Goal: Task Accomplishment & Management: Manage account settings

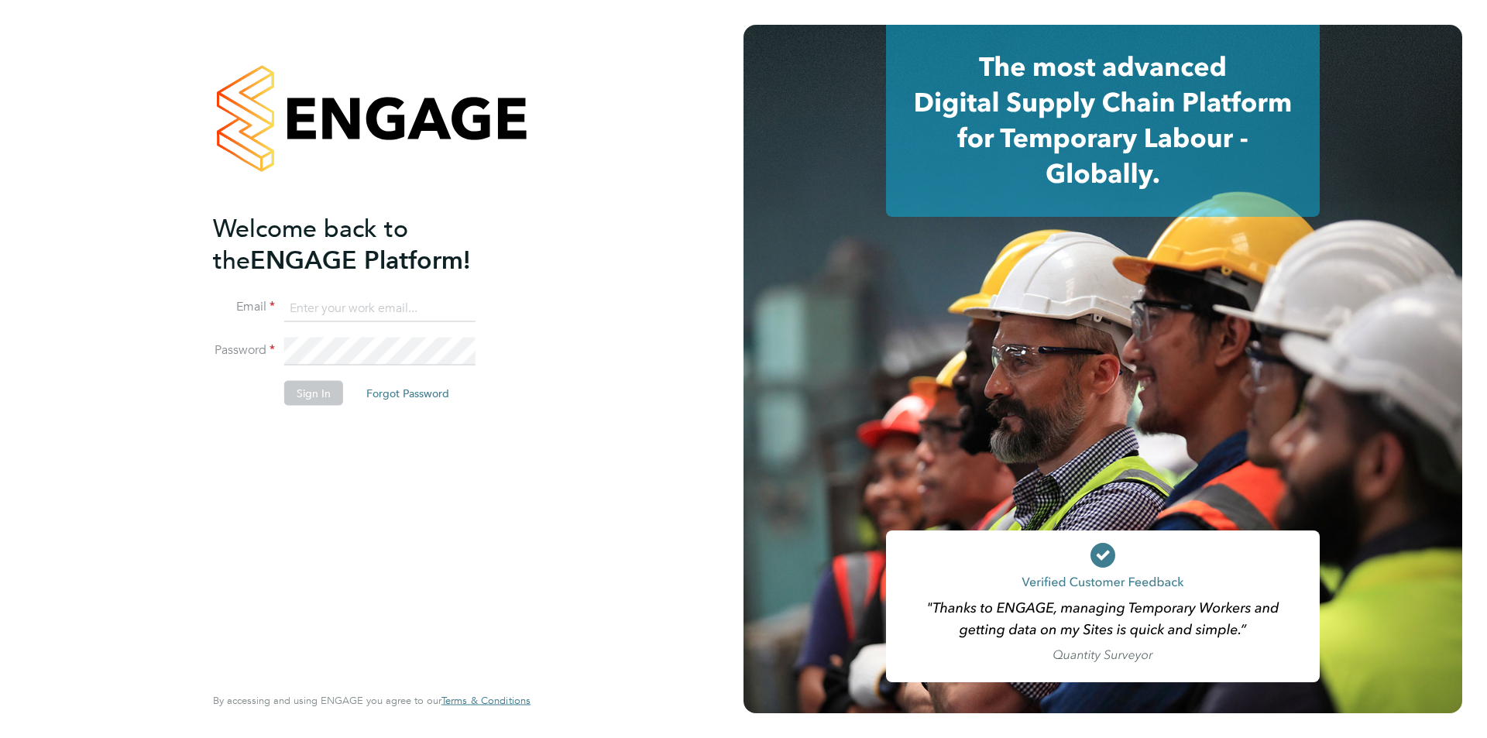
type input "timlerwill@itsconstruction.co.uk"
click at [316, 398] on button "Sign In" at bounding box center [313, 393] width 59 height 25
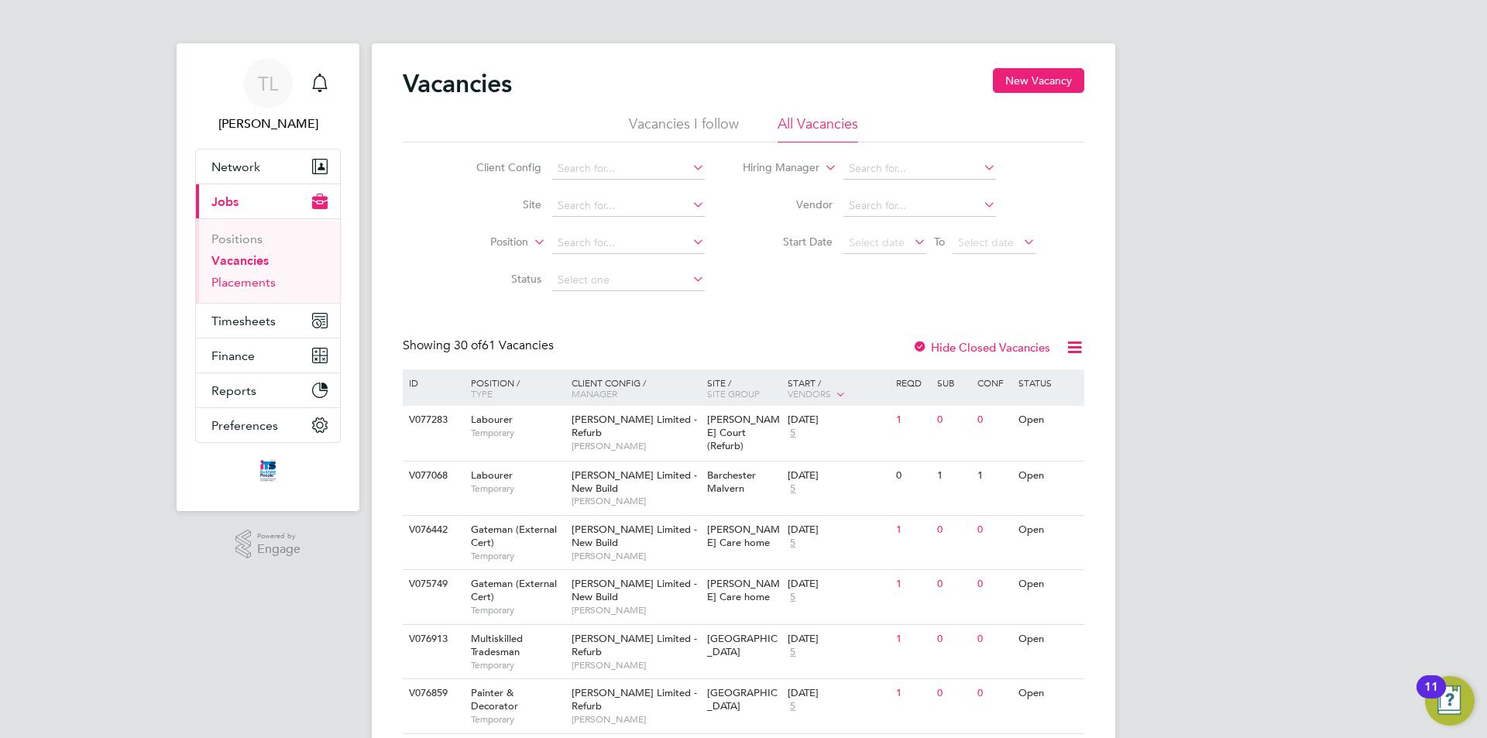
click at [254, 287] on link "Placements" at bounding box center [243, 282] width 64 height 15
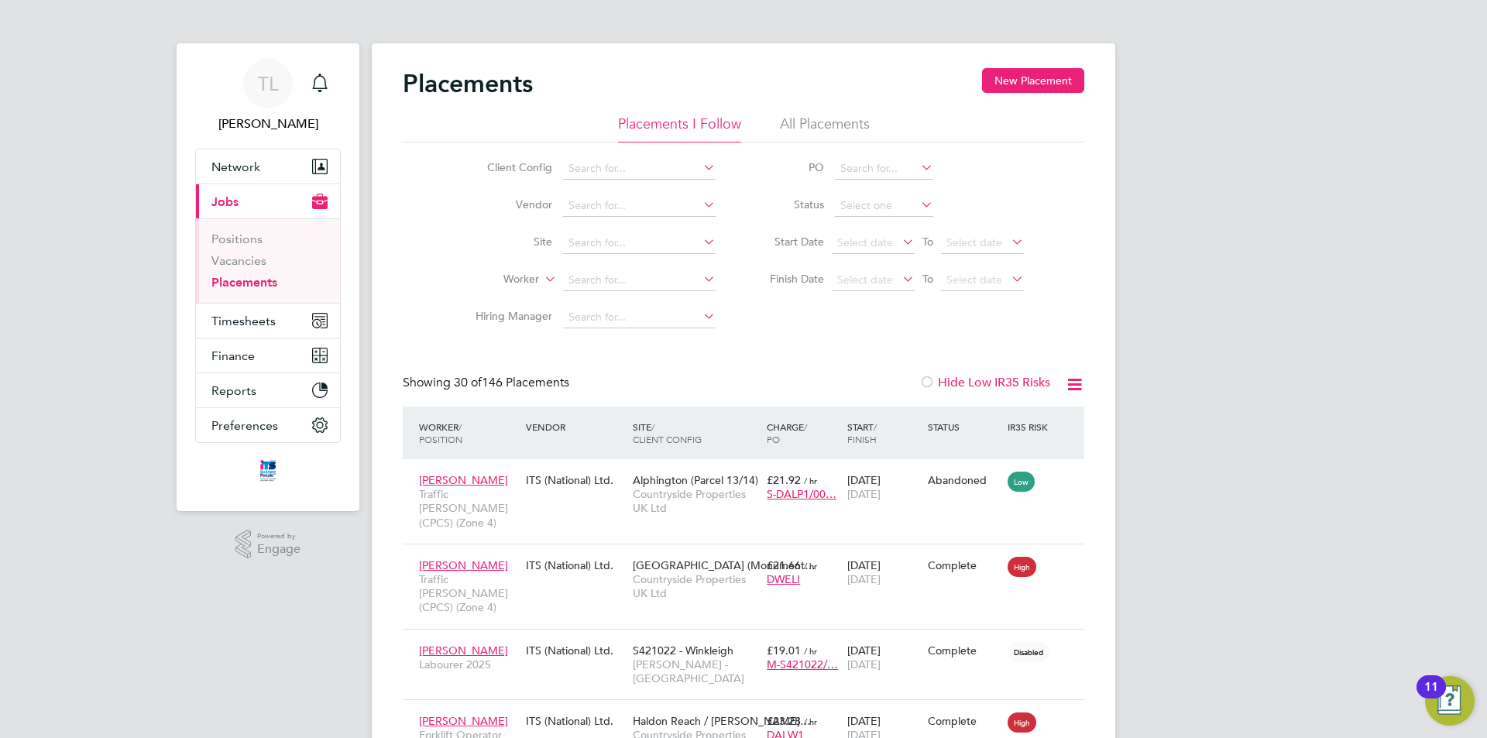
click at [256, 268] on li "Vacancies" at bounding box center [269, 264] width 116 height 22
click at [254, 260] on link "Vacancies" at bounding box center [238, 260] width 55 height 15
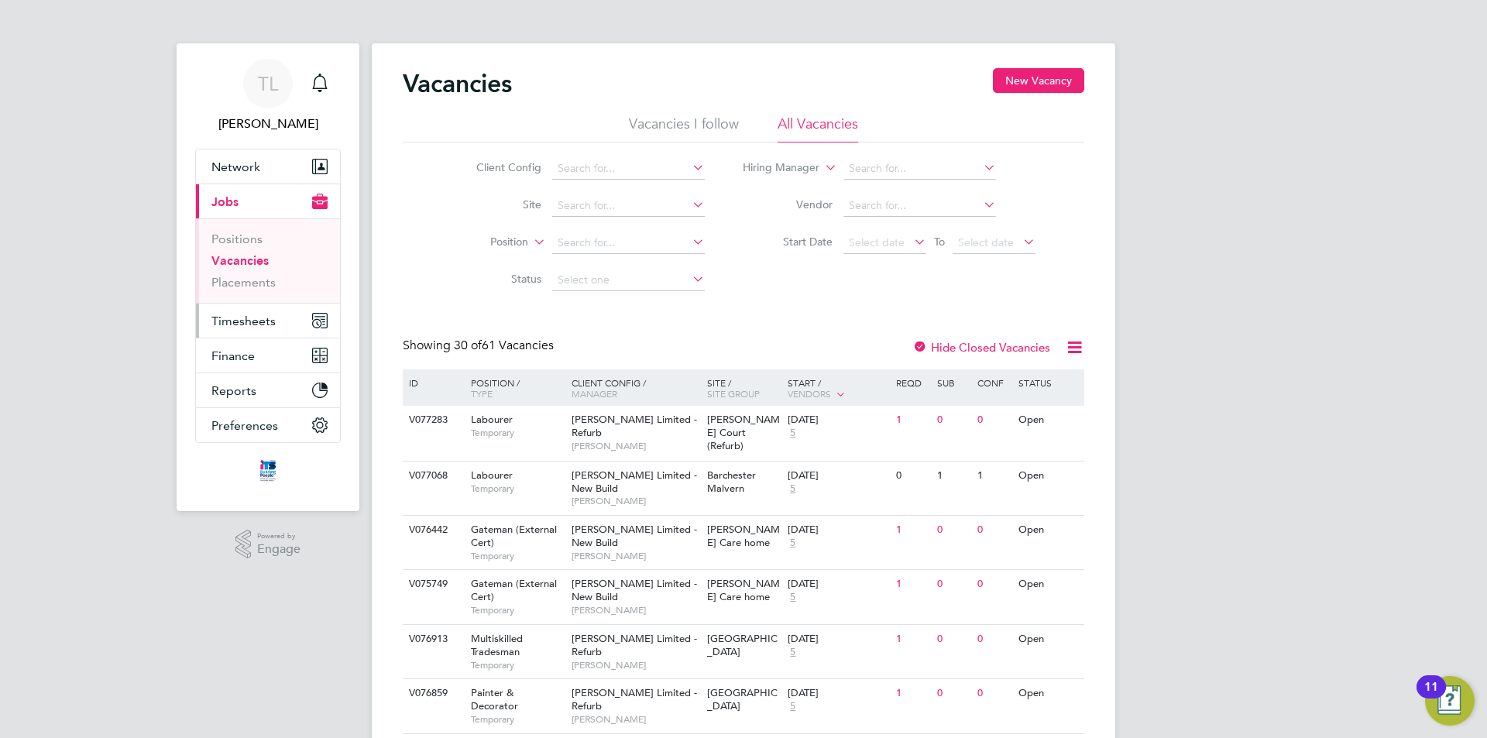
click at [252, 328] on span "Timesheets" at bounding box center [243, 321] width 64 height 15
click at [255, 304] on button "Timesheets" at bounding box center [268, 321] width 144 height 34
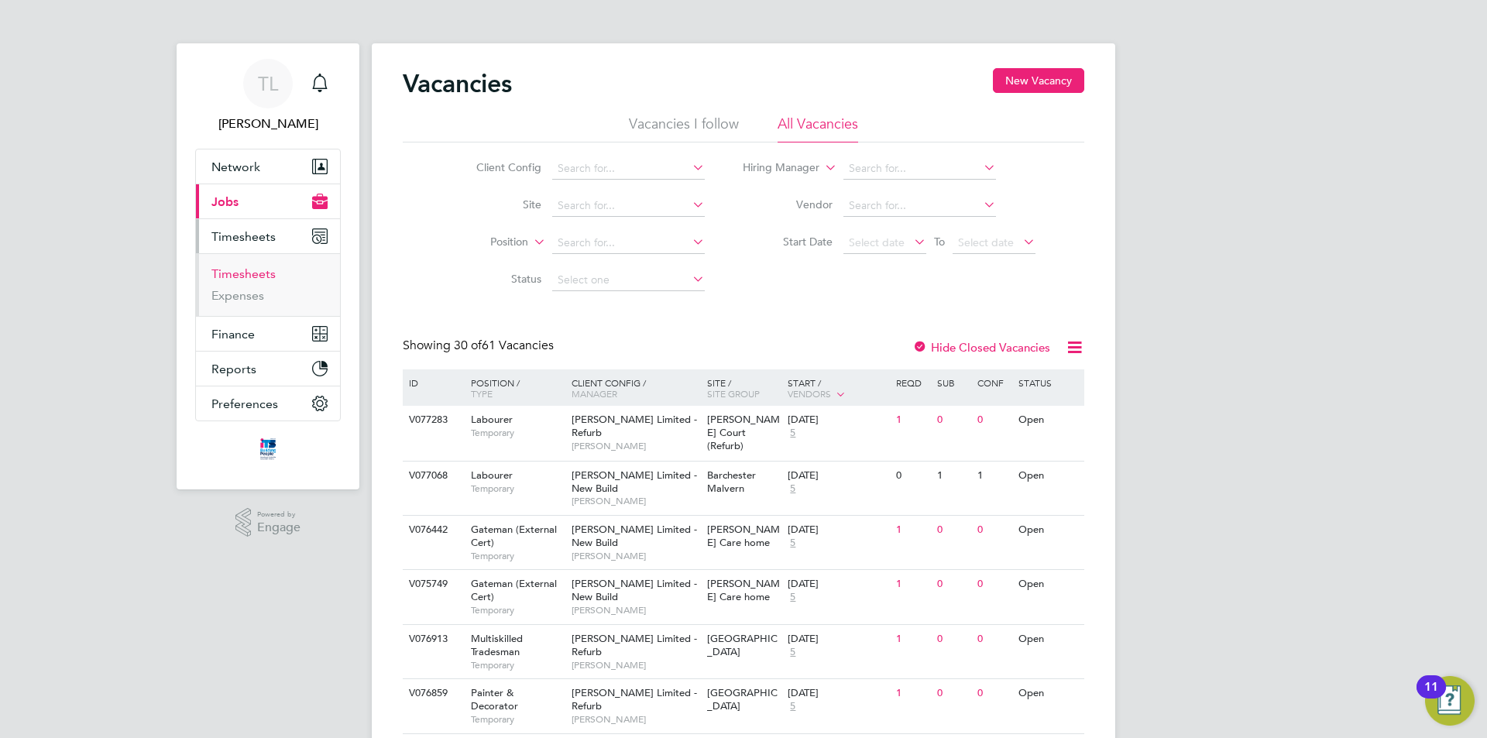
click at [262, 279] on link "Timesheets" at bounding box center [243, 273] width 64 height 15
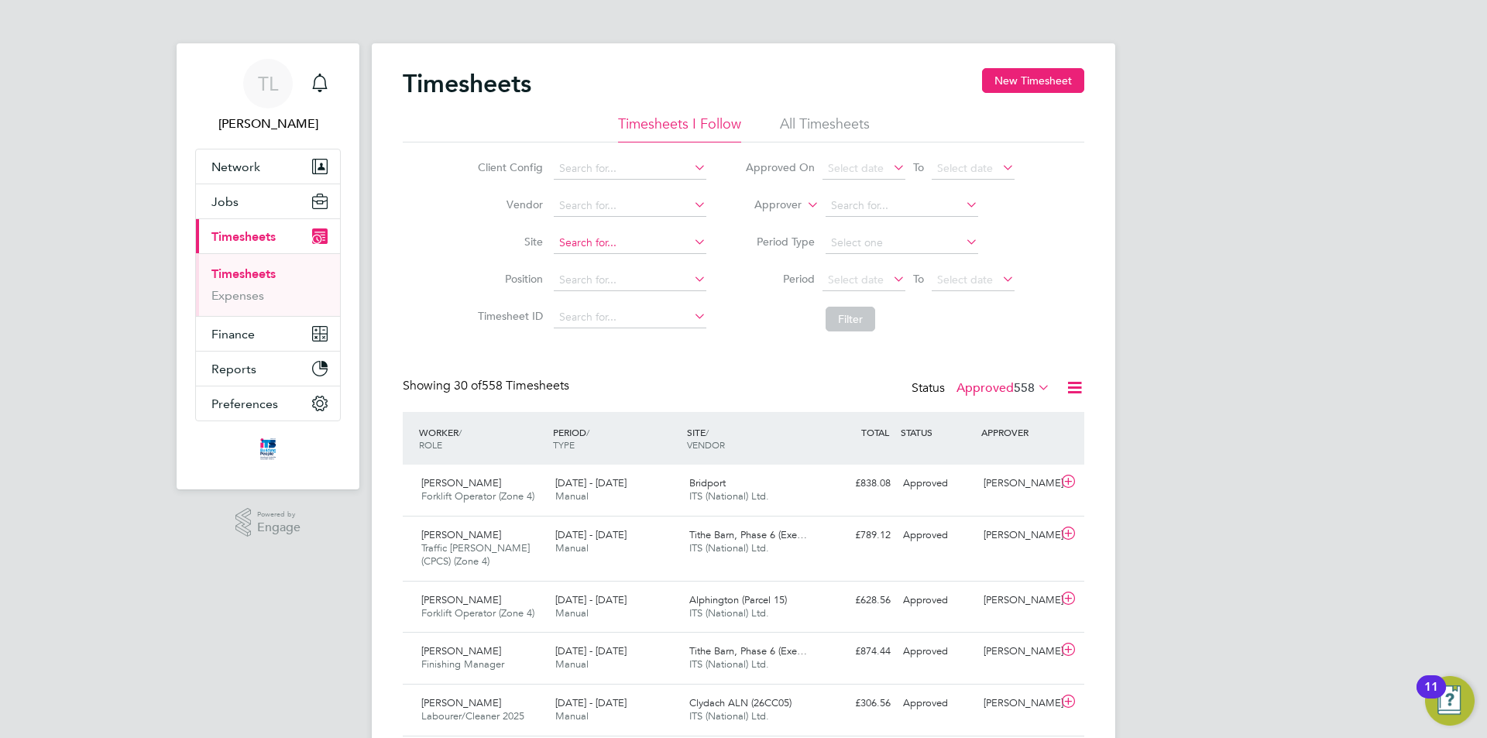
click at [611, 245] on input at bounding box center [630, 243] width 153 height 22
click at [614, 266] on li "Bide ford" at bounding box center [640, 264] width 177 height 21
type input "Bideford"
click at [872, 316] on button "Filter" at bounding box center [851, 319] width 50 height 25
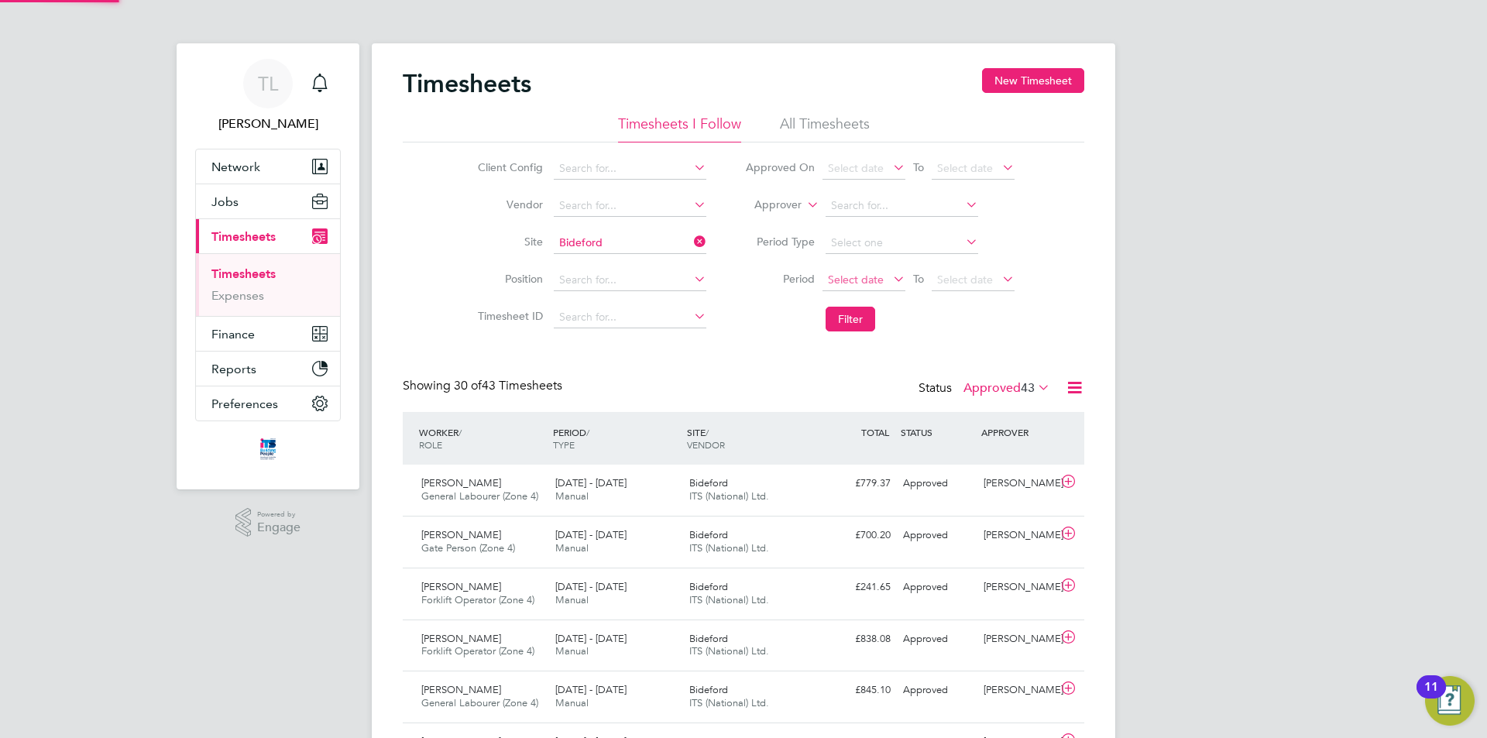
click at [885, 280] on span "Select date" at bounding box center [864, 280] width 83 height 21
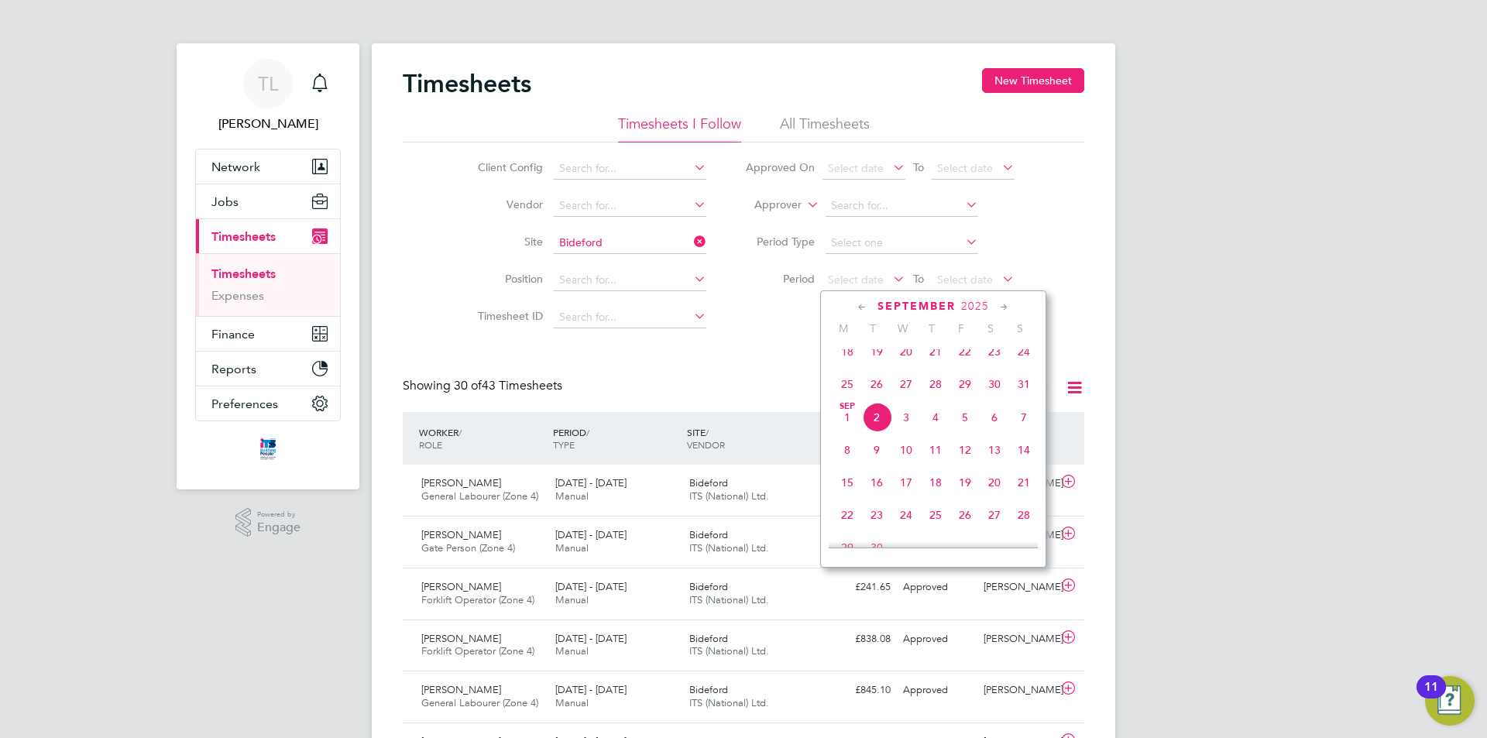
click at [995, 364] on span "23" at bounding box center [994, 351] width 29 height 29
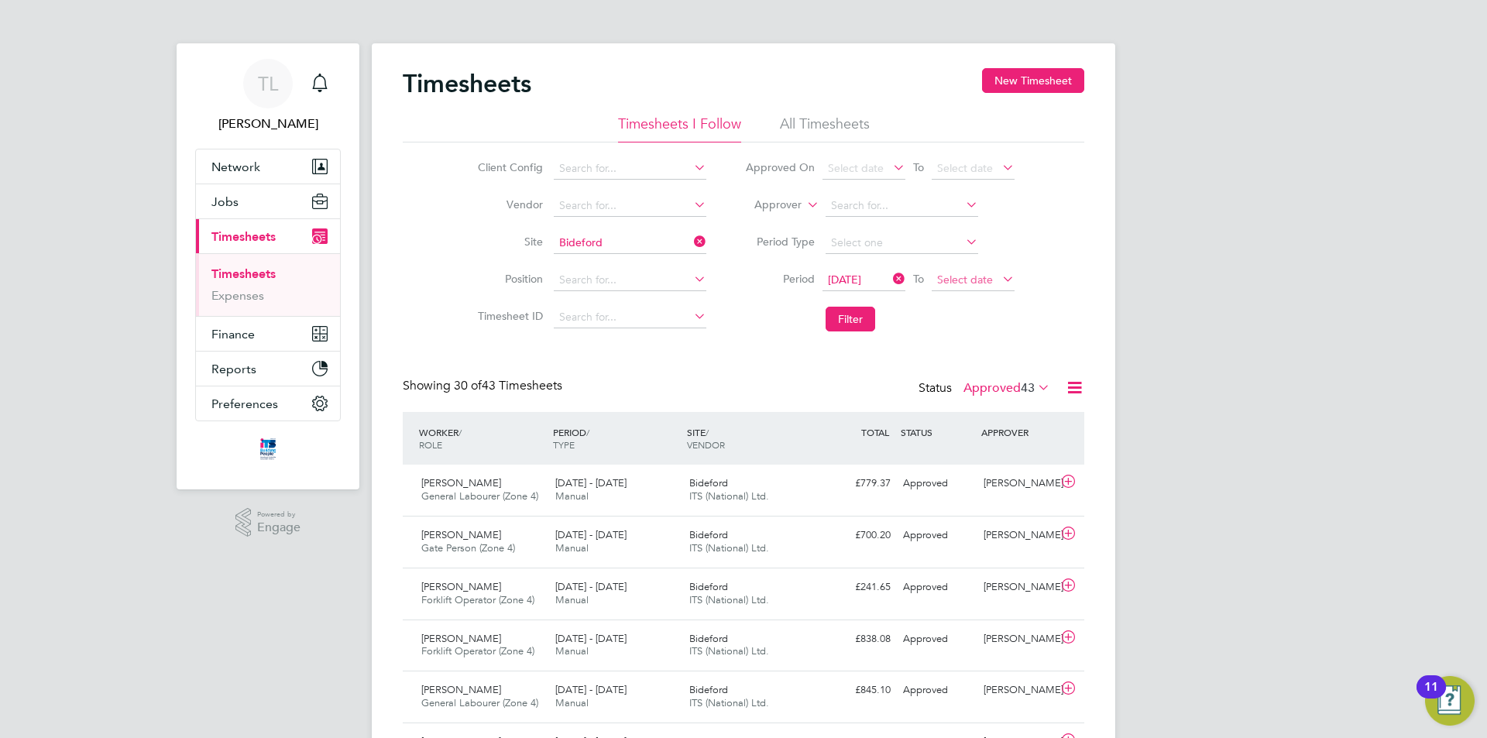
click at [957, 279] on span "Select date" at bounding box center [965, 280] width 56 height 14
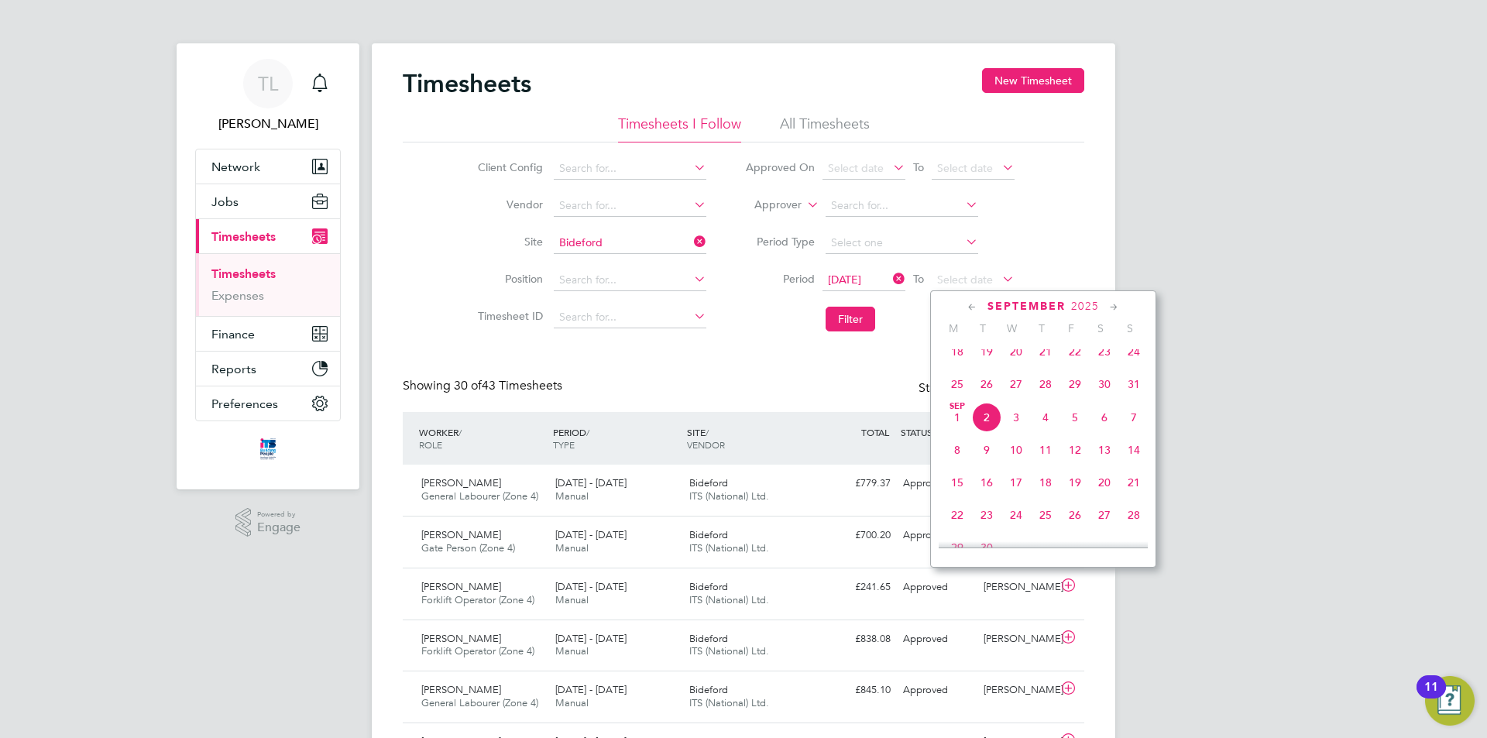
click at [1109, 394] on span "30" at bounding box center [1104, 384] width 29 height 29
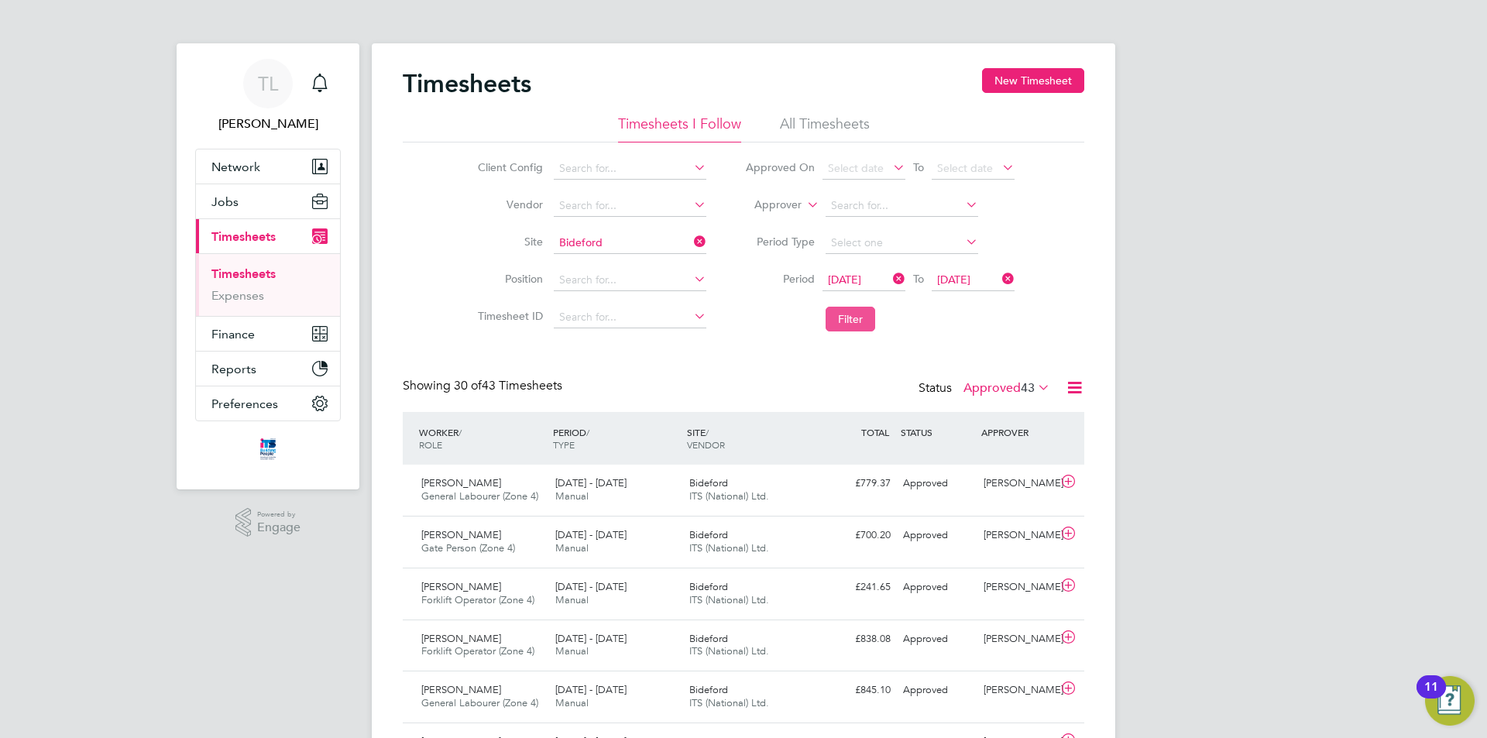
click at [862, 328] on button "Filter" at bounding box center [851, 319] width 50 height 25
click at [992, 385] on label "Approved 7" at bounding box center [1011, 387] width 80 height 15
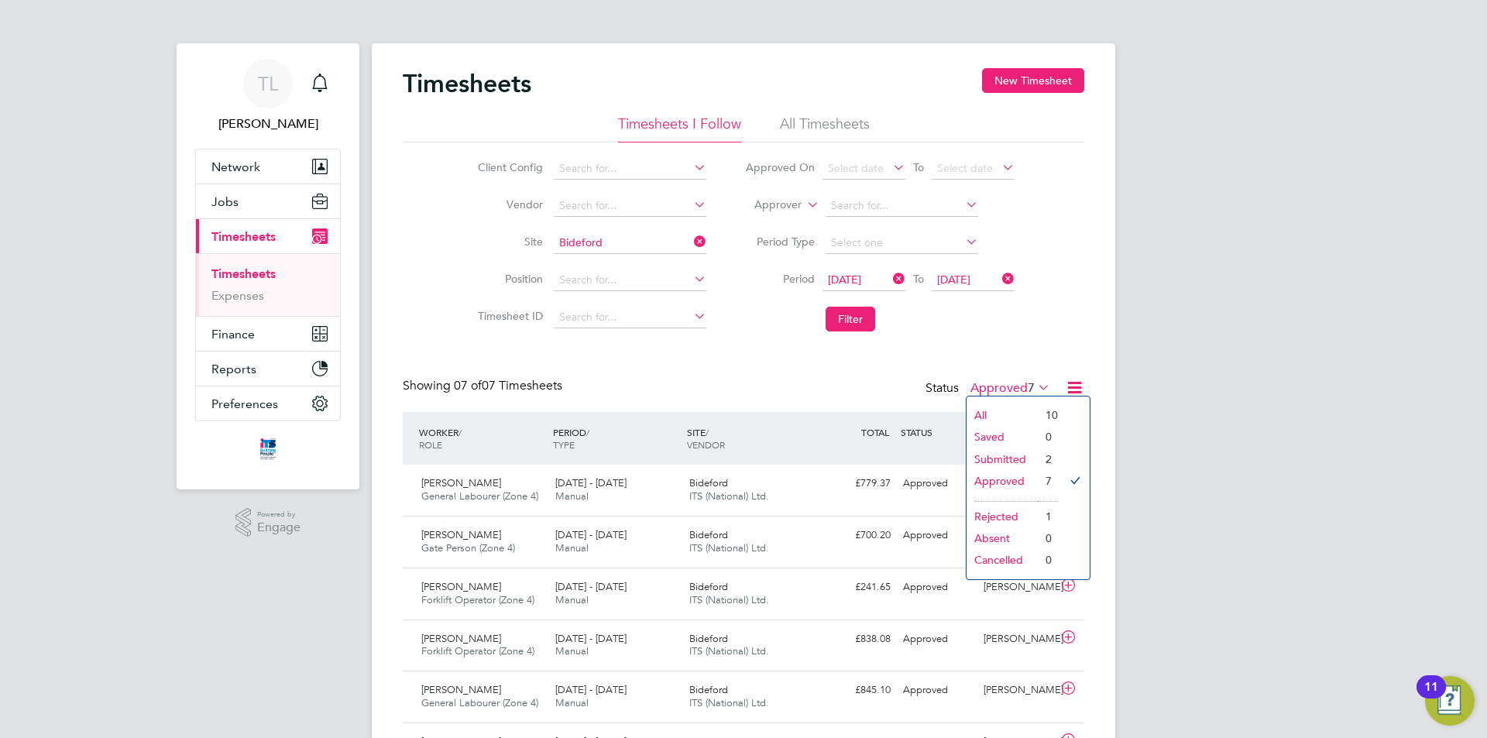
click at [1013, 457] on li "Submitted" at bounding box center [1002, 460] width 71 height 22
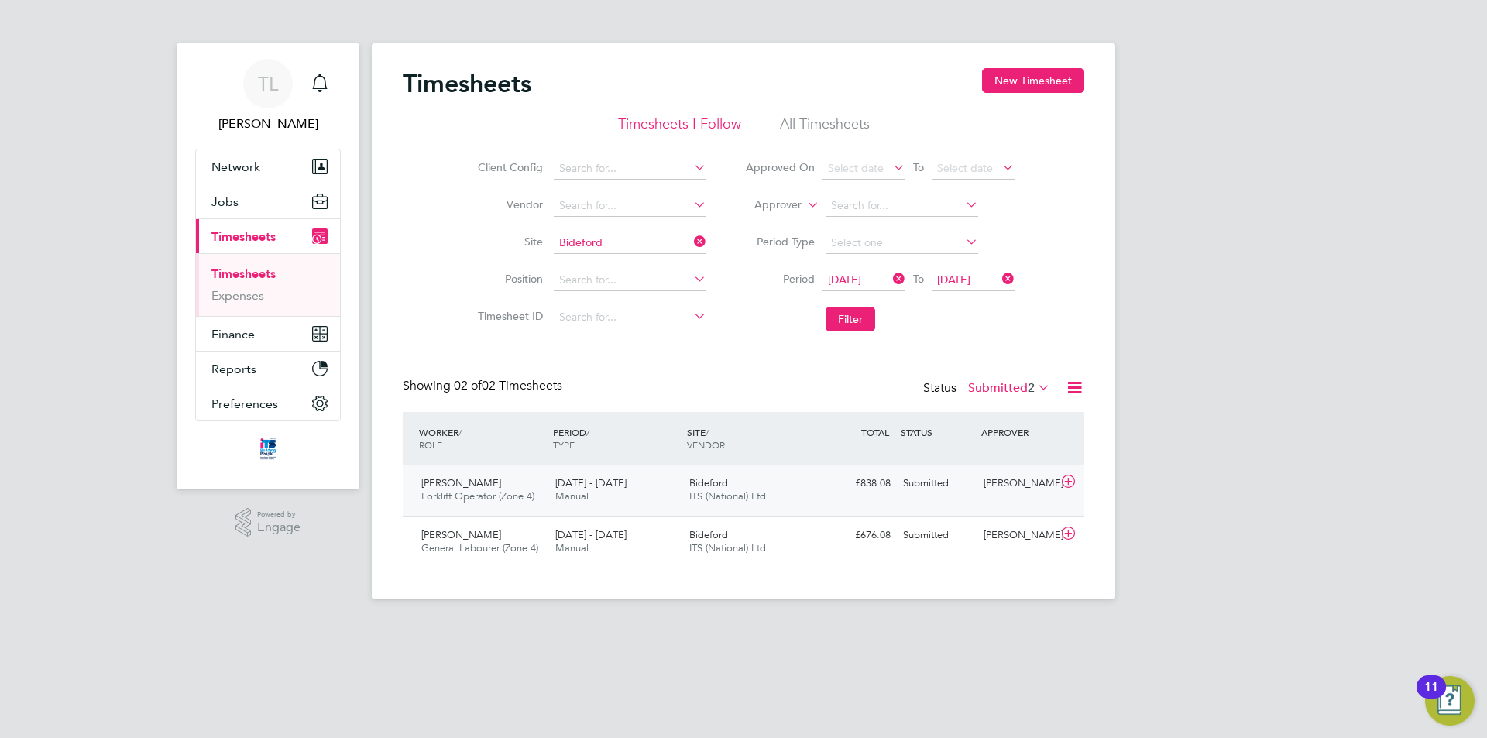
click at [837, 486] on div "£838.08 Submitted" at bounding box center [856, 484] width 81 height 26
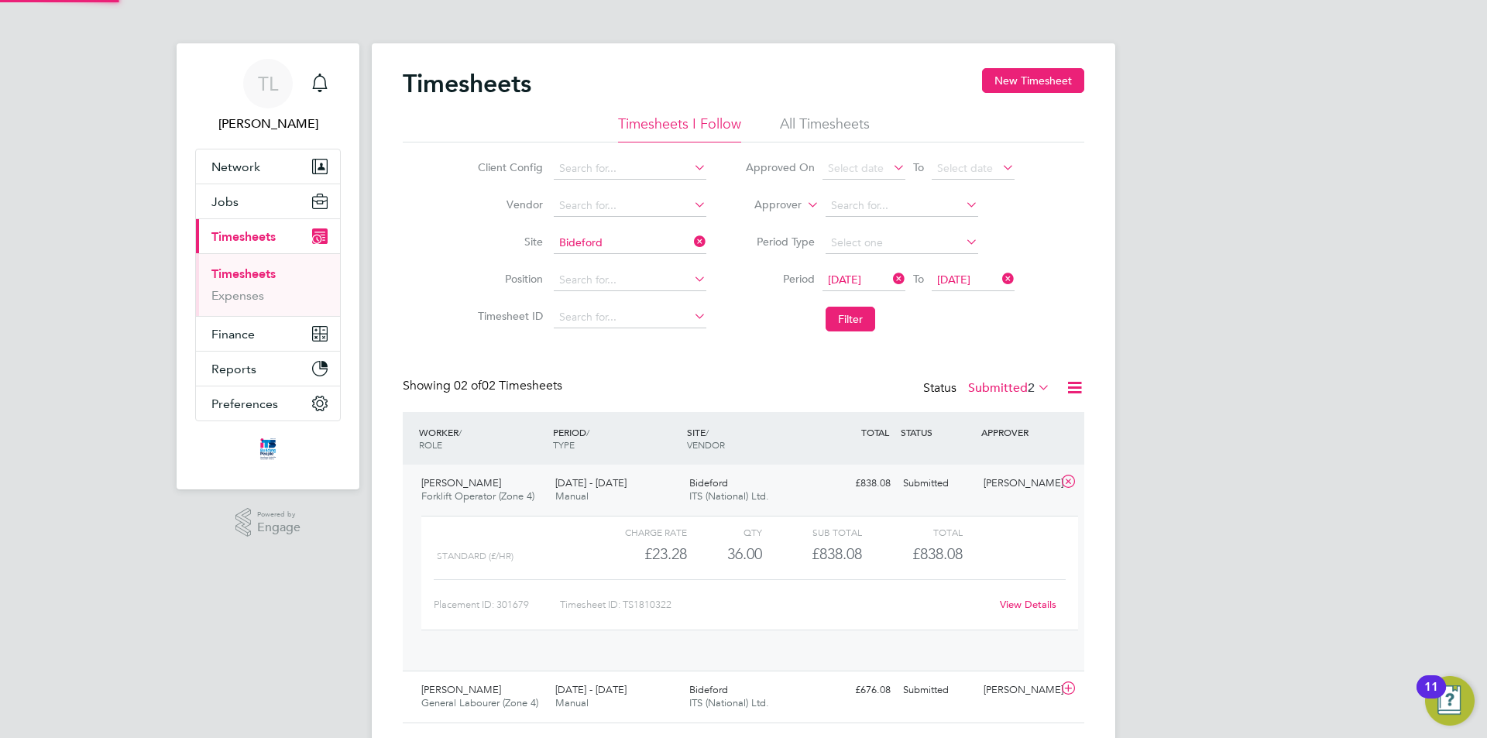
scroll to position [26, 151]
click at [1043, 606] on link "View Details" at bounding box center [1028, 604] width 57 height 13
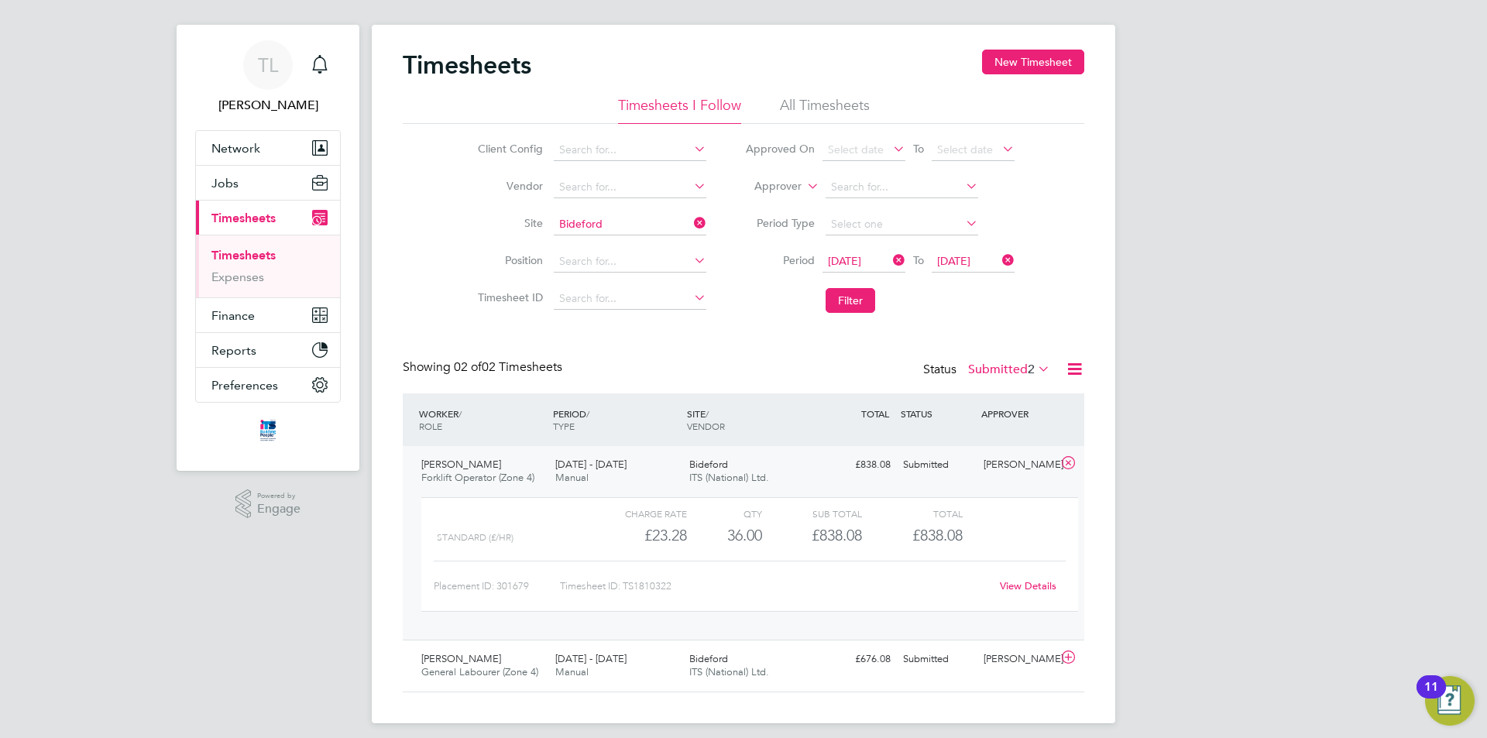
scroll to position [29, 0]
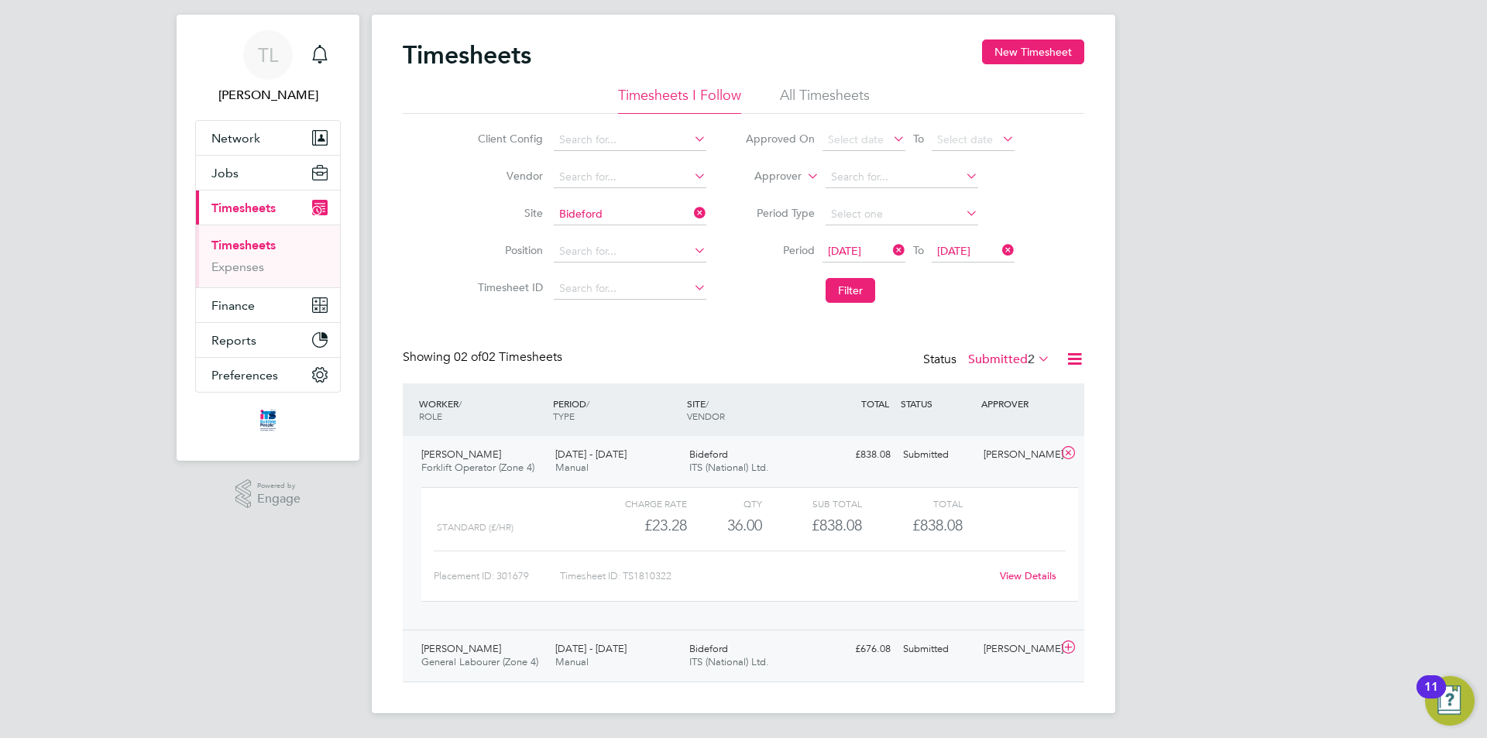
click at [727, 644] on span "Bideford" at bounding box center [708, 648] width 39 height 13
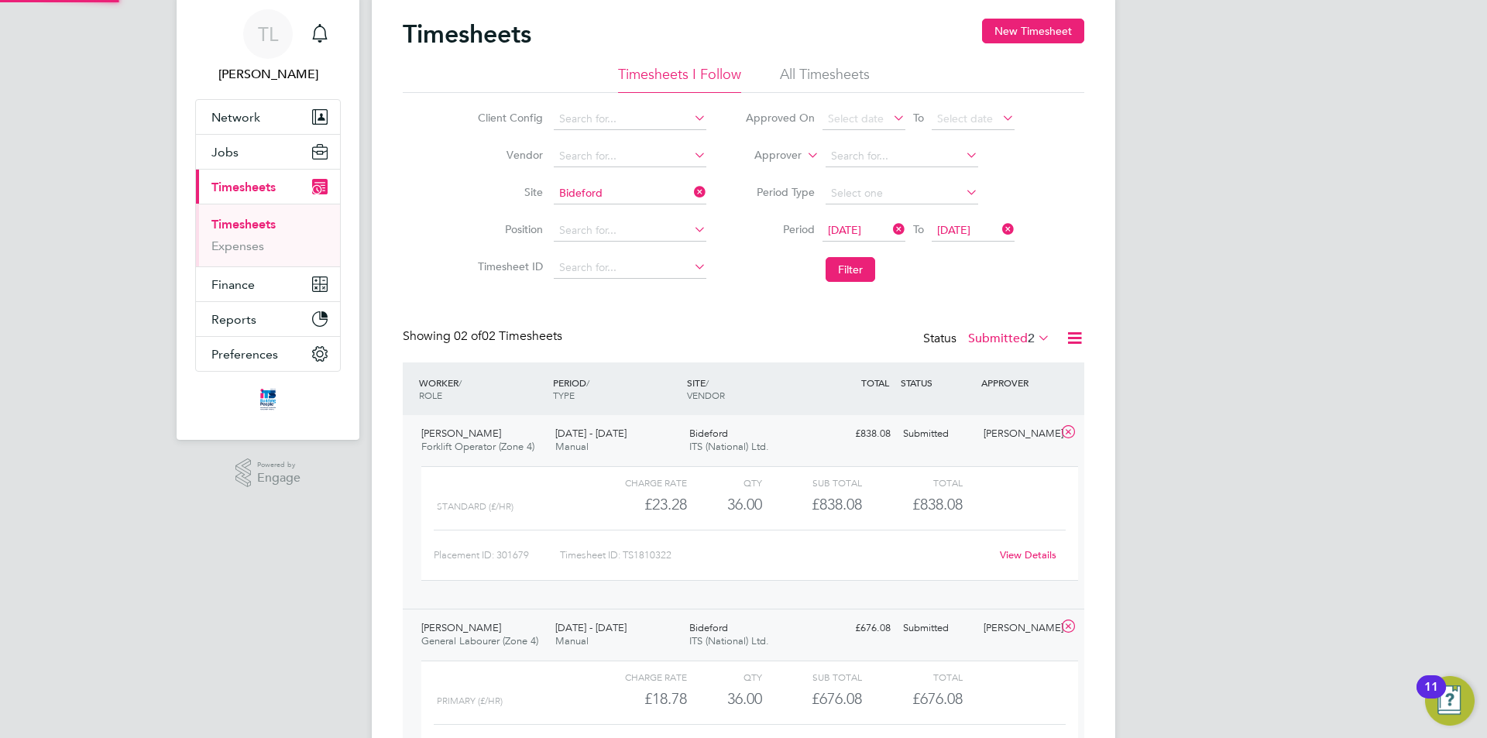
scroll to position [171, 0]
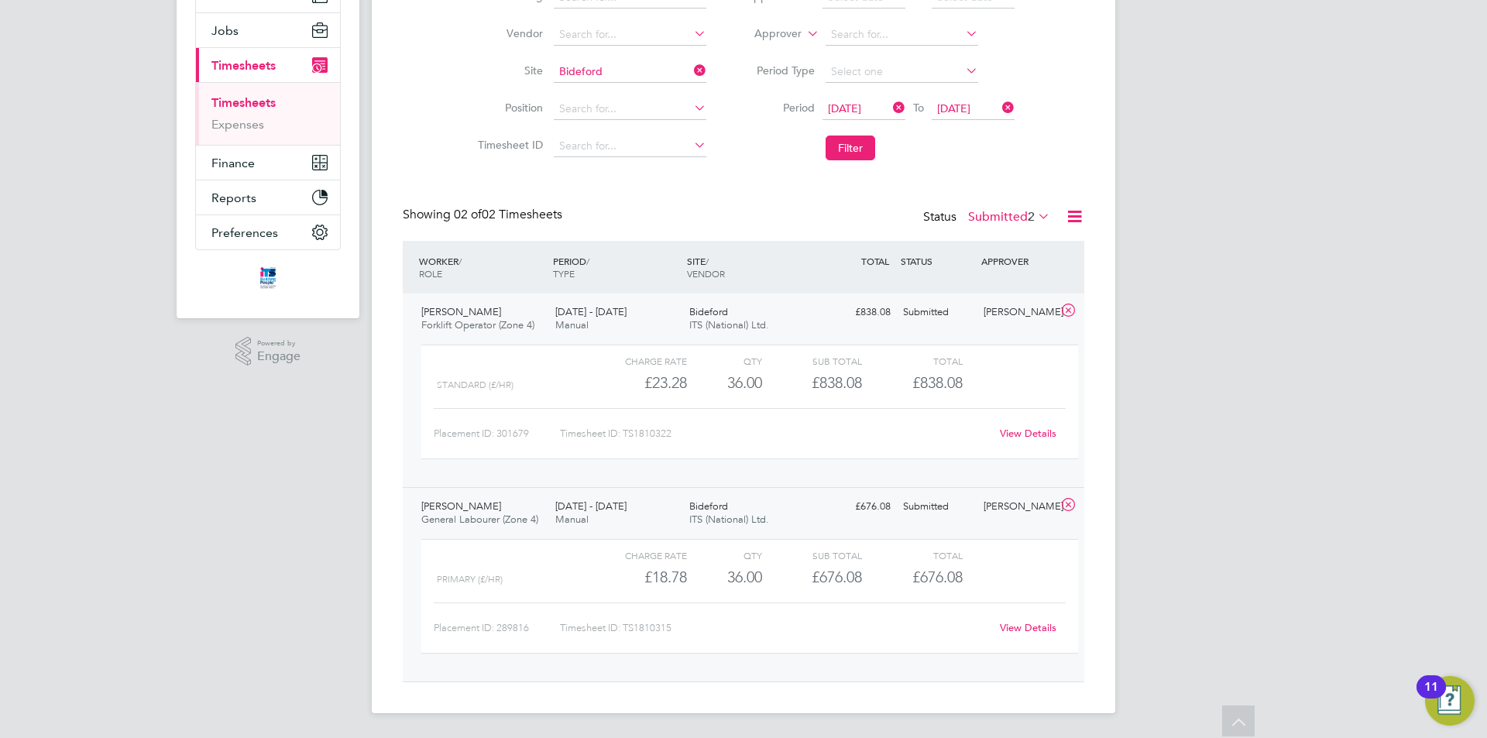
click at [1037, 633] on link "View Details" at bounding box center [1028, 627] width 57 height 13
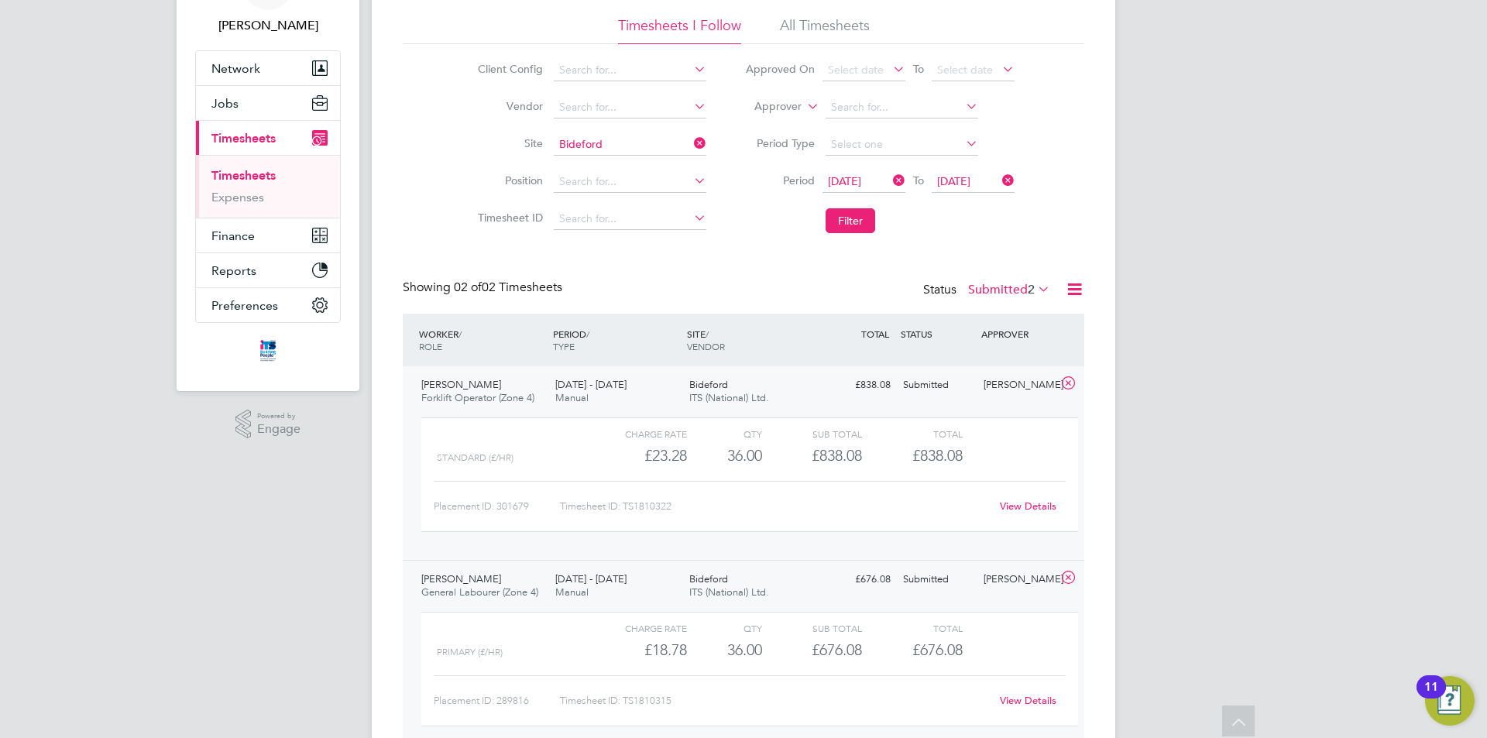
scroll to position [0, 0]
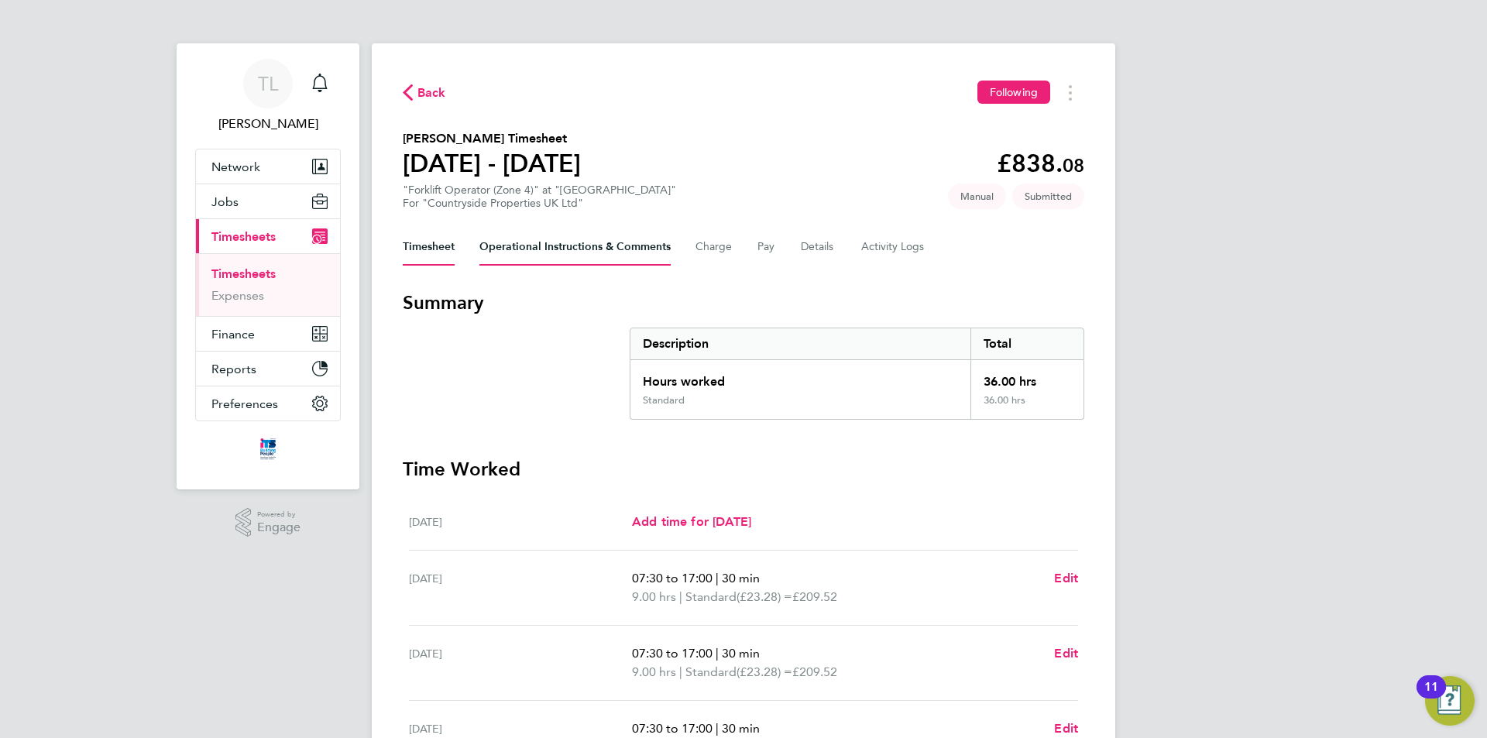
click at [548, 256] on Comments-tab "Operational Instructions & Comments" at bounding box center [575, 247] width 191 height 37
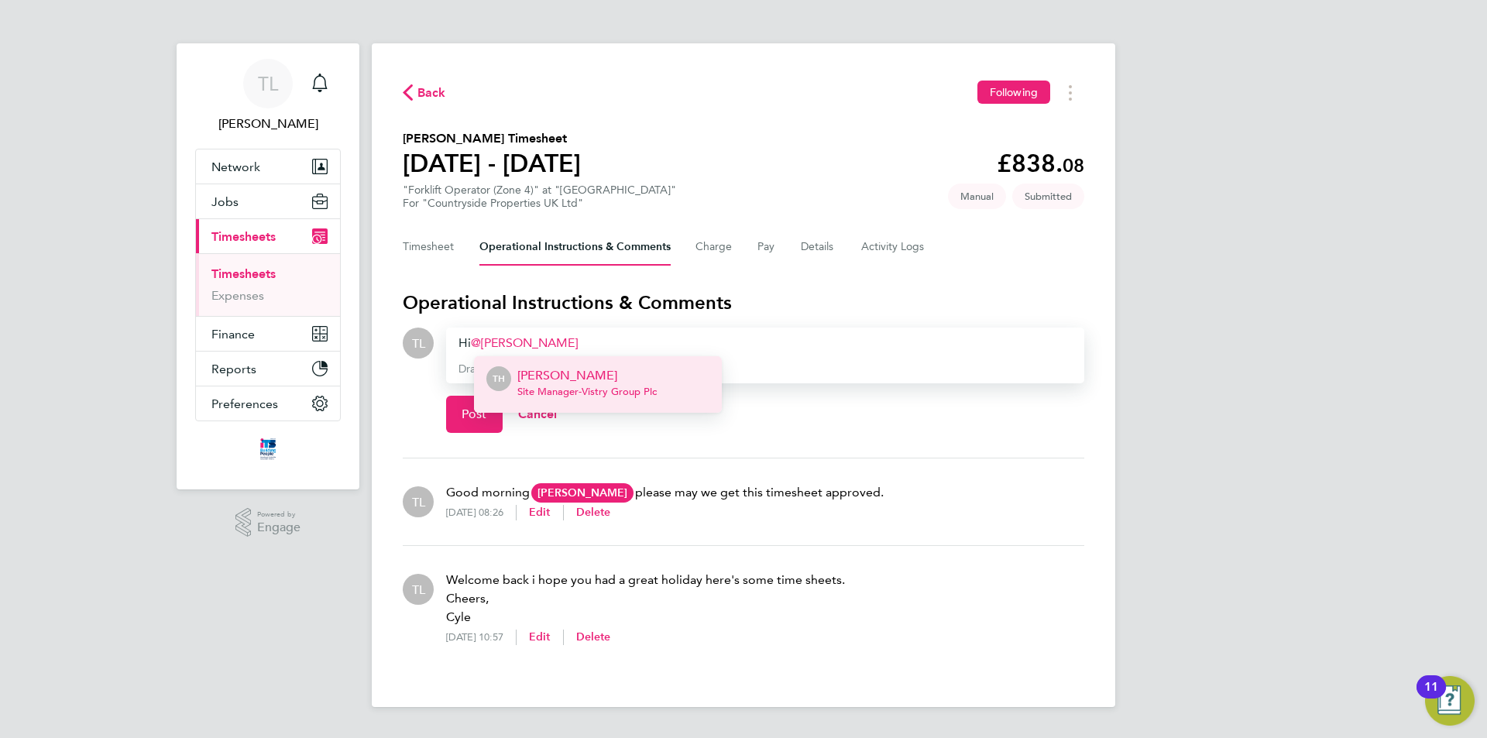
click at [664, 394] on li "TH Tim Hawkridge Site Manager - Vistry Group Plc" at bounding box center [598, 384] width 248 height 57
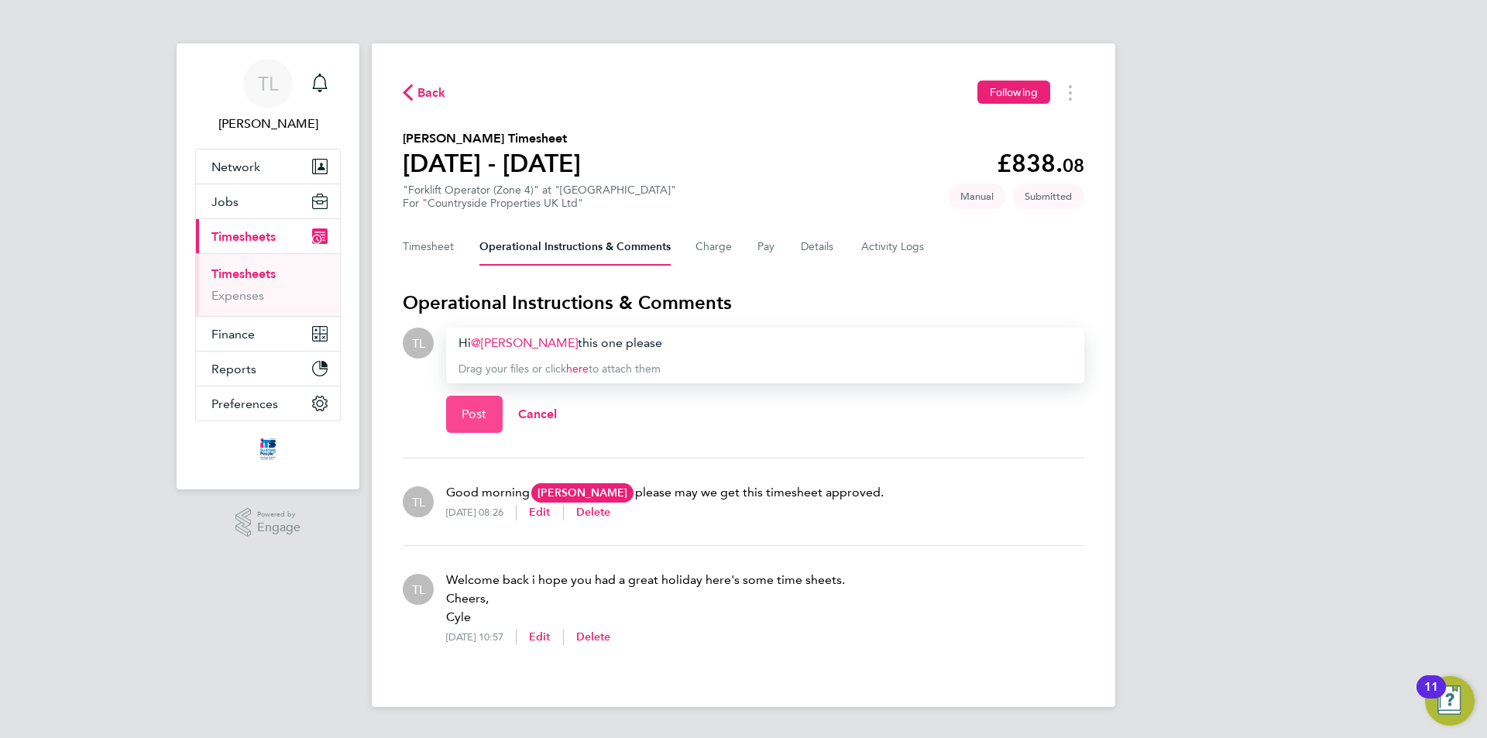
click at [462, 405] on button "Post" at bounding box center [474, 414] width 57 height 37
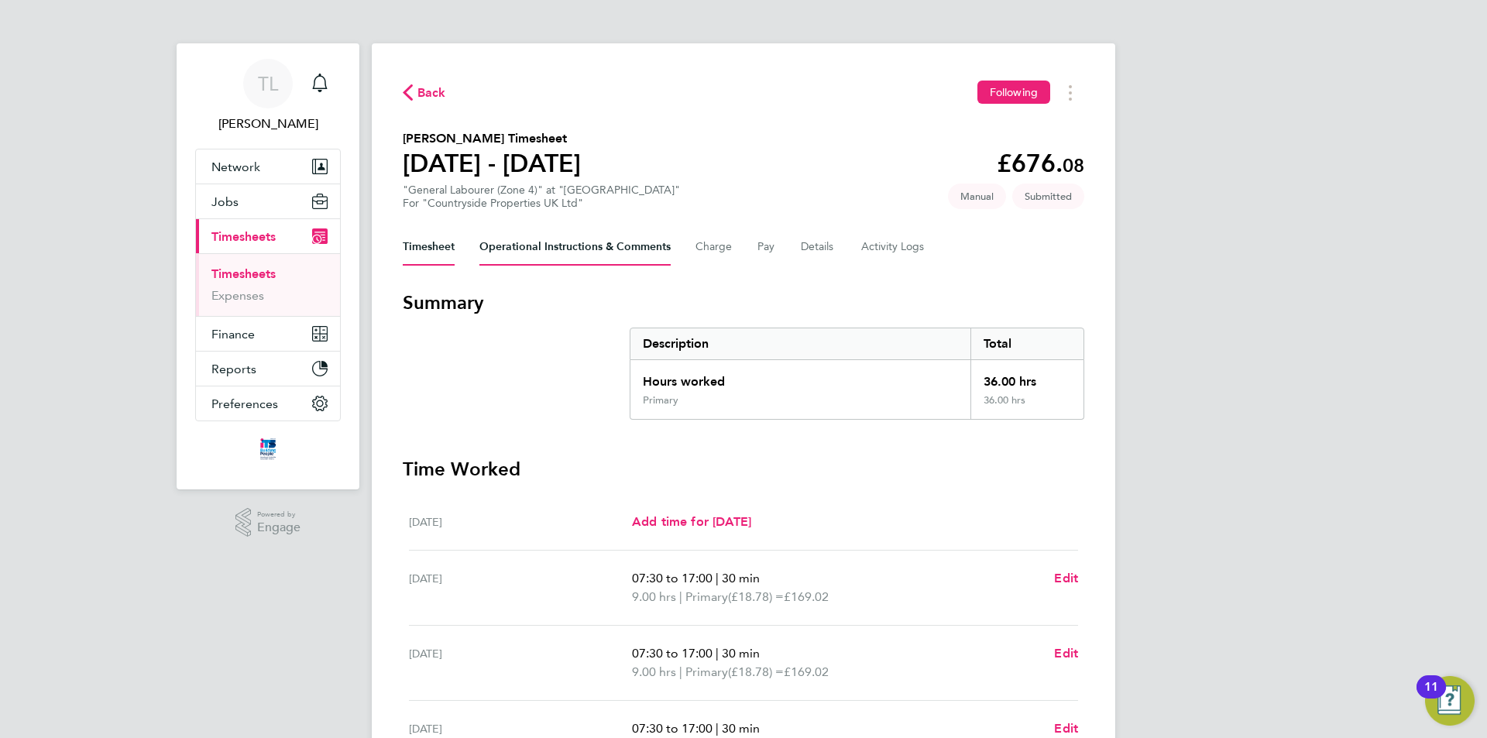
click at [515, 248] on Comments-tab "Operational Instructions & Comments" at bounding box center [575, 247] width 191 height 37
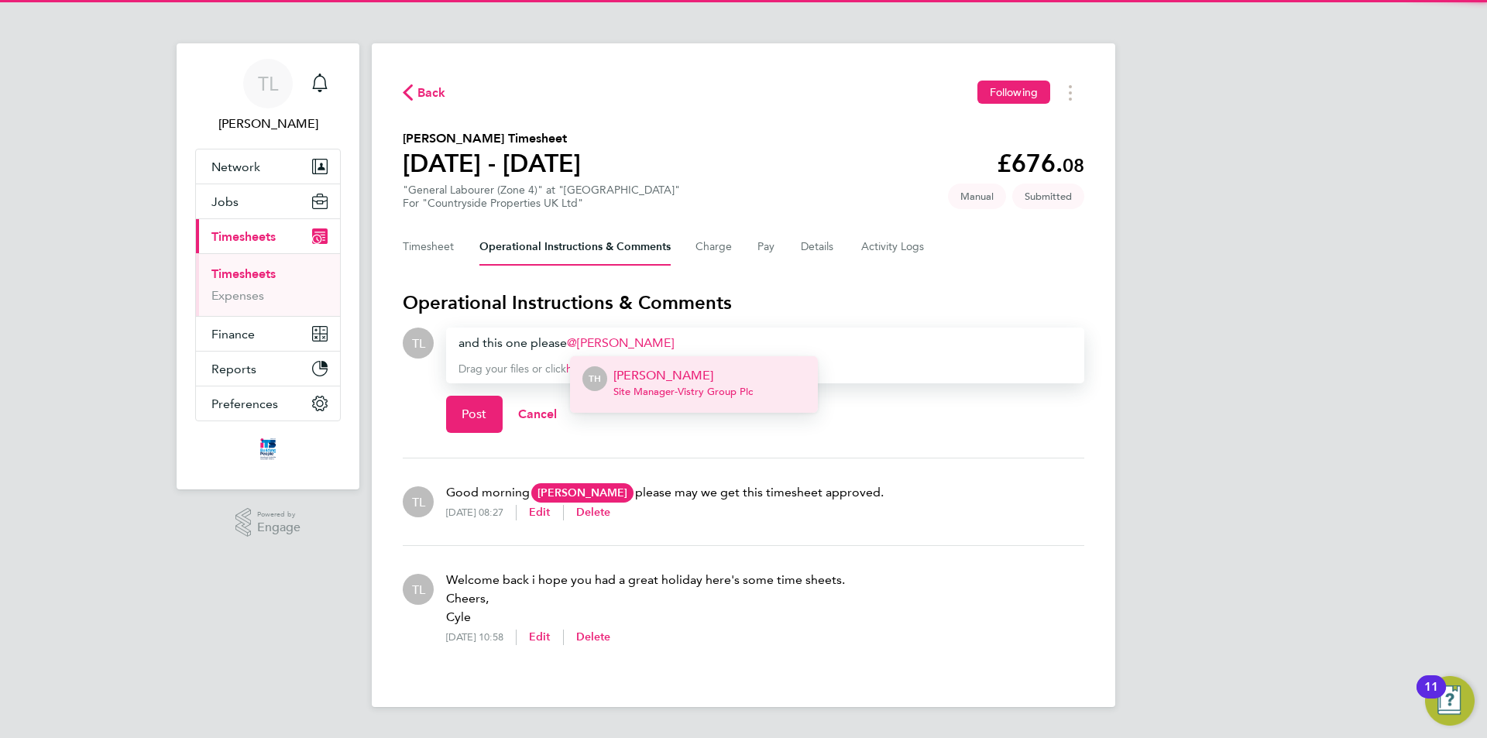
click at [658, 388] on span "Site Manager - Vistry Group Plc" at bounding box center [683, 392] width 139 height 12
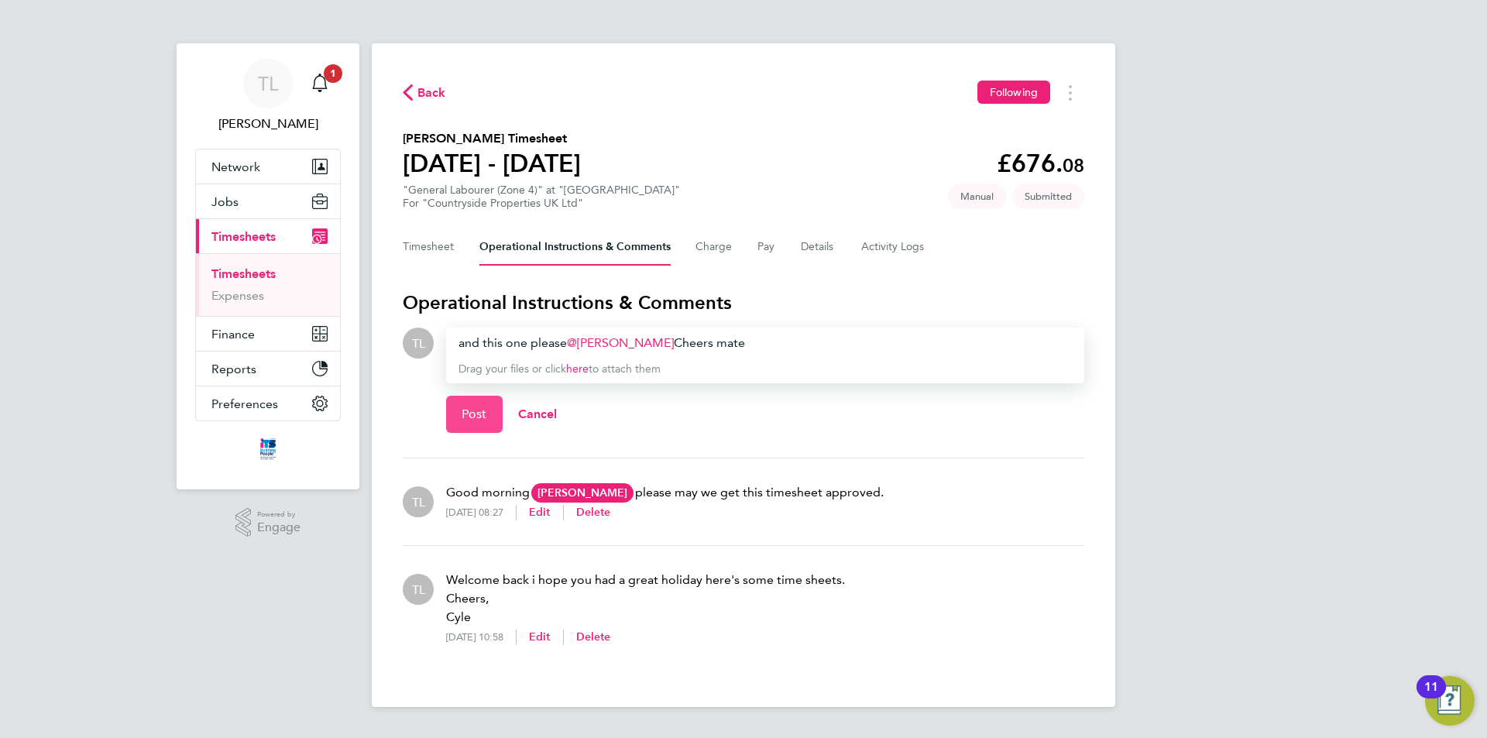
click at [471, 407] on span "Post" at bounding box center [475, 414] width 26 height 15
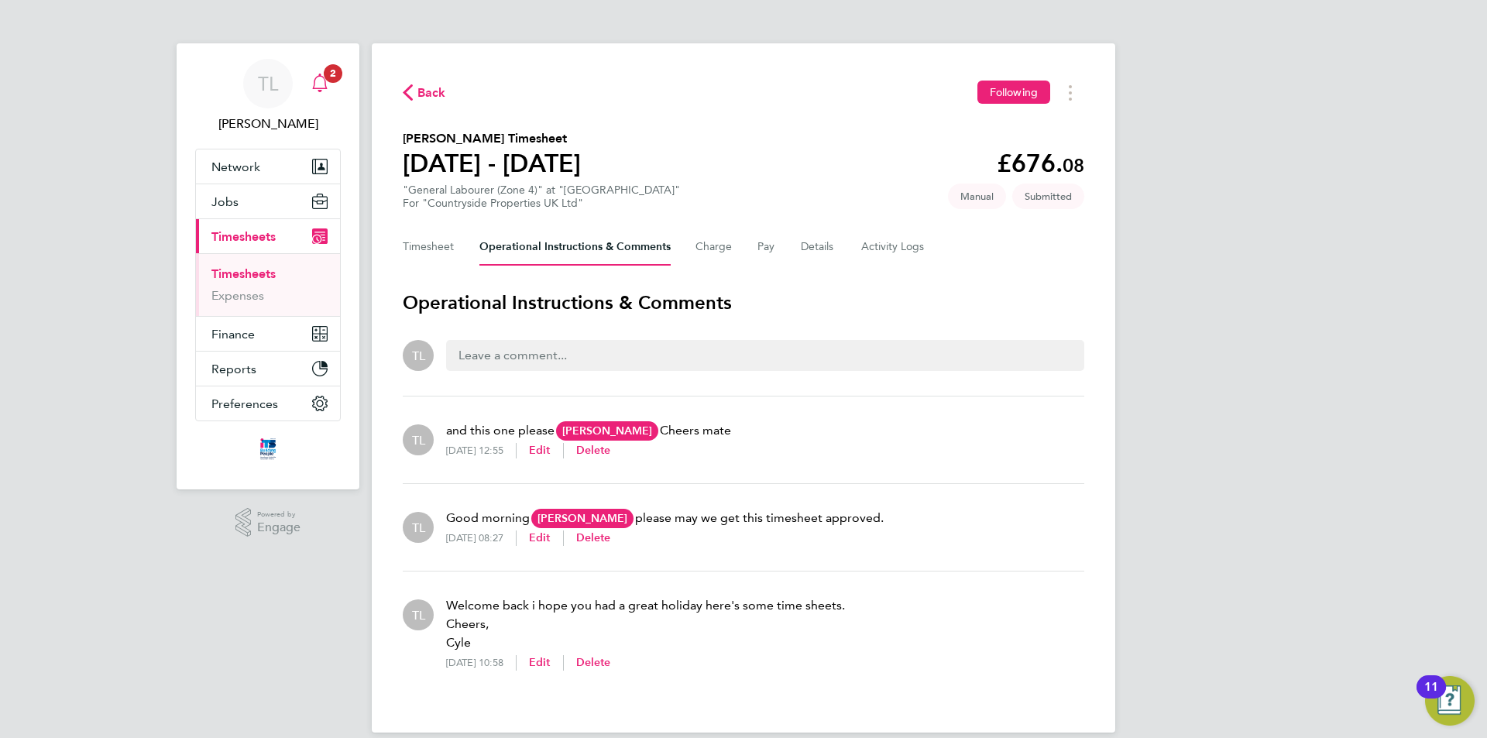
click at [325, 88] on icon "Main navigation" at bounding box center [320, 83] width 19 height 19
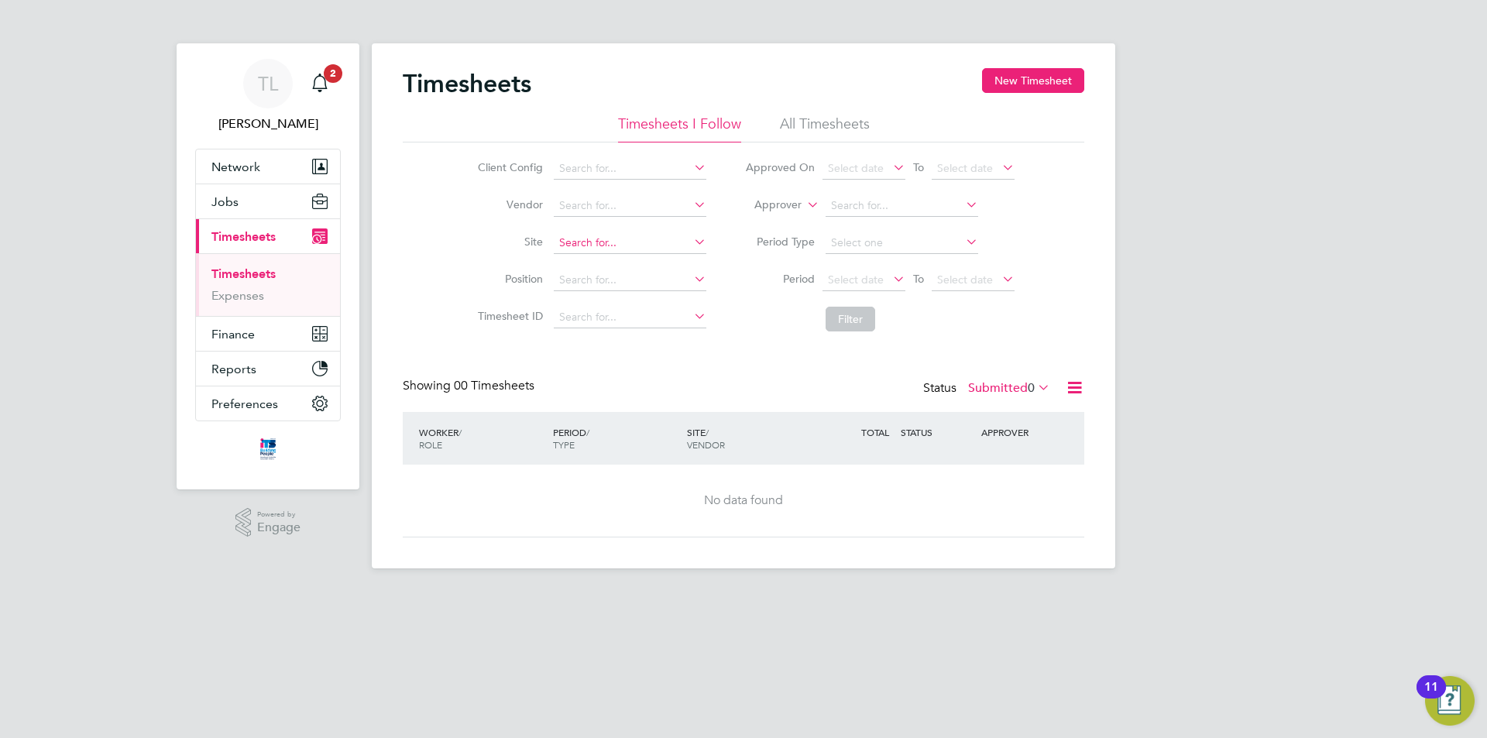
click at [583, 234] on input at bounding box center [630, 243] width 153 height 22
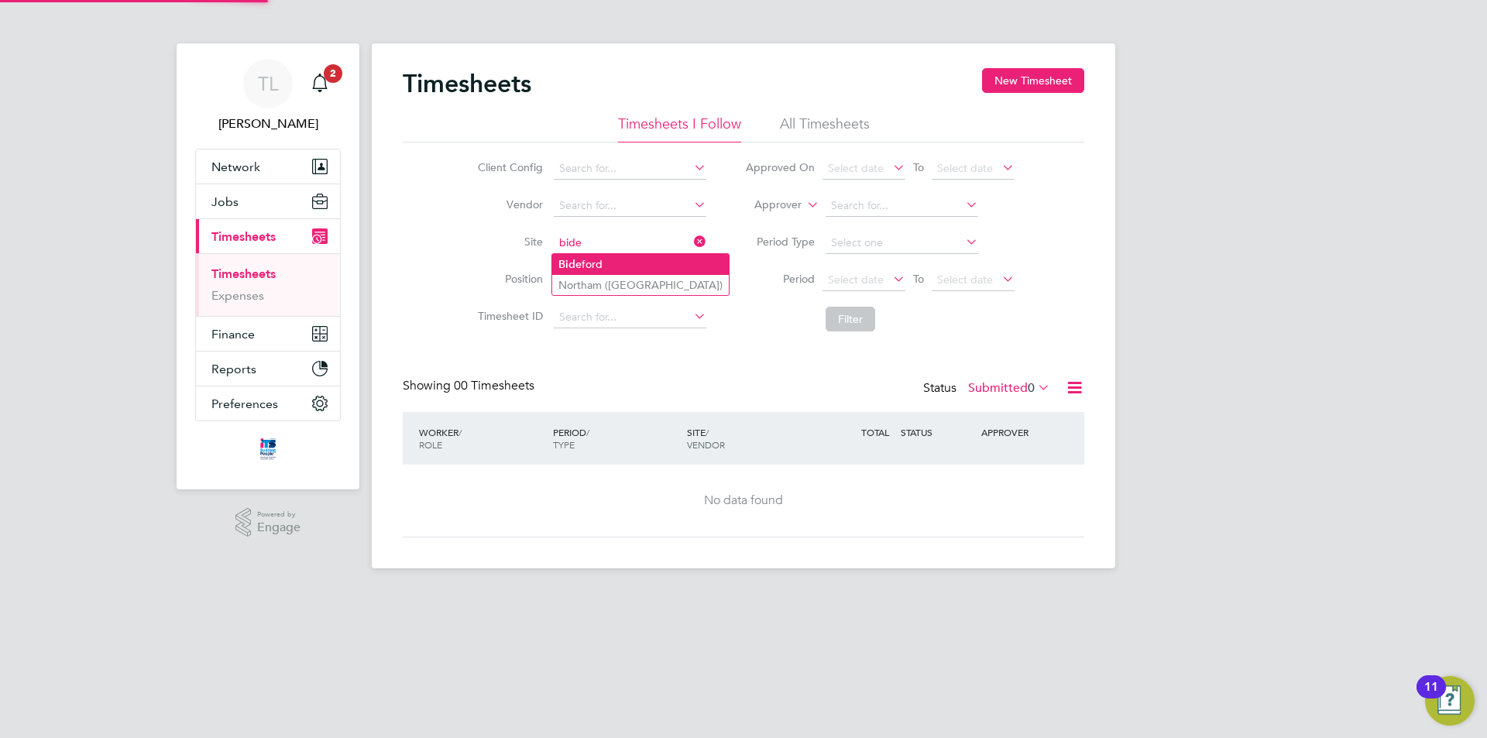
click at [614, 258] on li "Bide ford" at bounding box center [640, 264] width 177 height 21
type input "Bideford"
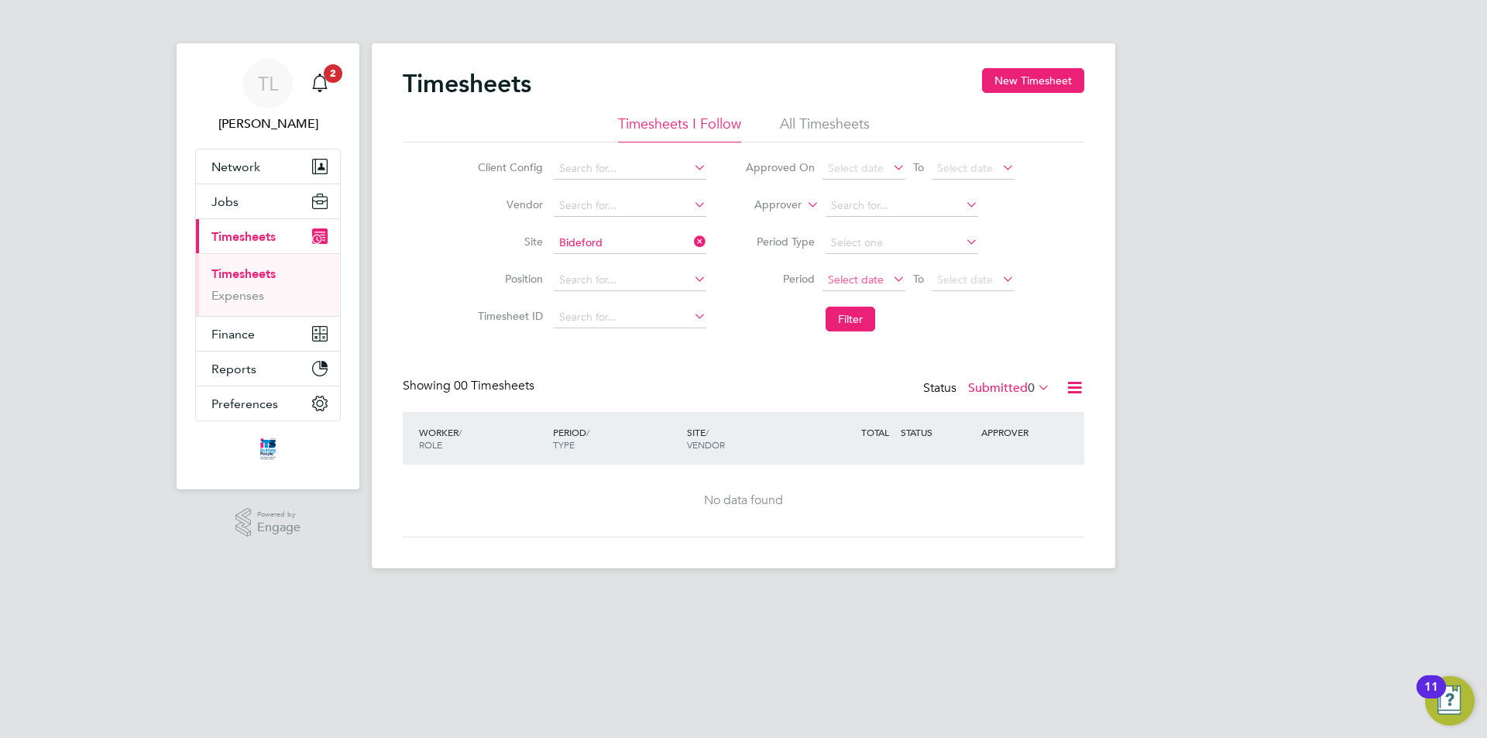
click at [859, 290] on span "Select date" at bounding box center [864, 280] width 83 height 21
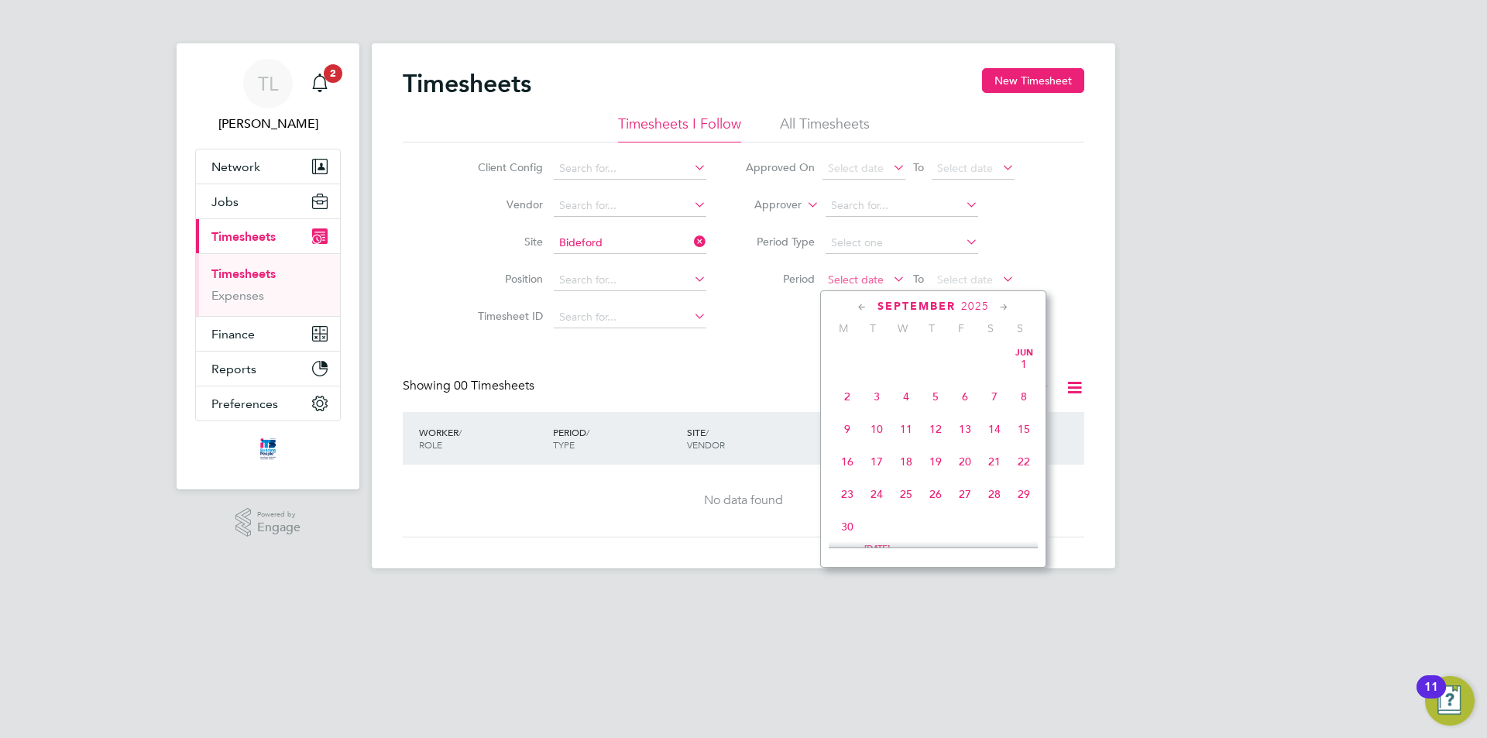
scroll to position [469, 0]
click at [990, 361] on span "23" at bounding box center [994, 351] width 29 height 29
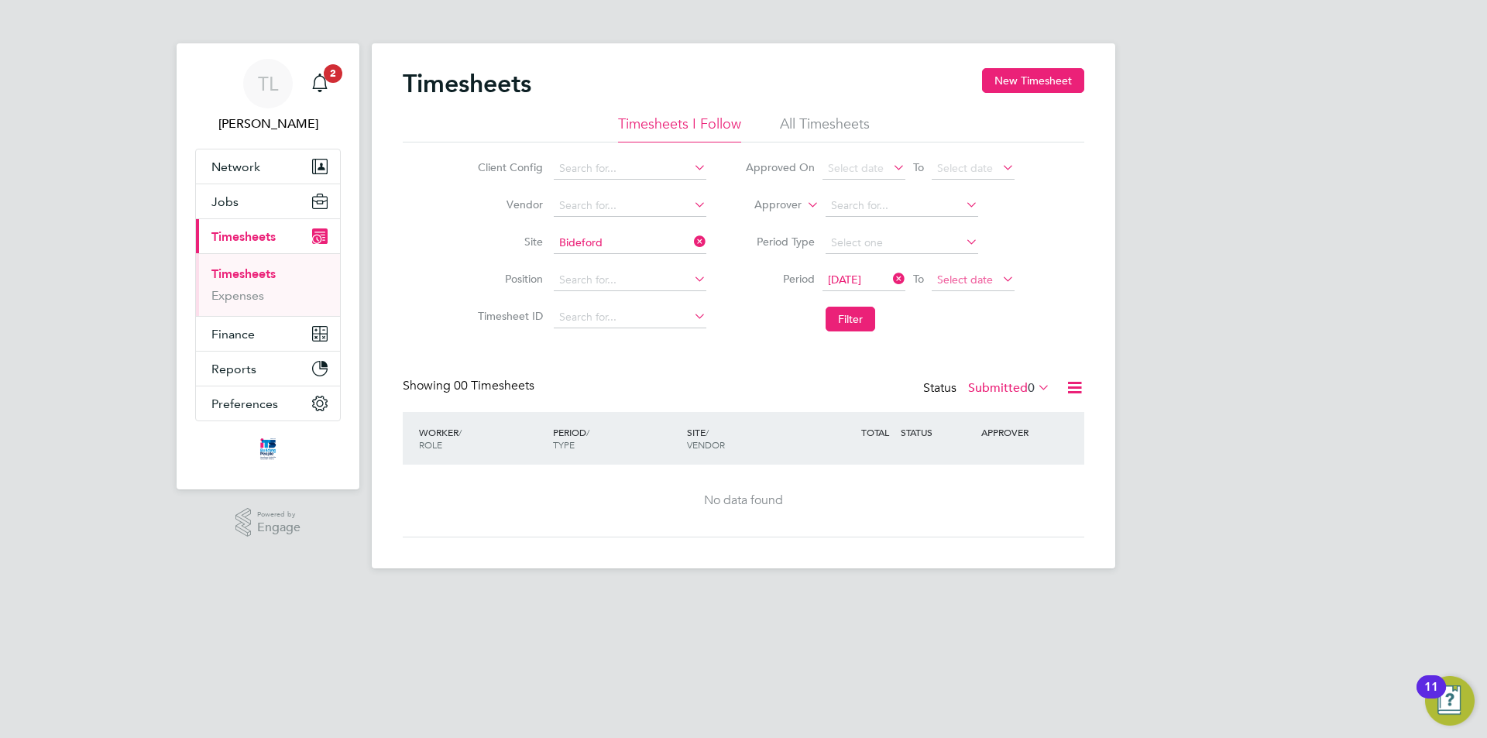
click at [981, 284] on span "Select date" at bounding box center [965, 280] width 56 height 14
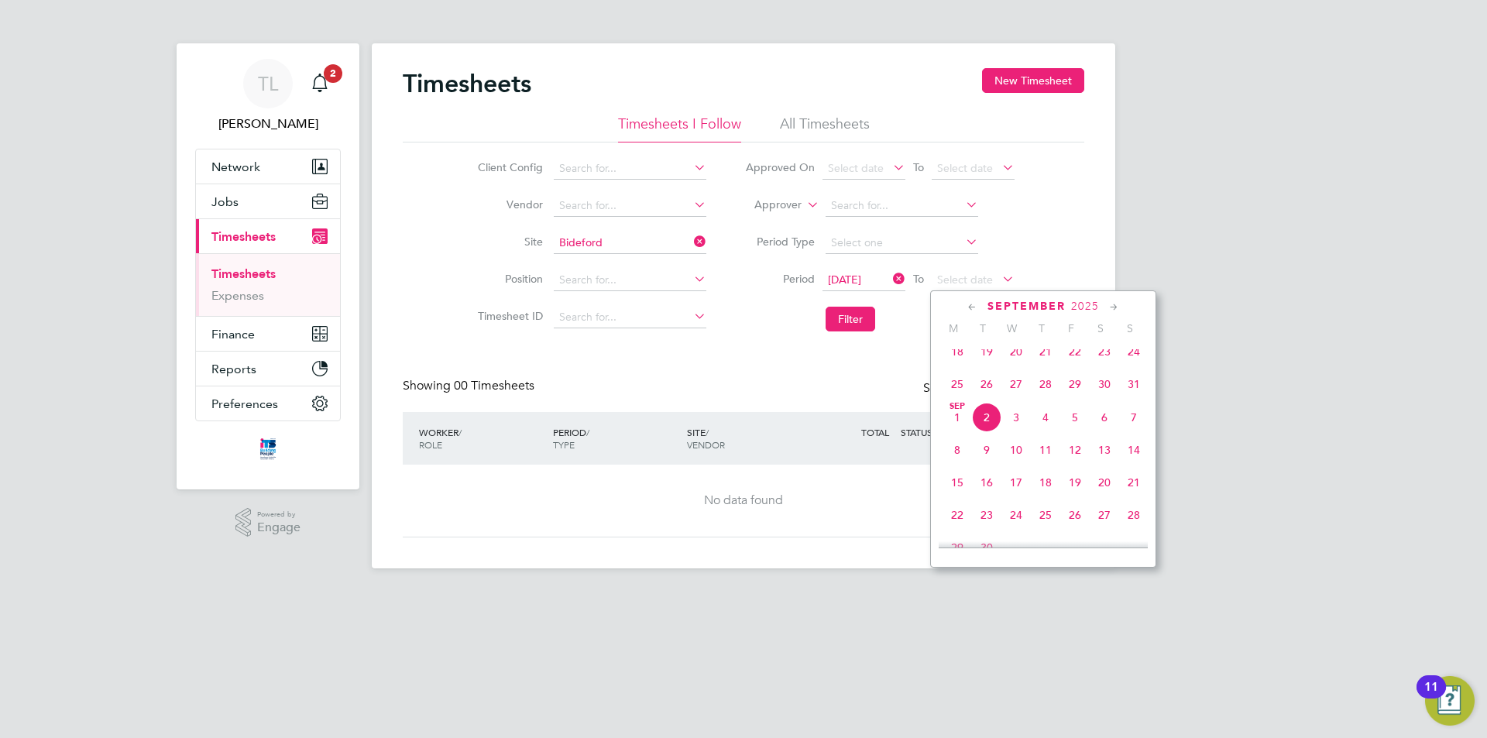
click at [1096, 396] on span "30" at bounding box center [1104, 384] width 29 height 29
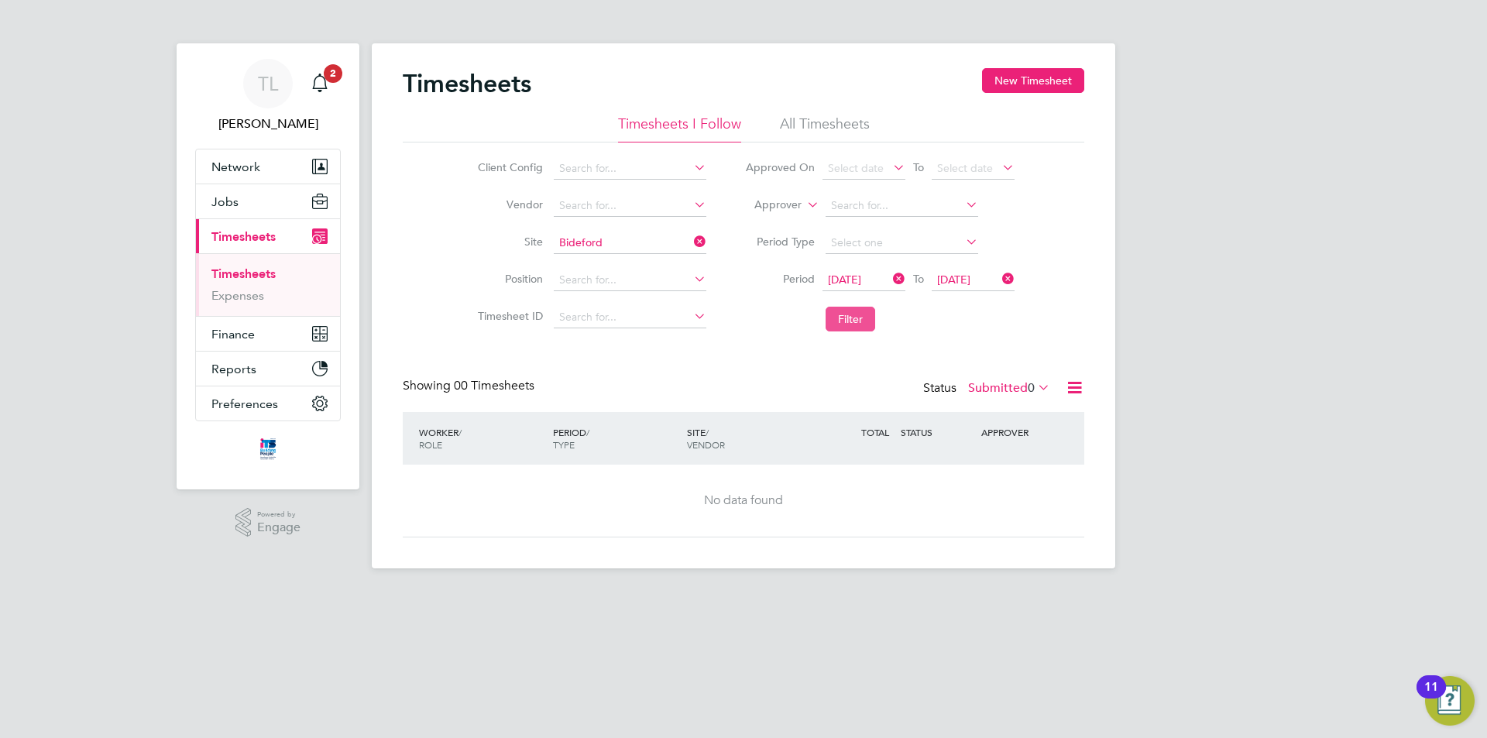
click at [862, 328] on button "Filter" at bounding box center [851, 319] width 50 height 25
click at [1007, 398] on div "Status Submitted 0" at bounding box center [988, 389] width 130 height 22
click at [1009, 395] on label "Submitted 0" at bounding box center [1009, 387] width 82 height 15
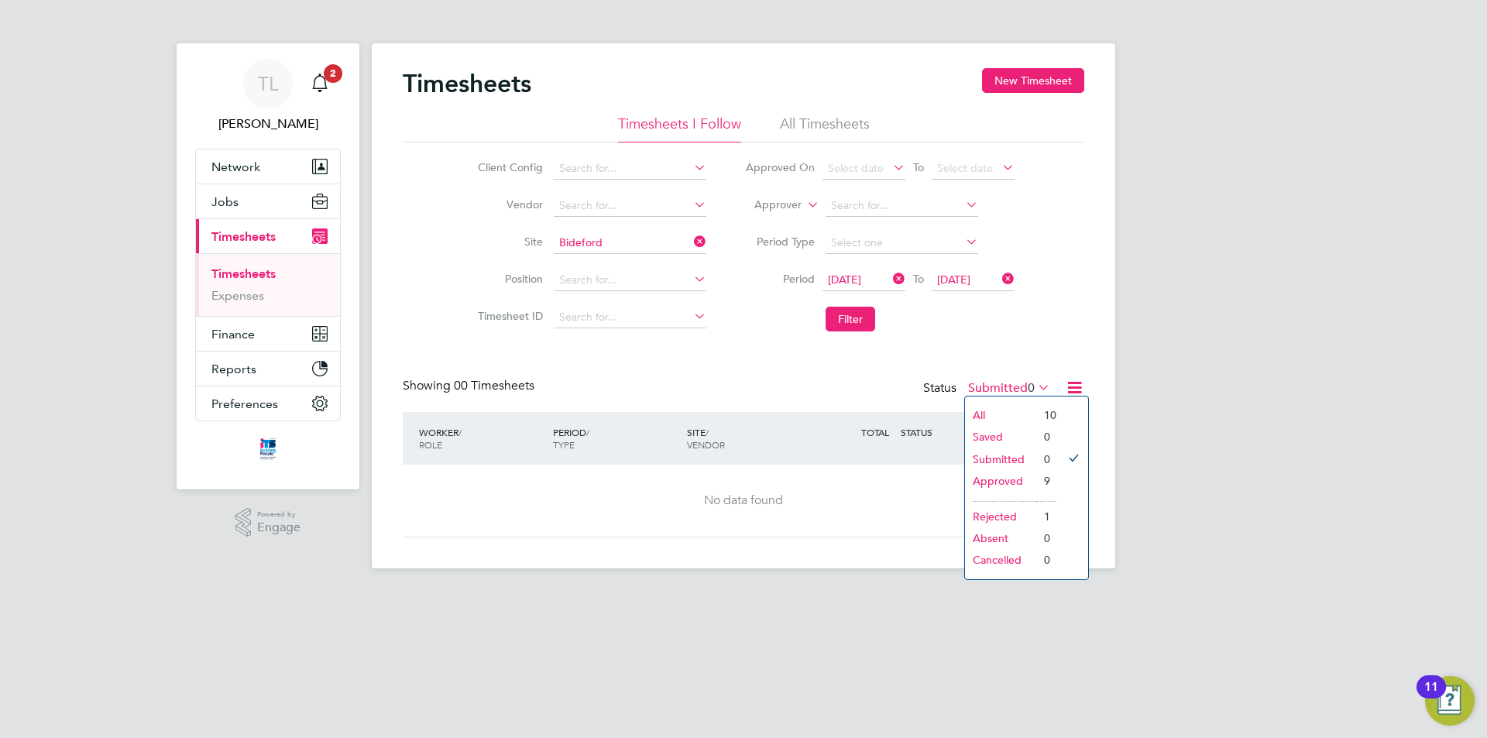
click at [1016, 481] on li "Approved" at bounding box center [1000, 481] width 71 height 22
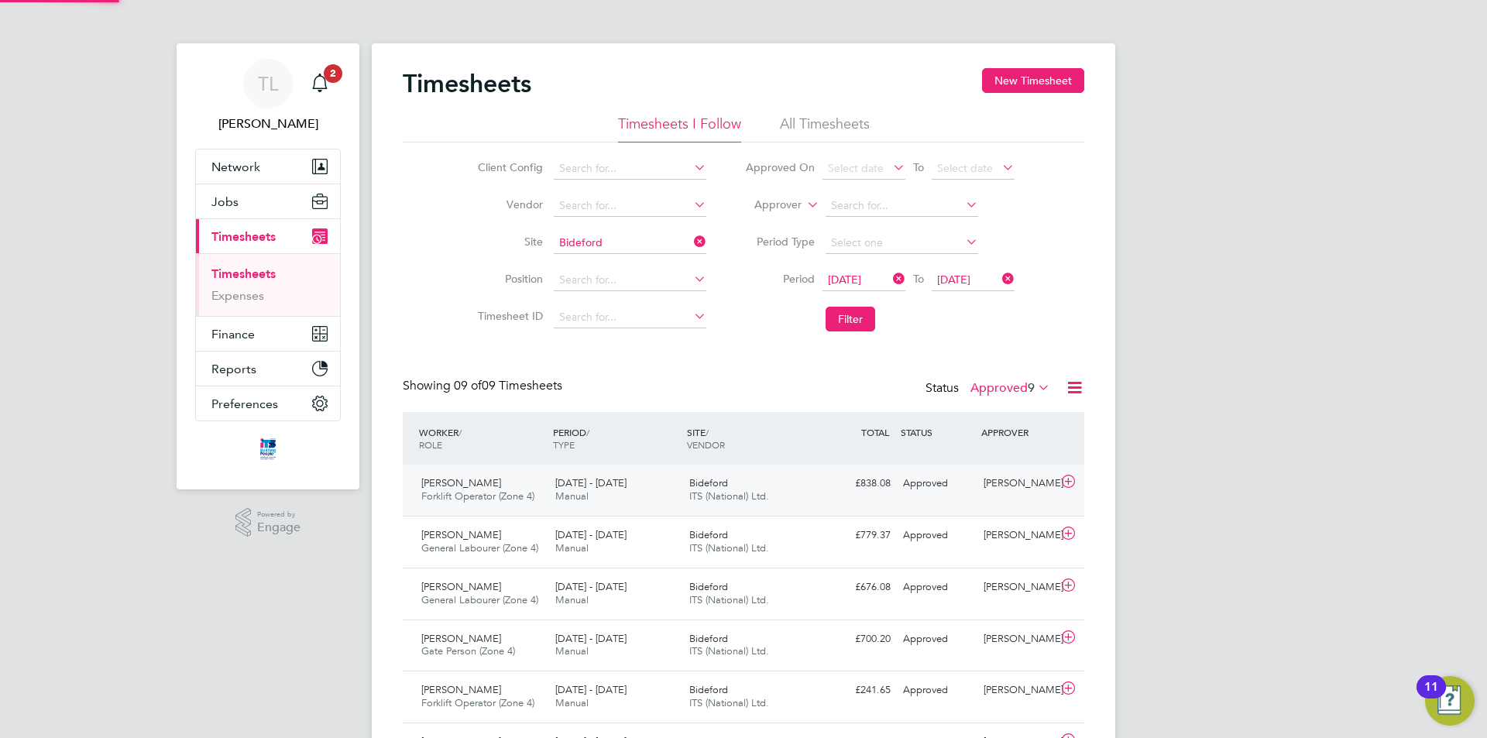
scroll to position [0, 0]
click at [1005, 483] on div "Tim Hawkridge" at bounding box center [1018, 484] width 81 height 26
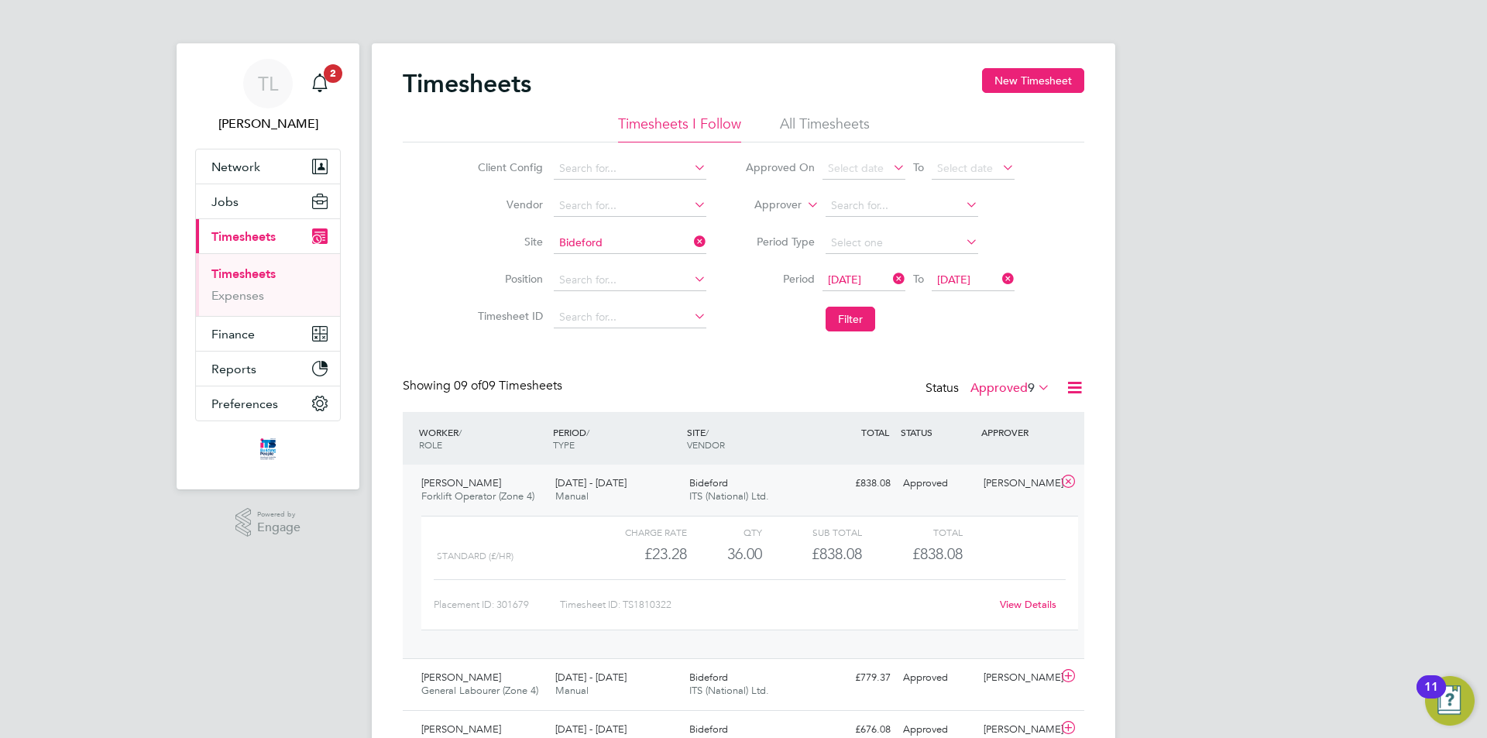
click at [1063, 483] on icon at bounding box center [1068, 482] width 19 height 12
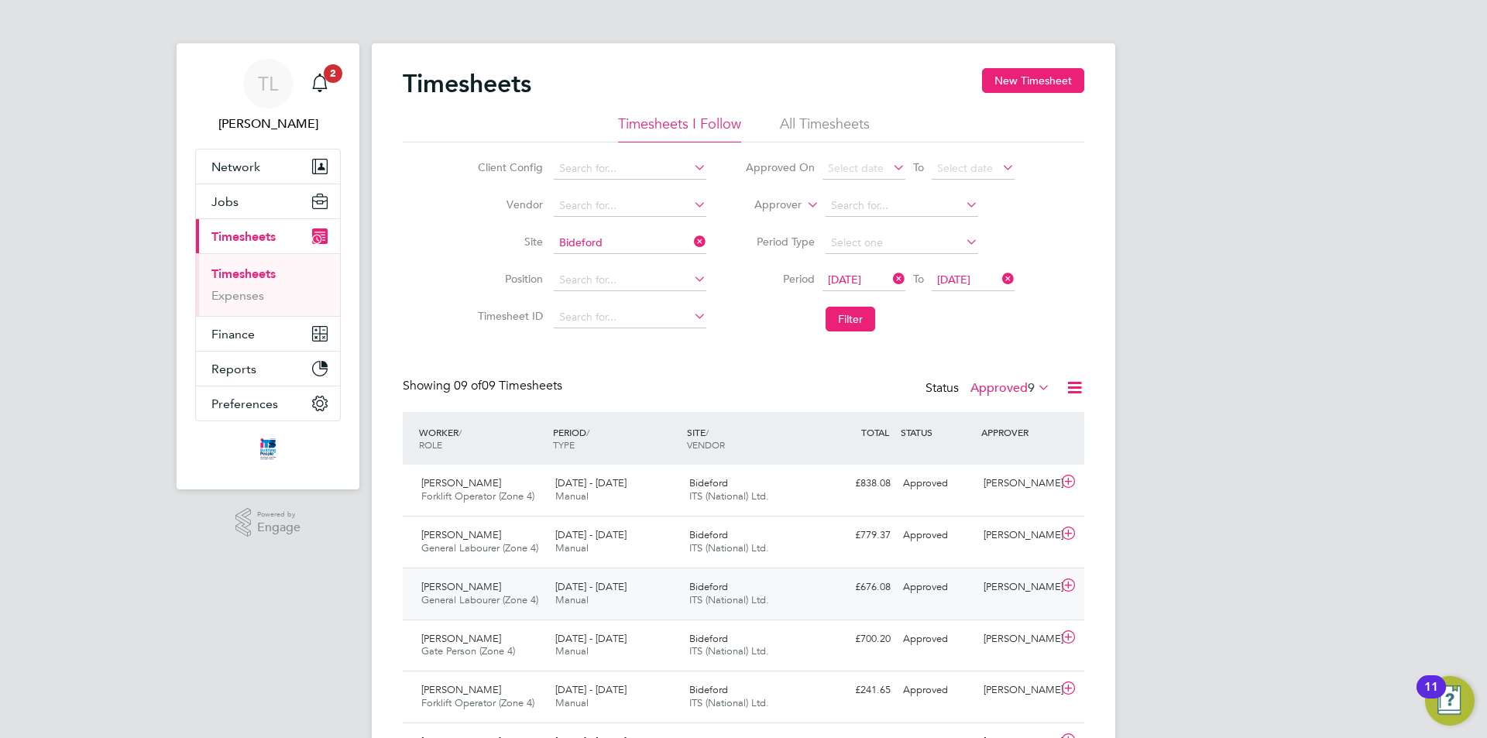
click at [984, 584] on div "Tim Hawkridge" at bounding box center [1018, 588] width 81 height 26
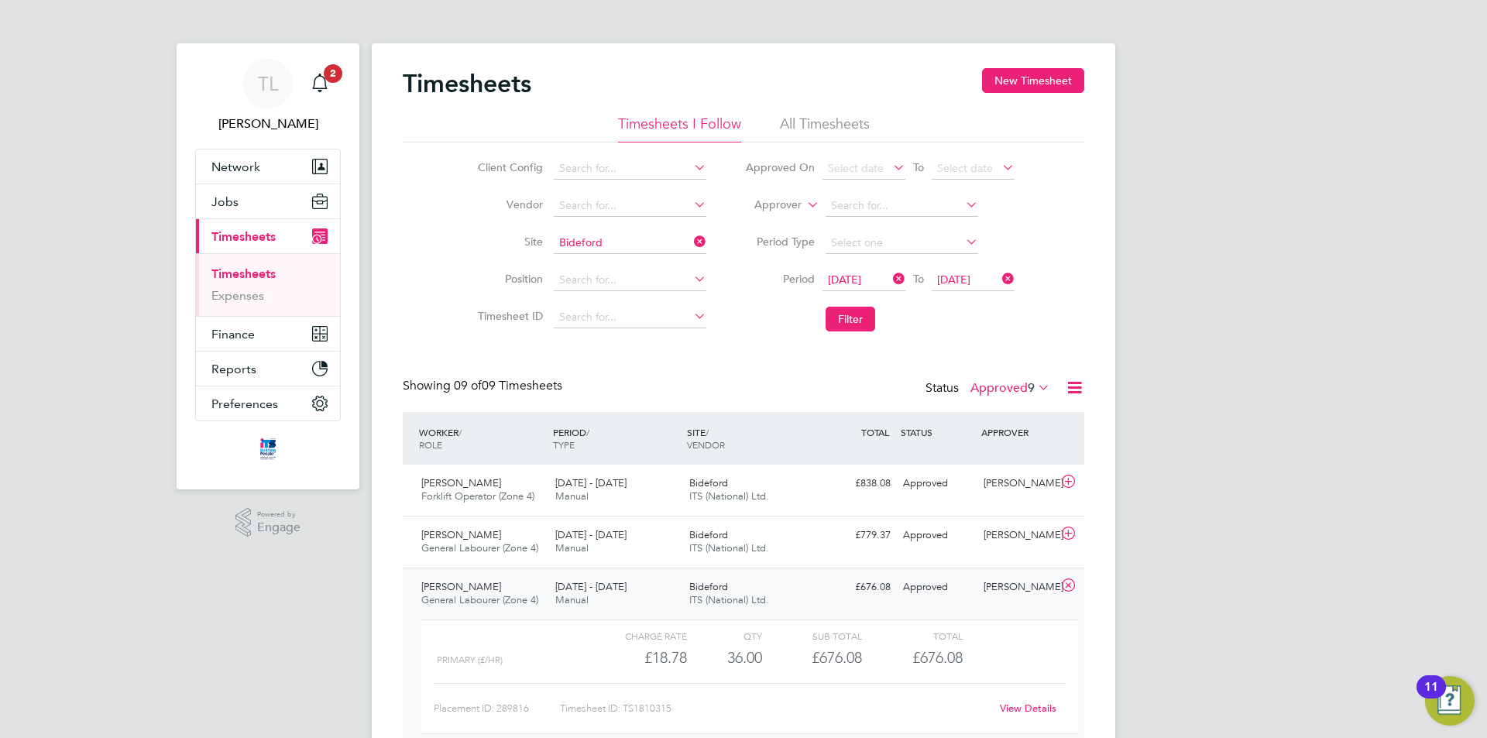
click at [1069, 583] on icon at bounding box center [1068, 585] width 19 height 12
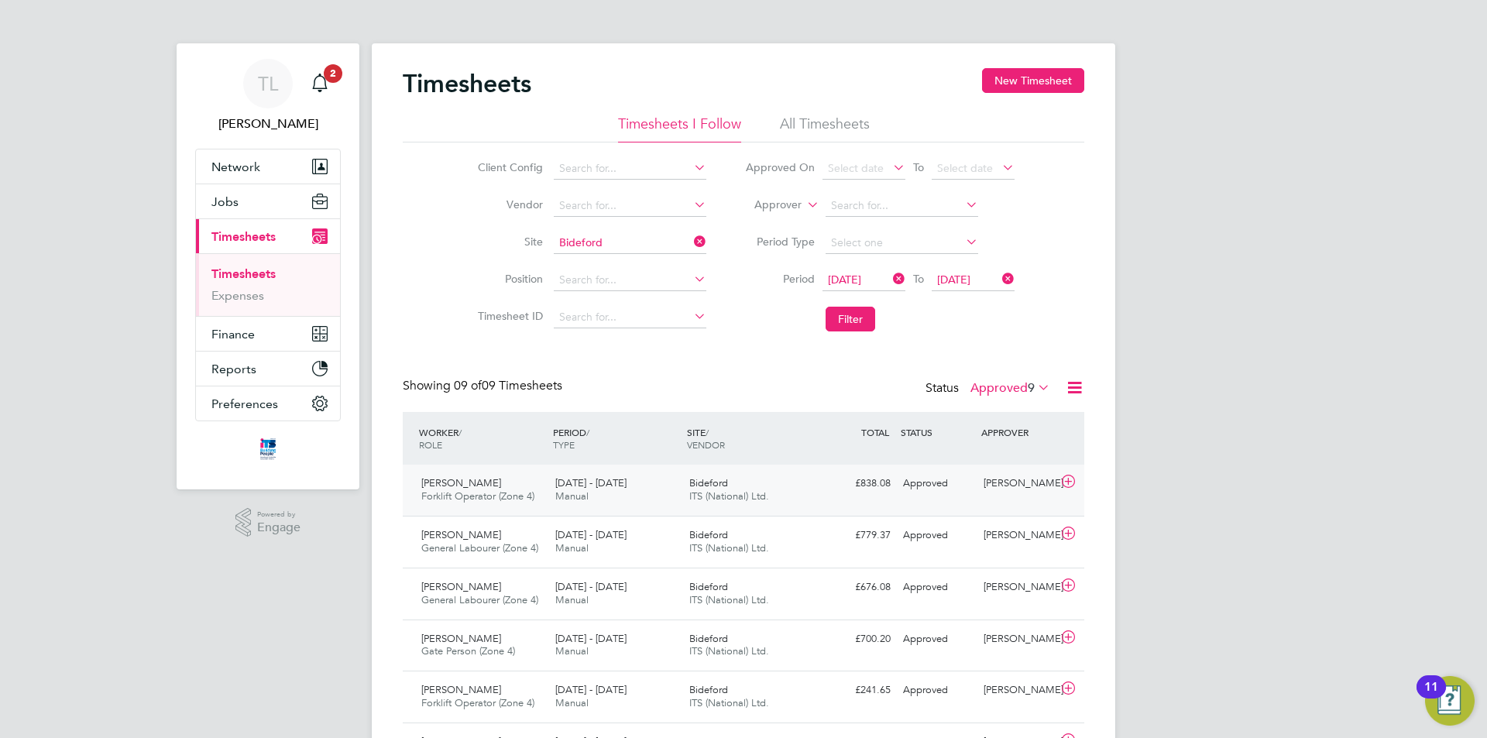
click at [998, 480] on div "Tim Hawkridge" at bounding box center [1018, 484] width 81 height 26
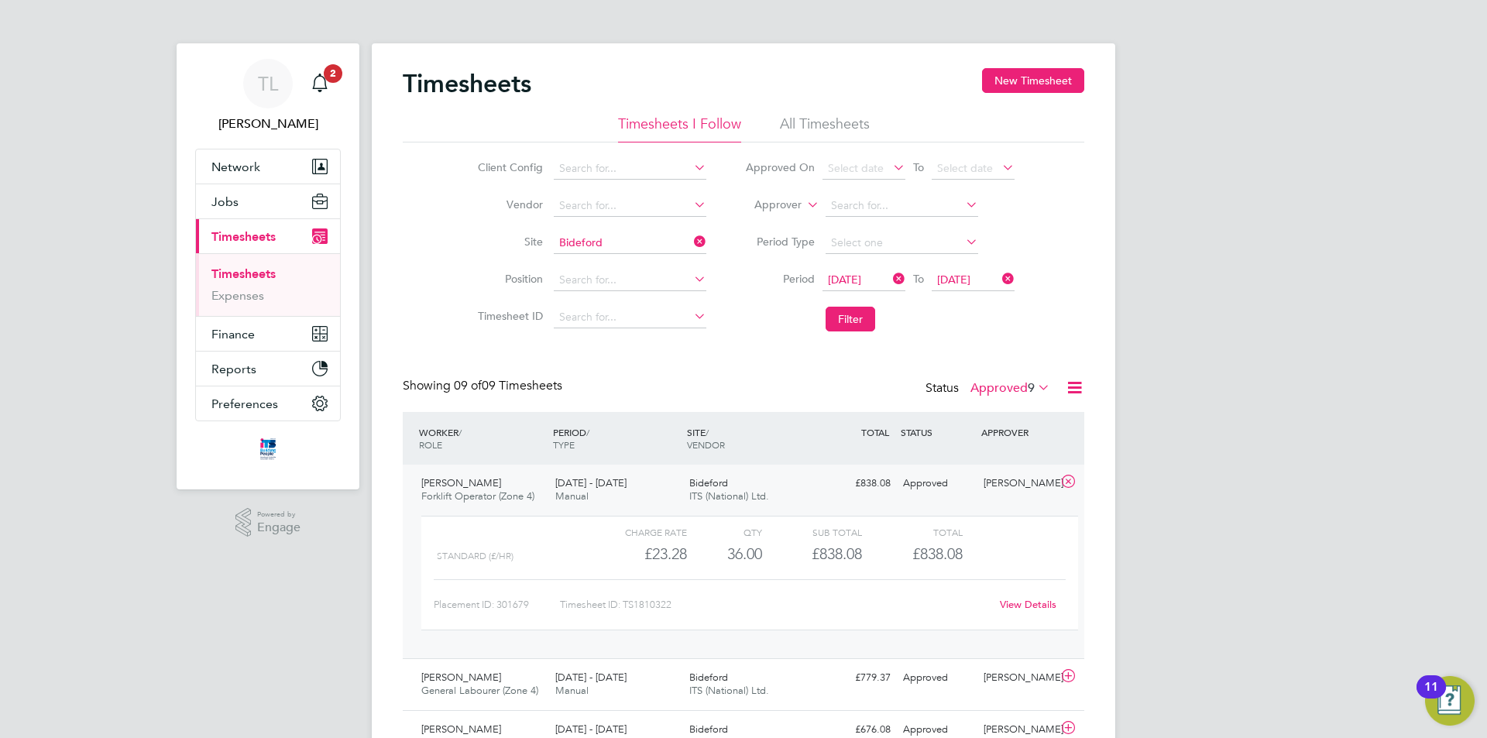
click at [1064, 479] on icon at bounding box center [1068, 482] width 19 height 12
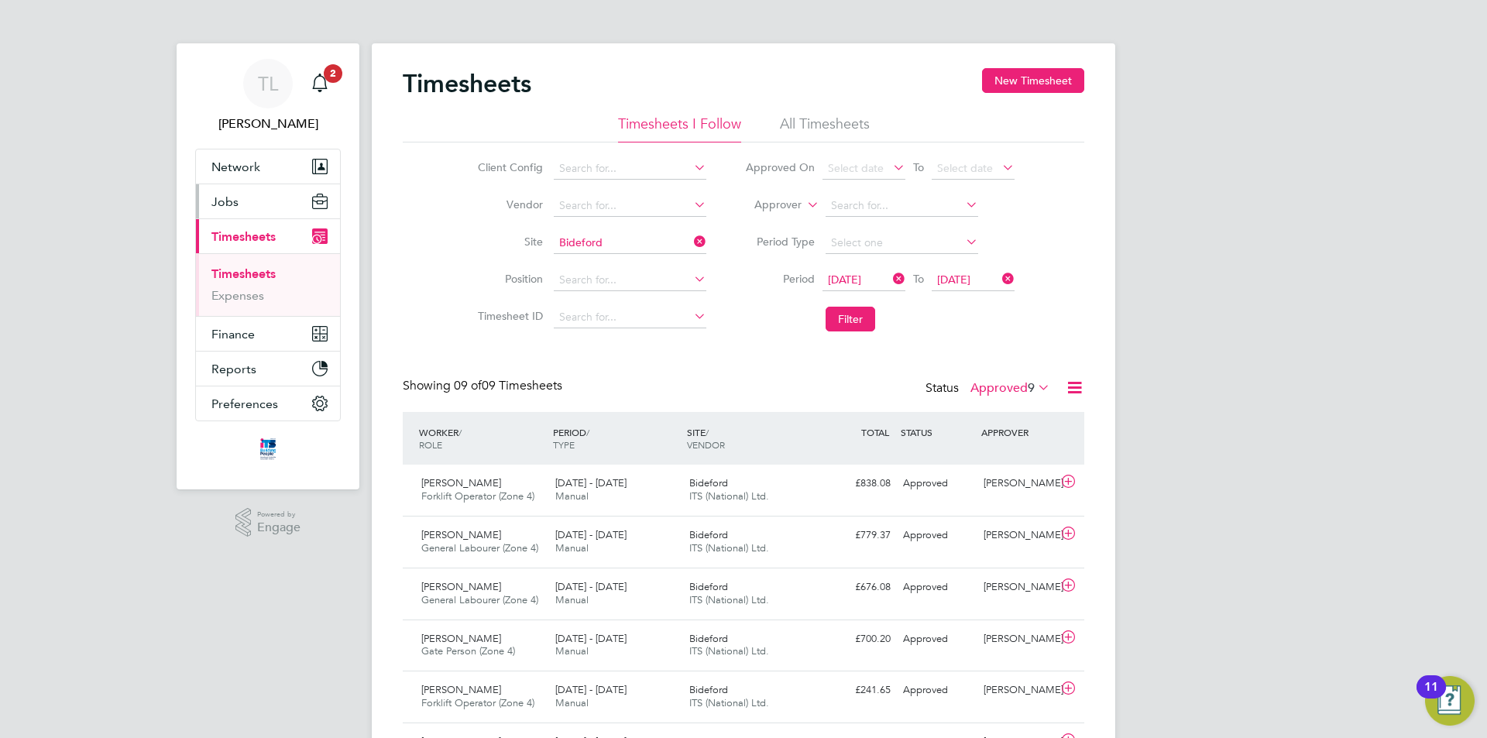
click at [229, 209] on button "Jobs" at bounding box center [268, 201] width 144 height 34
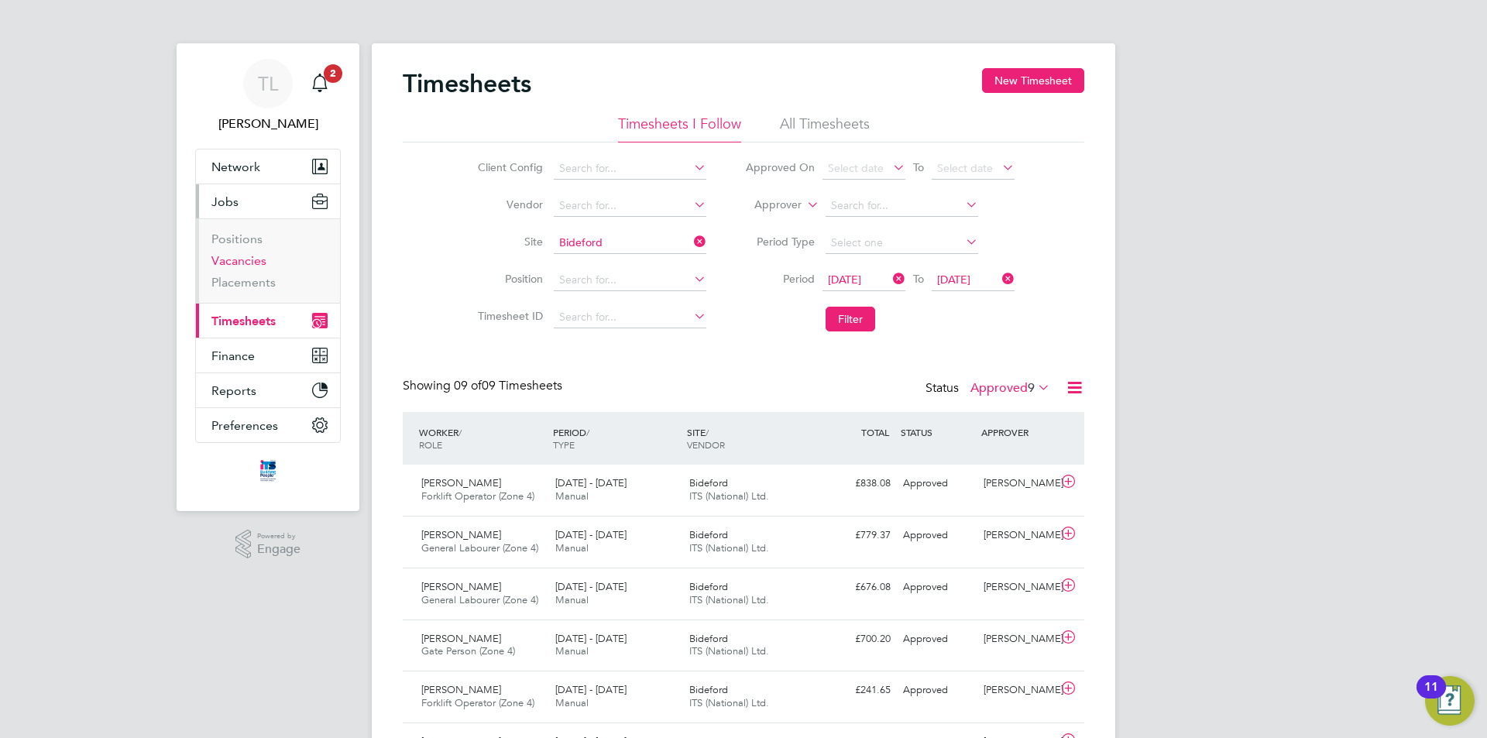
click at [243, 264] on link "Vacancies" at bounding box center [238, 260] width 55 height 15
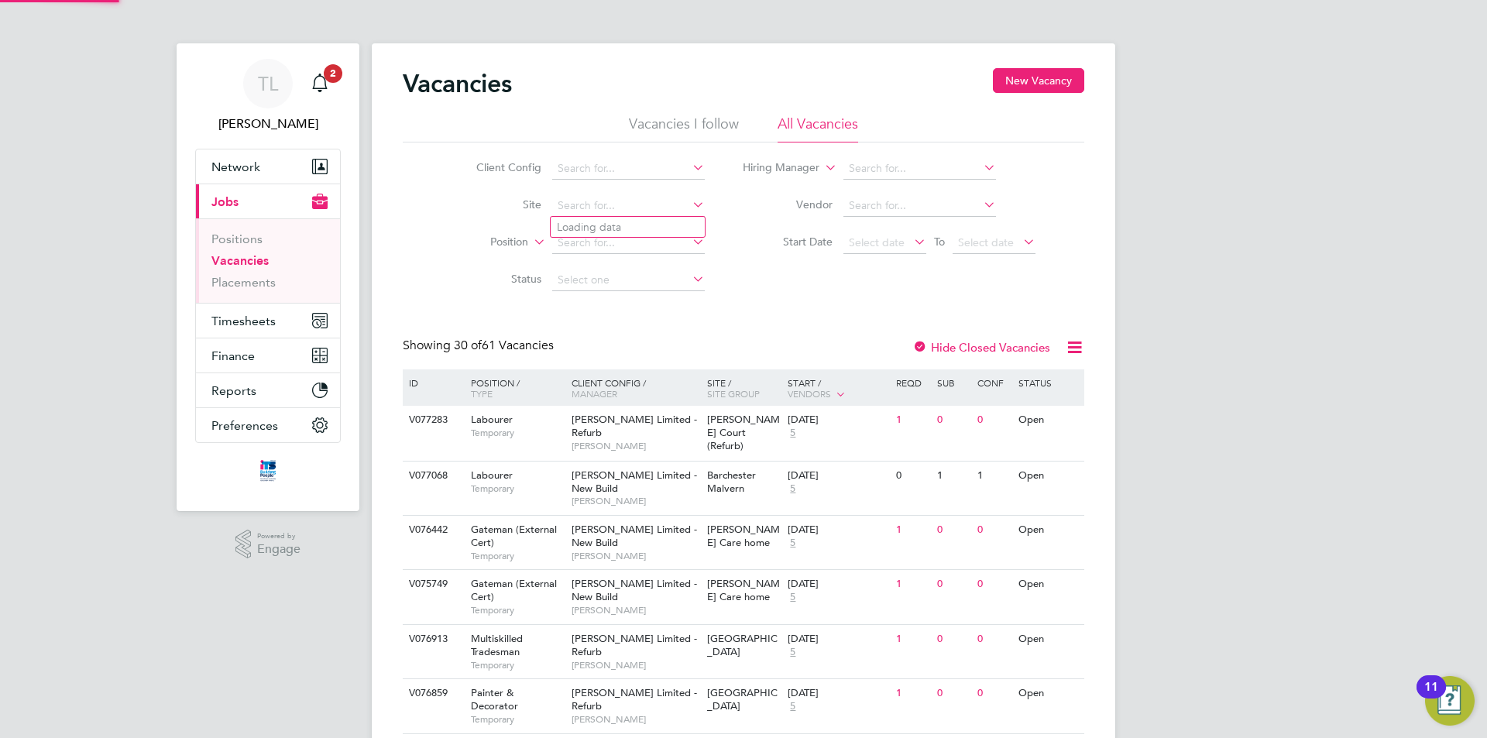
drag, startPoint x: 575, startPoint y: 205, endPoint x: 546, endPoint y: 190, distance: 32.2
click at [575, 205] on input at bounding box center [628, 206] width 153 height 22
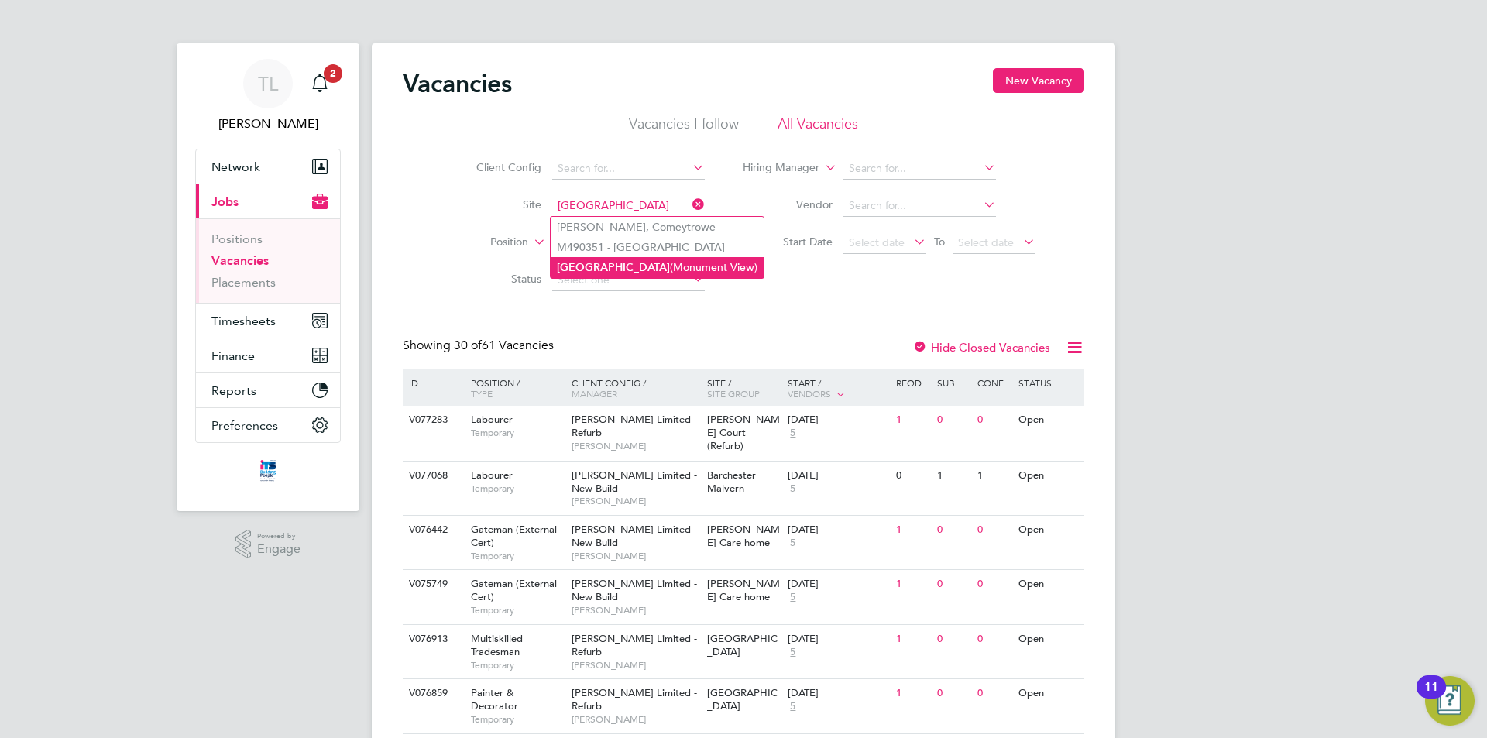
click at [590, 270] on b "[GEOGRAPHIC_DATA]" at bounding box center [613, 267] width 113 height 13
type input "[GEOGRAPHIC_DATA] (Monument View)"
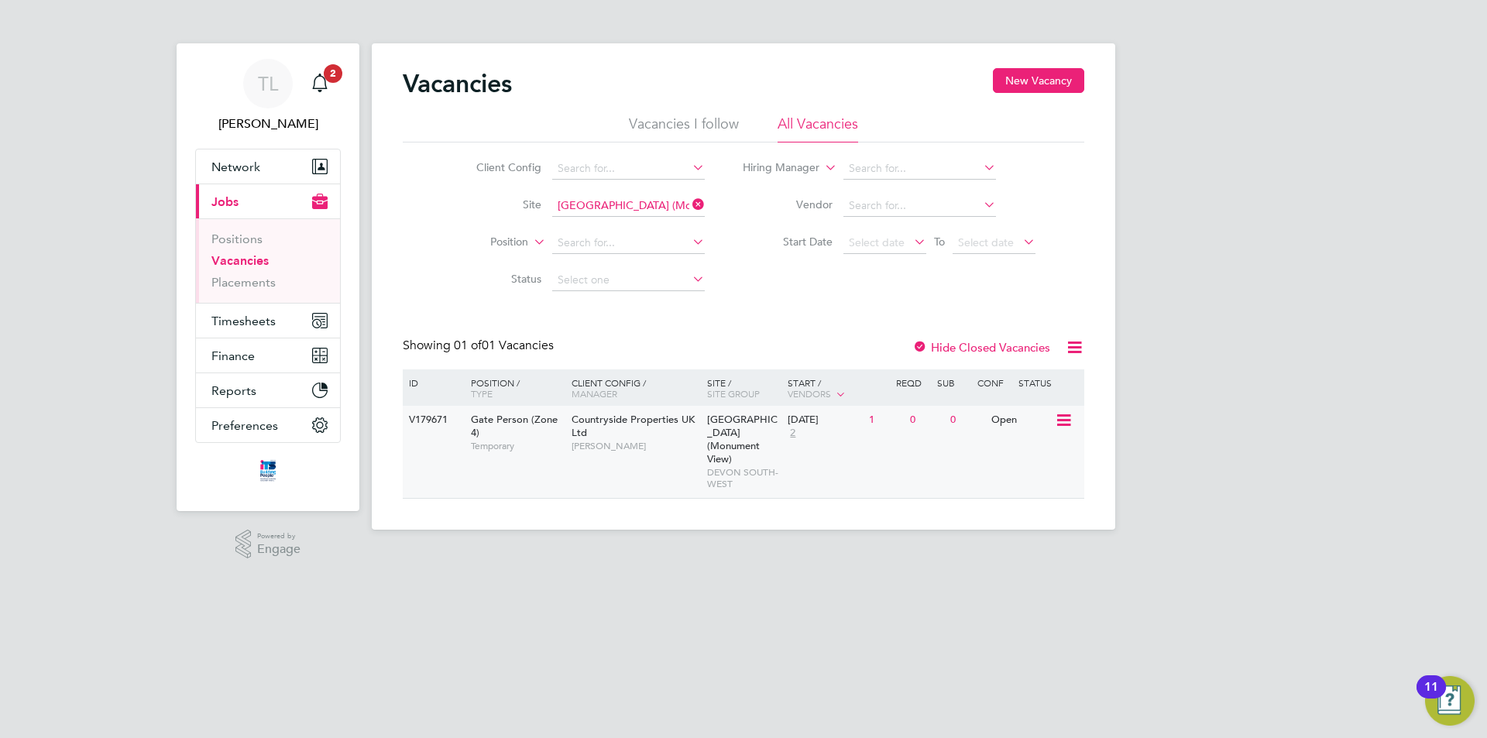
click at [869, 446] on div "V179671 Gate Person (Zone 4) Temporary Countryside Properties UK Ltd Eddy Brook…" at bounding box center [744, 452] width 682 height 92
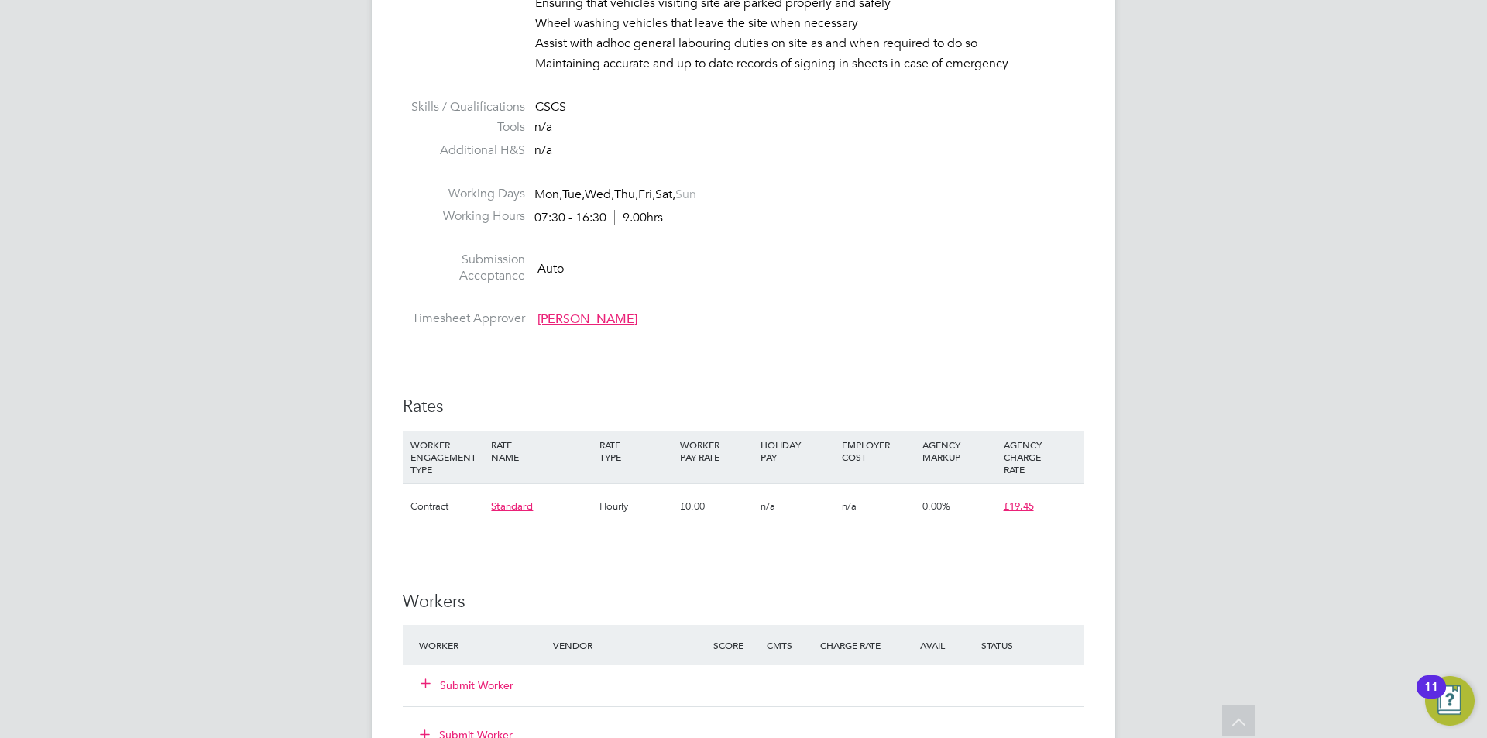
scroll to position [930, 0]
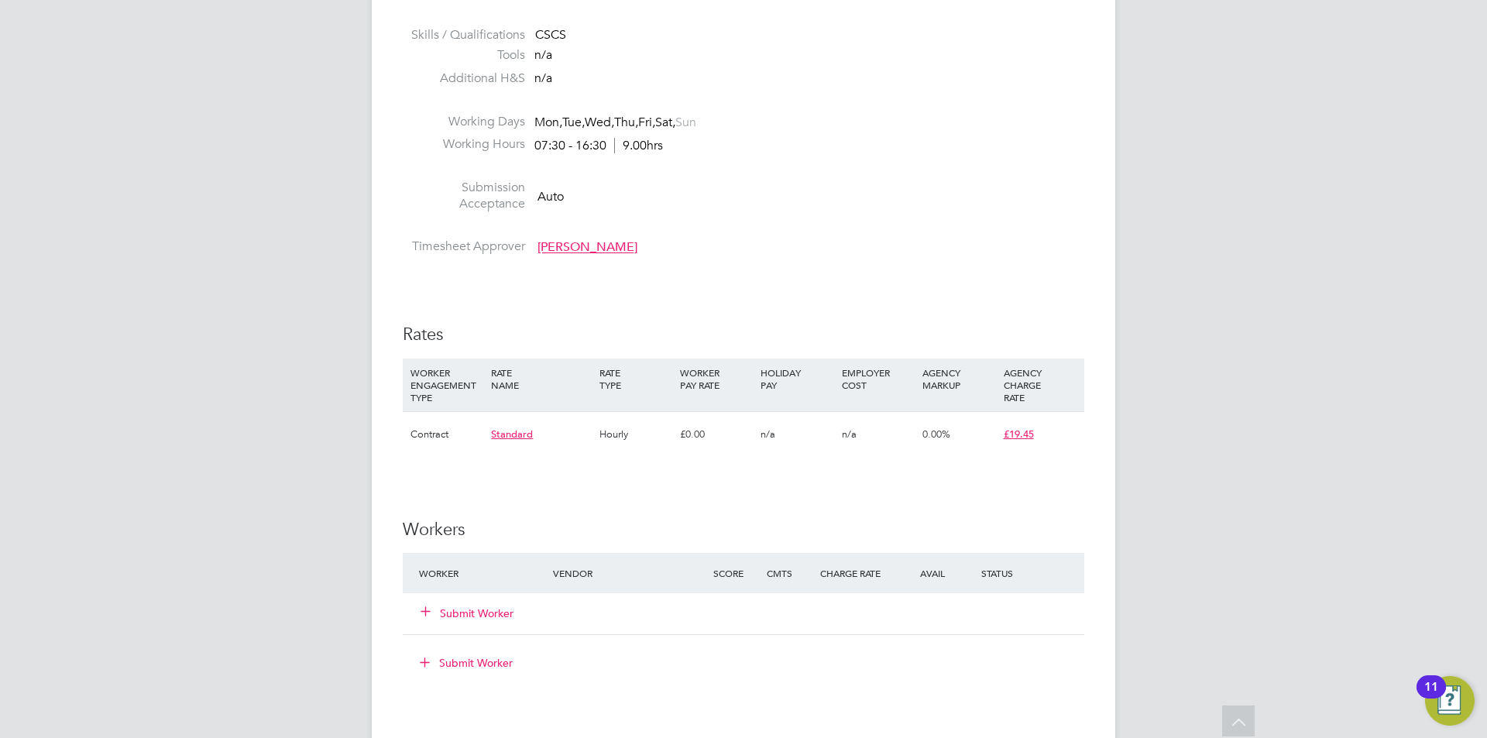
click at [485, 614] on button "Submit Worker" at bounding box center [467, 613] width 93 height 15
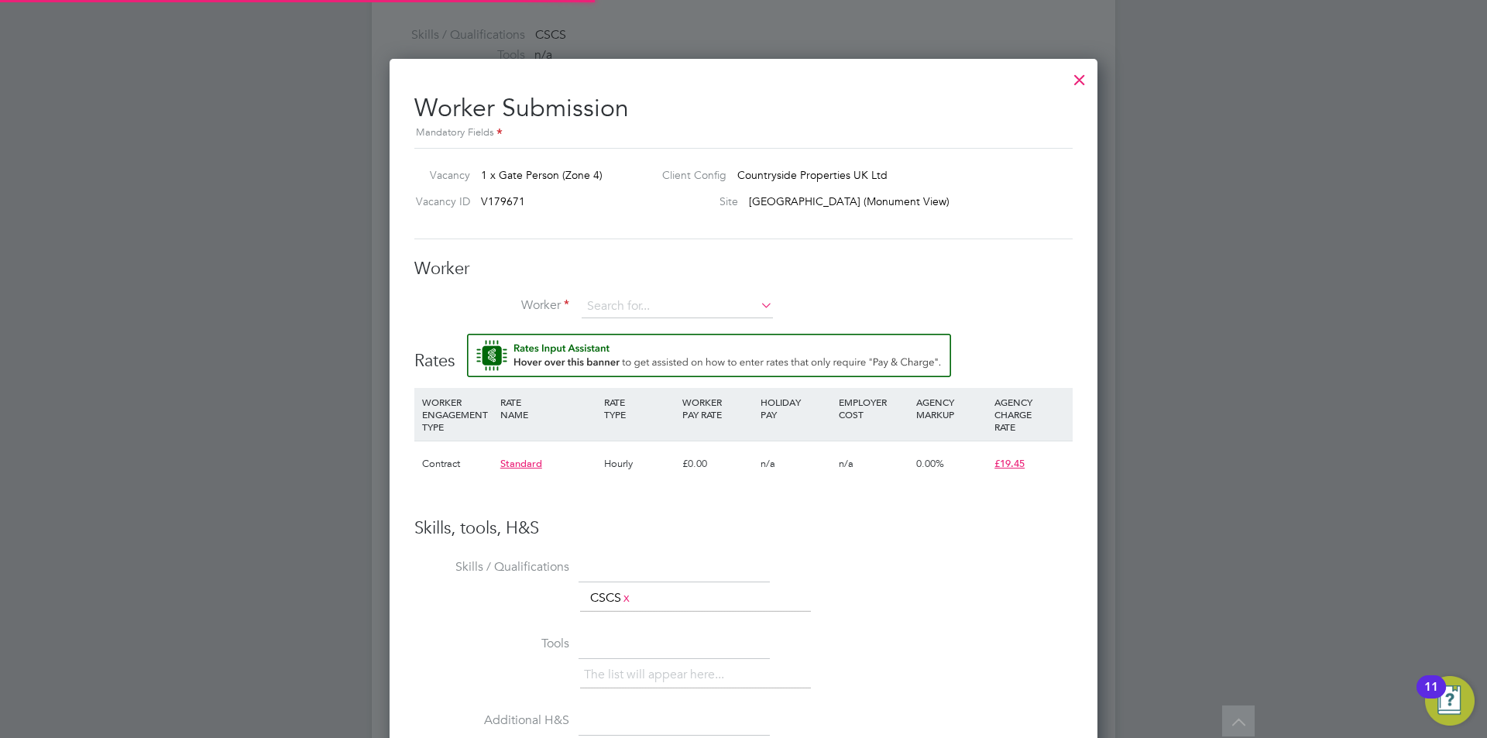
scroll to position [957, 709]
click at [630, 308] on input at bounding box center [677, 306] width 191 height 23
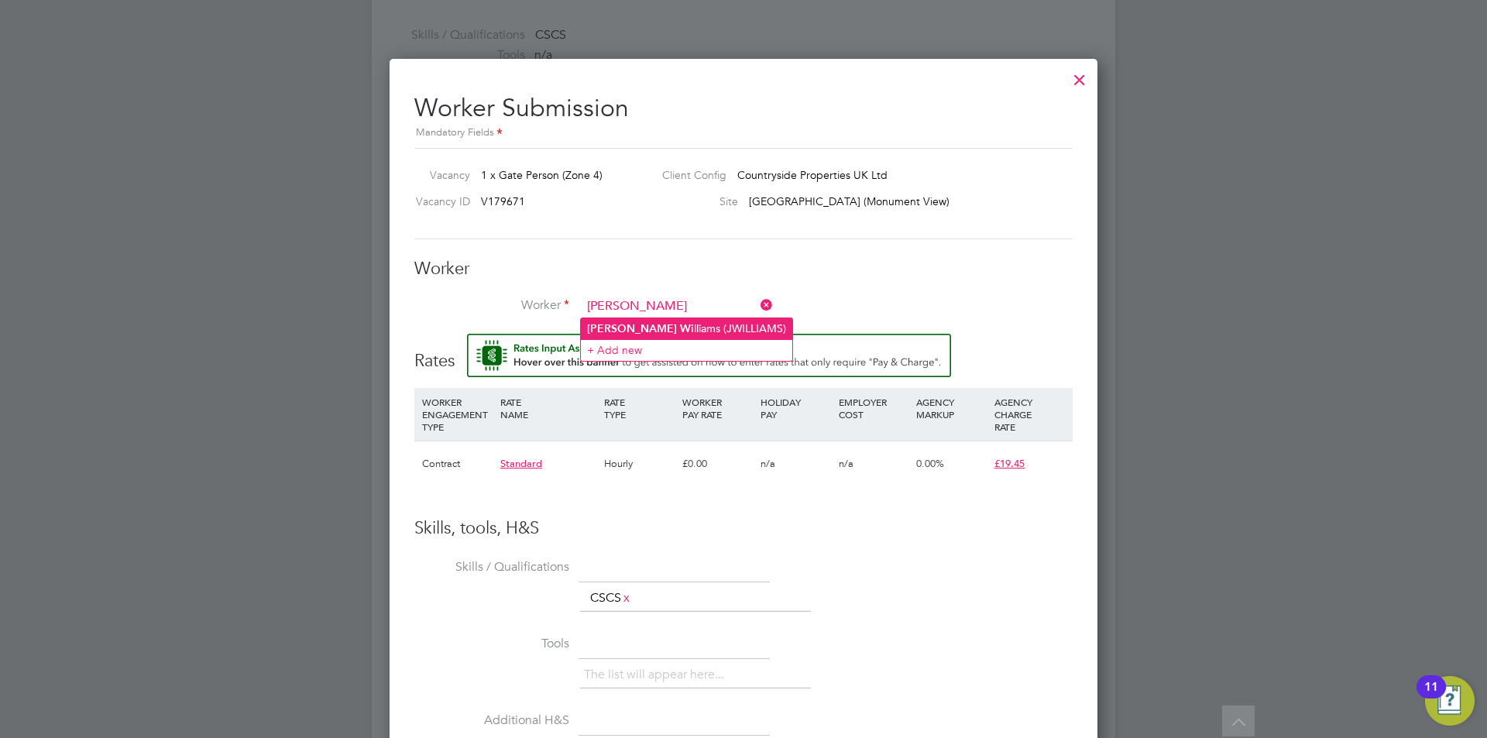
click at [655, 319] on li "[PERSON_NAME] (JWILLIAMS)" at bounding box center [686, 328] width 211 height 21
type input "[PERSON_NAME] (JWILLIAMS)"
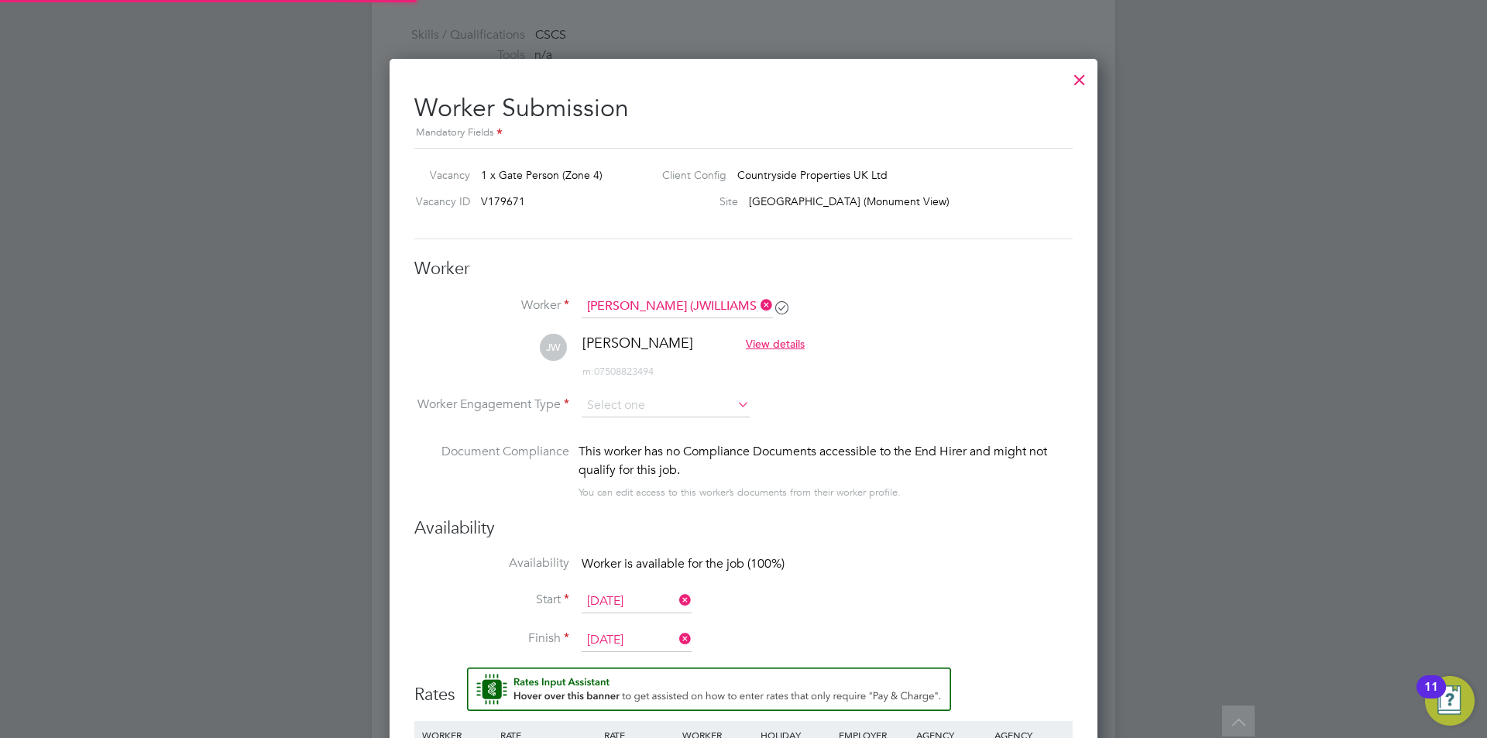
scroll to position [1291, 709]
click at [669, 412] on input at bounding box center [666, 406] width 168 height 23
click at [626, 444] on li "PAYE" at bounding box center [666, 448] width 170 height 20
type input "PAYE"
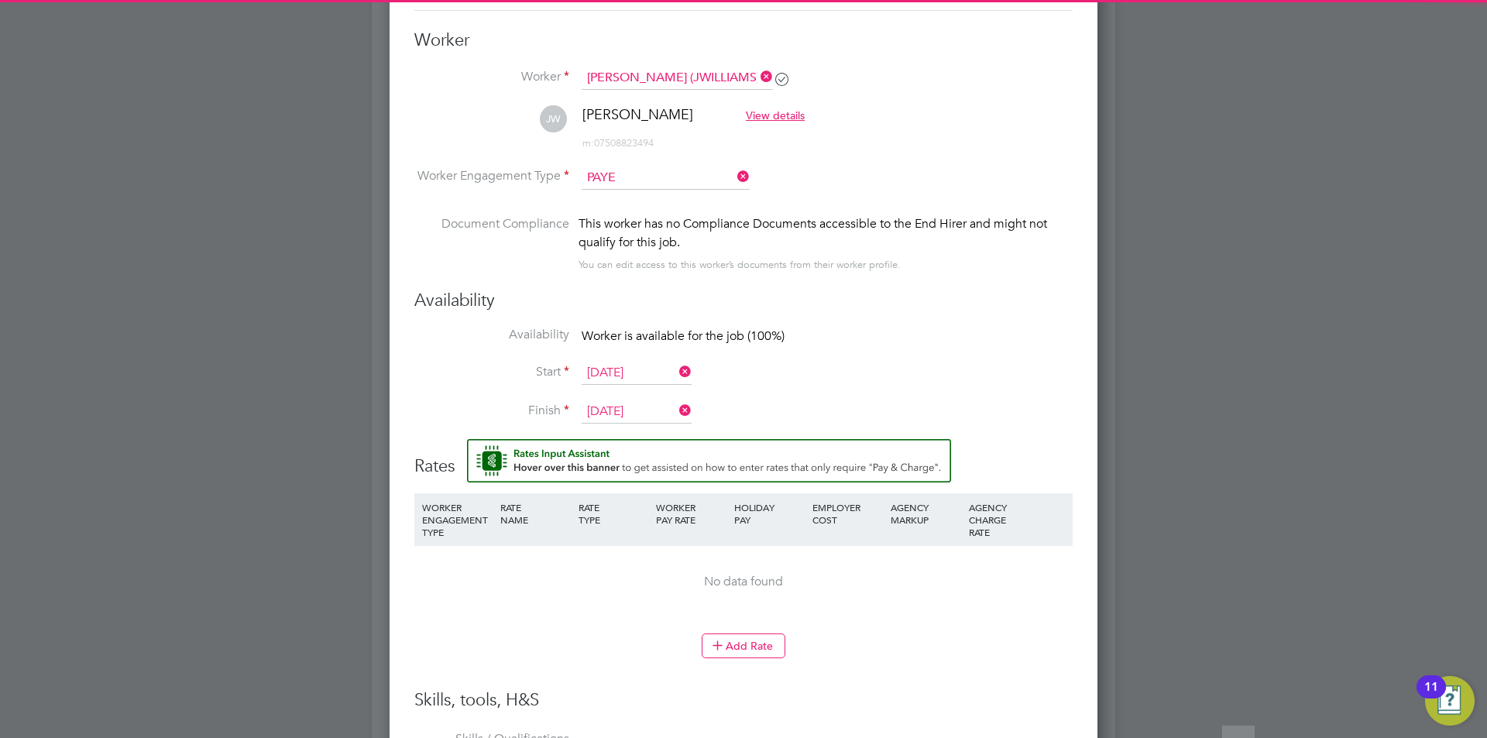
scroll to position [1162, 0]
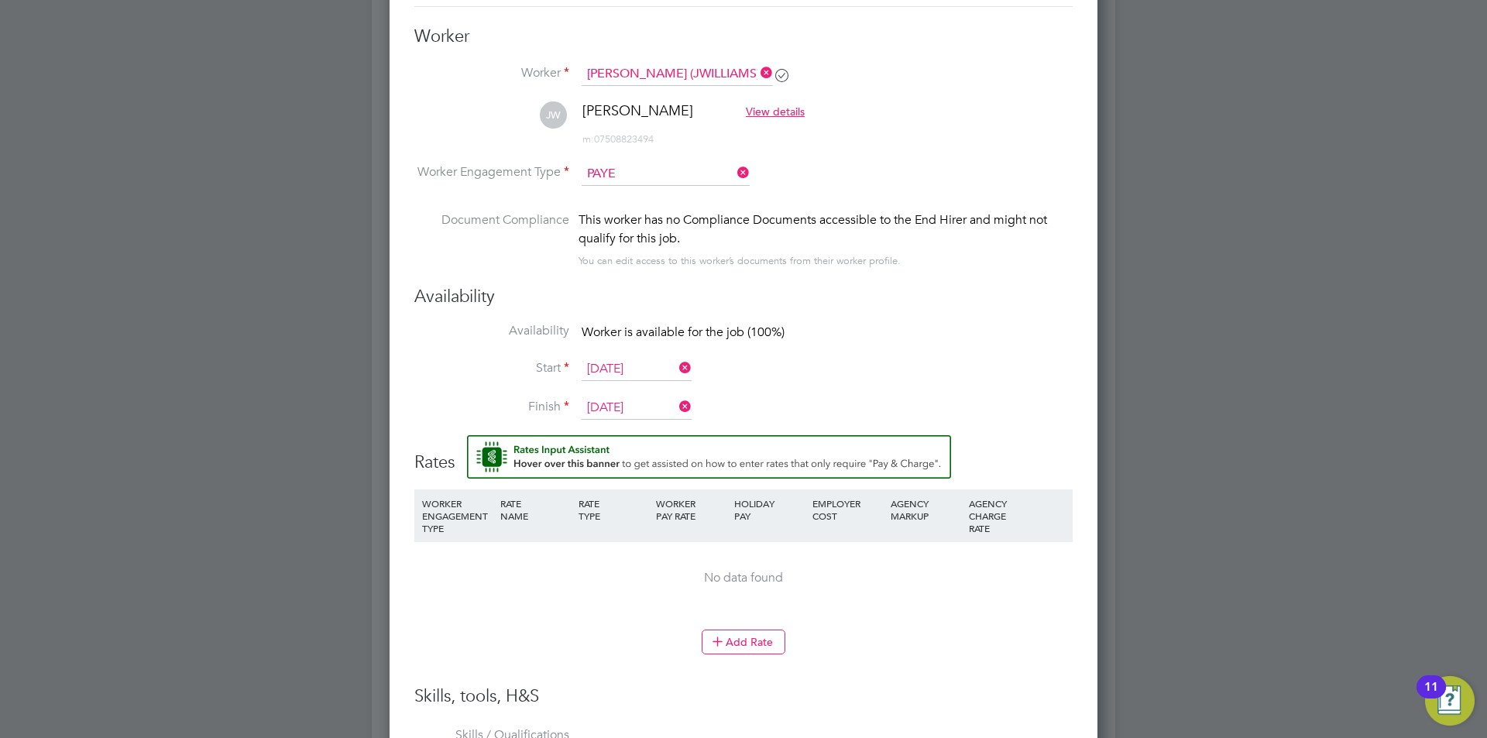
click at [734, 168] on icon at bounding box center [734, 173] width 0 height 22
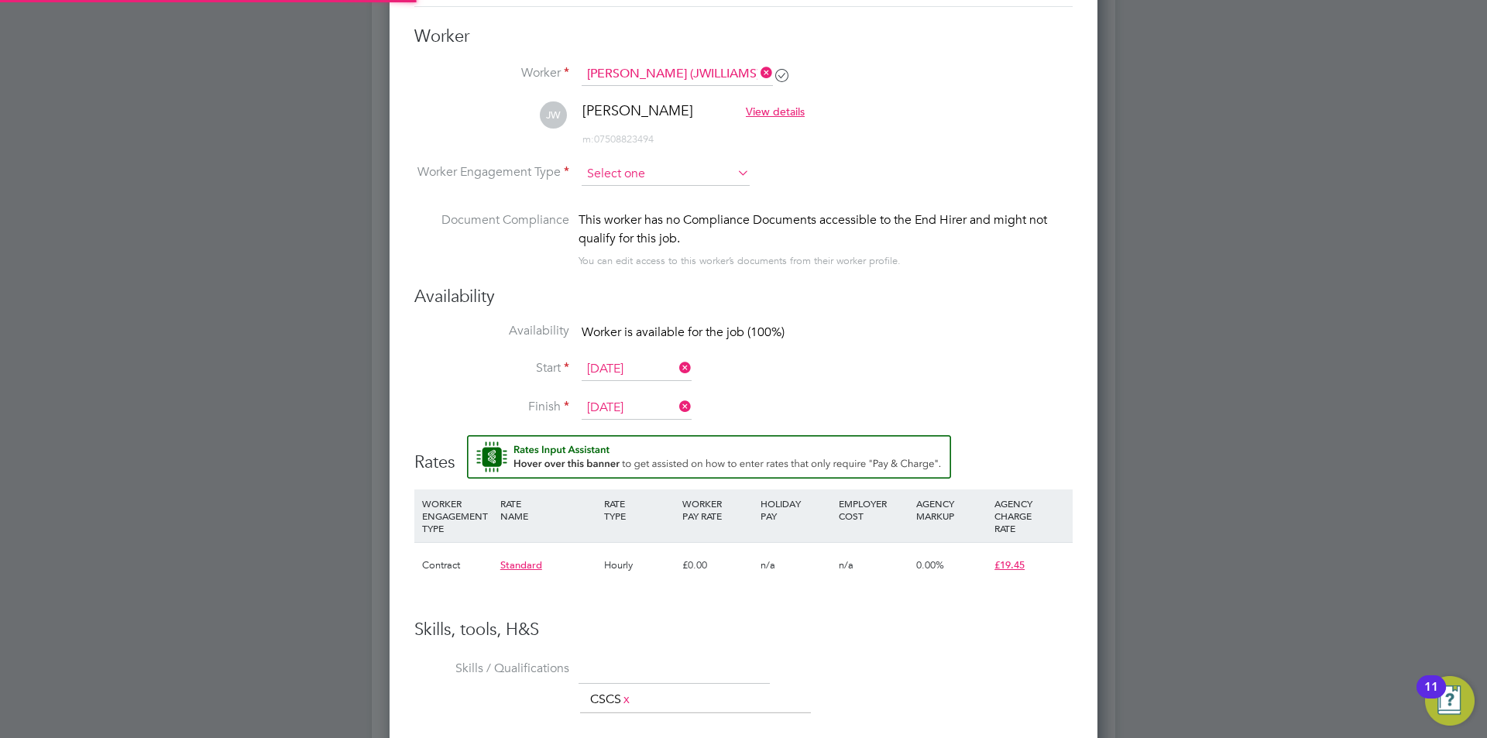
scroll to position [46, 105]
click at [717, 174] on input at bounding box center [666, 174] width 168 height 23
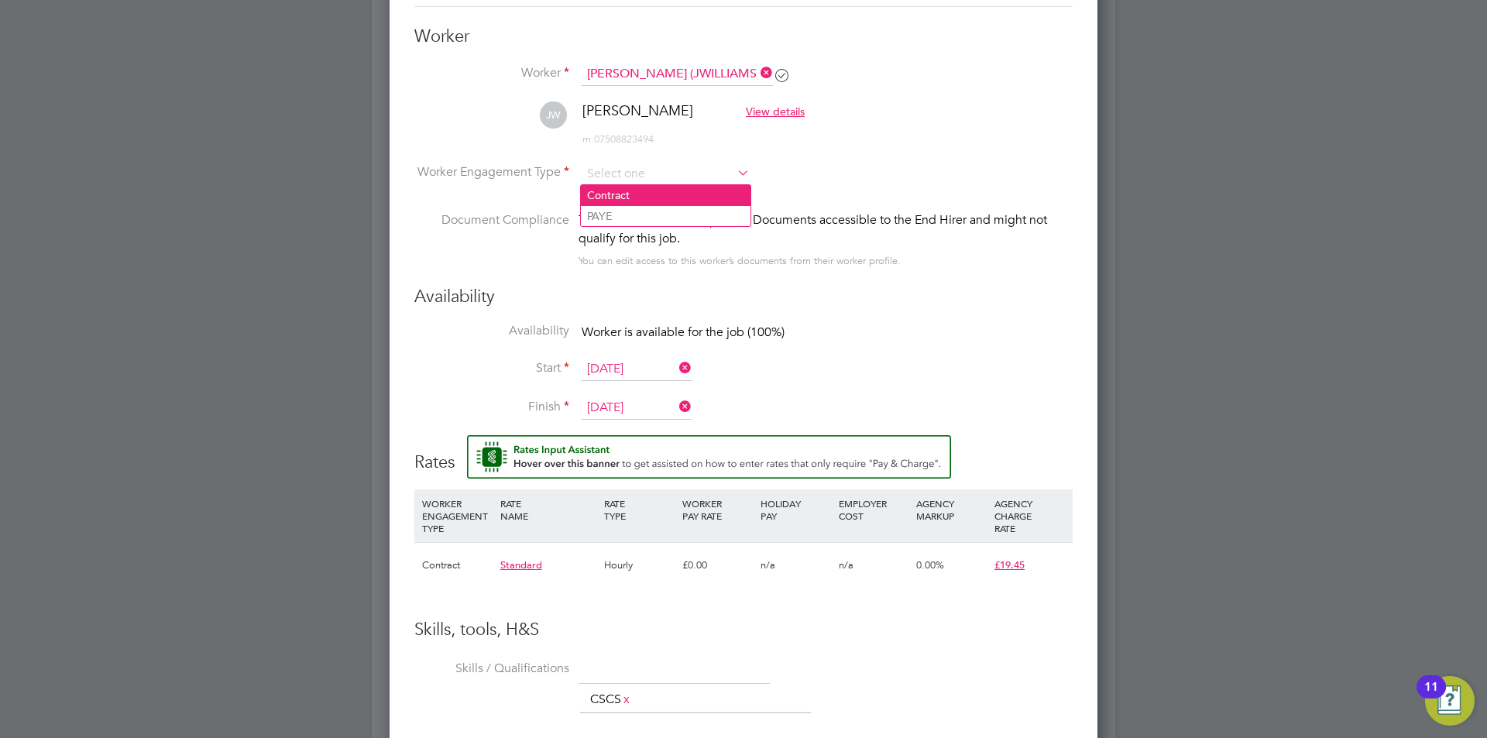
click at [653, 195] on li "Contract" at bounding box center [666, 195] width 170 height 20
type input "Contract"
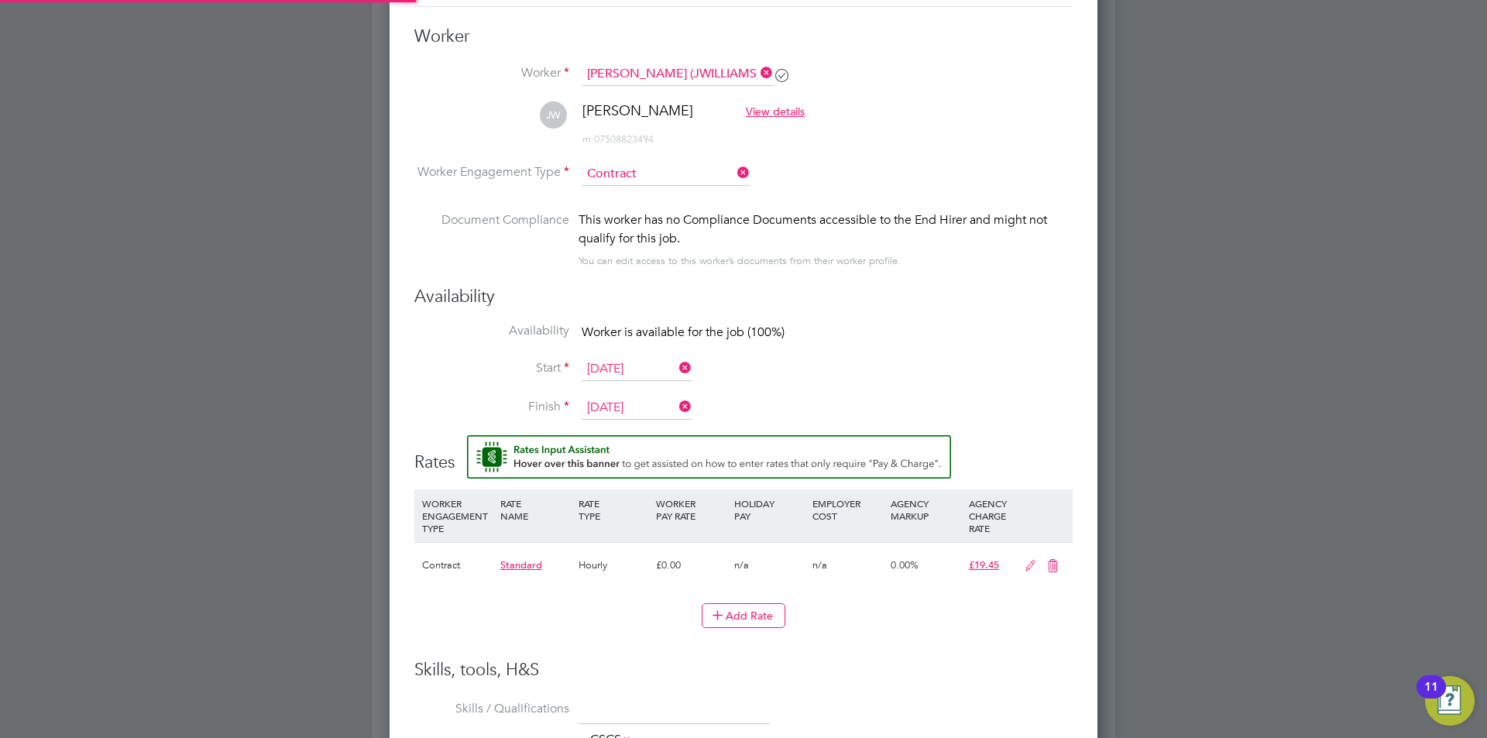
scroll to position [46, 79]
click at [1033, 563] on icon at bounding box center [1030, 566] width 19 height 12
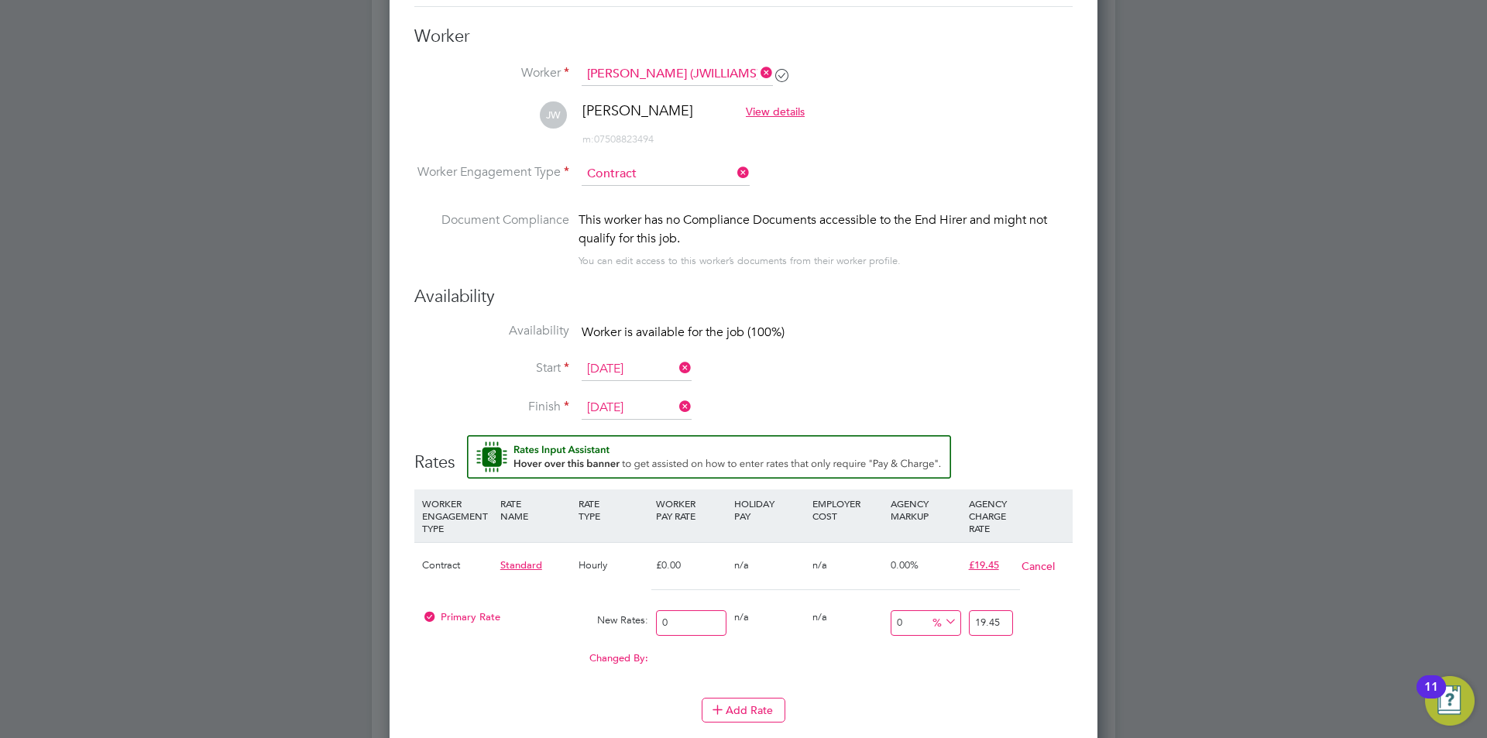
click at [992, 620] on input "19.45" at bounding box center [991, 623] width 44 height 26
click at [1003, 620] on input "19.45" at bounding box center [991, 623] width 44 height 26
drag, startPoint x: 1003, startPoint y: 620, endPoint x: 954, endPoint y: 623, distance: 49.7
click at [954, 623] on div "Primary Rate New Rates: 0 0 n/a 0 n/a 0 0 % 19.45" at bounding box center [743, 623] width 658 height 41
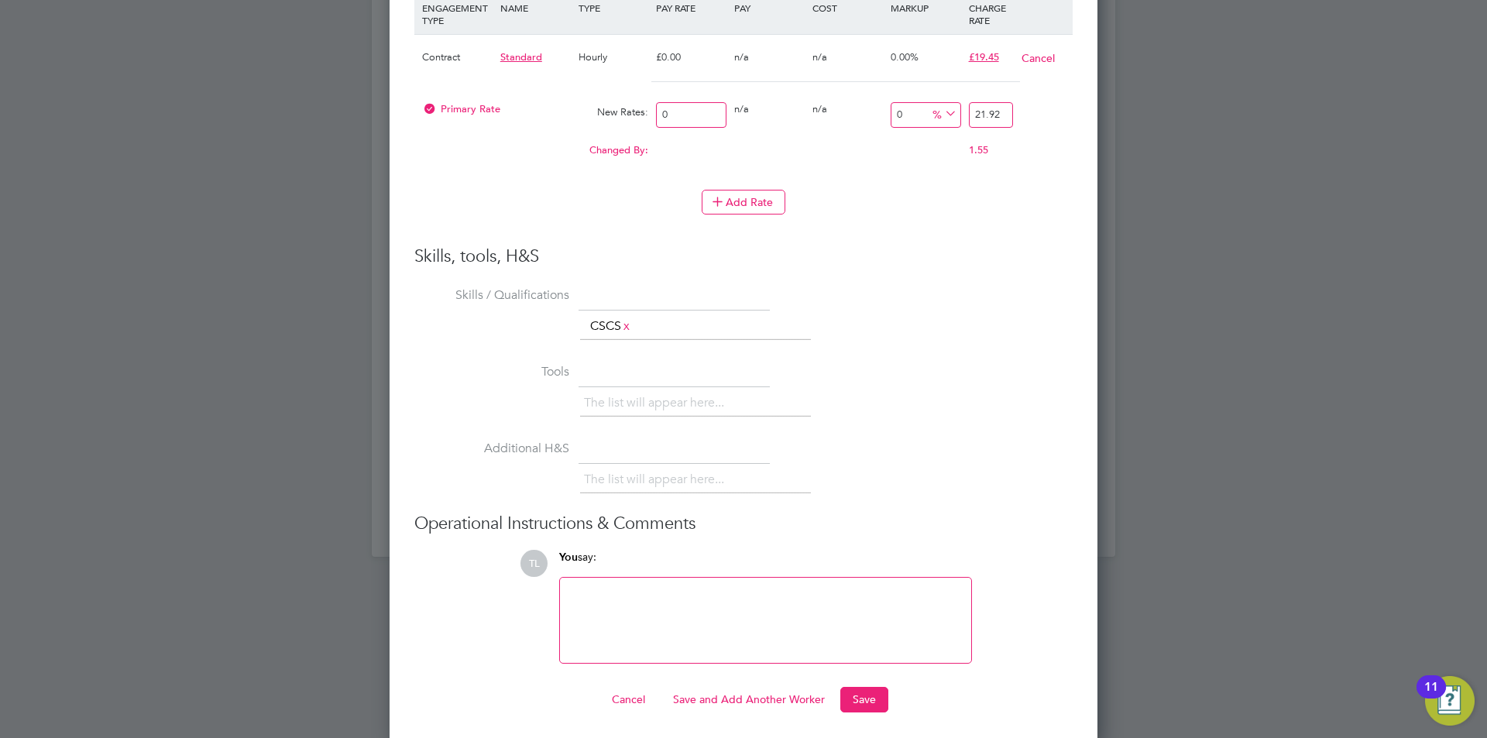
scroll to position [1675, 0]
type input "21.92"
click at [868, 696] on button "Save" at bounding box center [864, 694] width 48 height 25
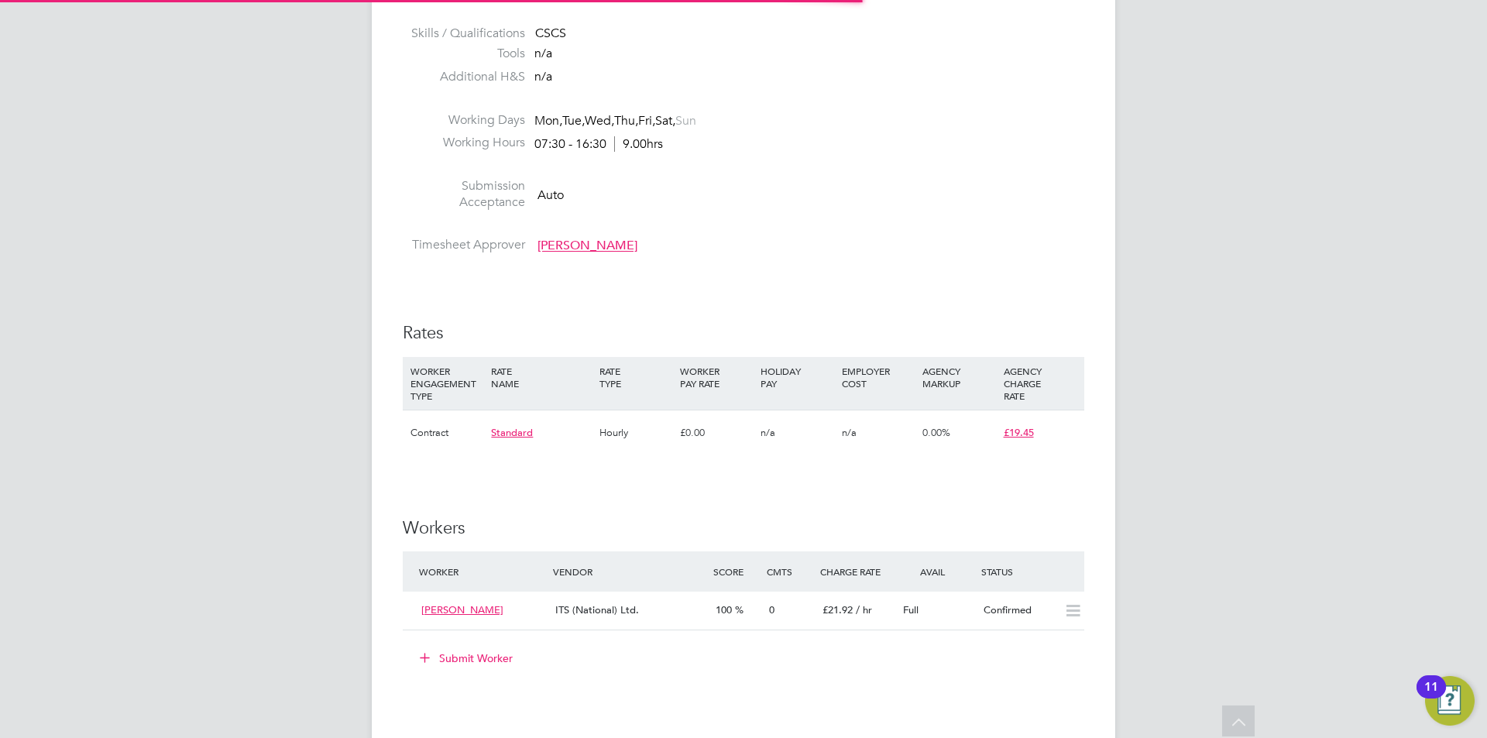
scroll to position [930, 0]
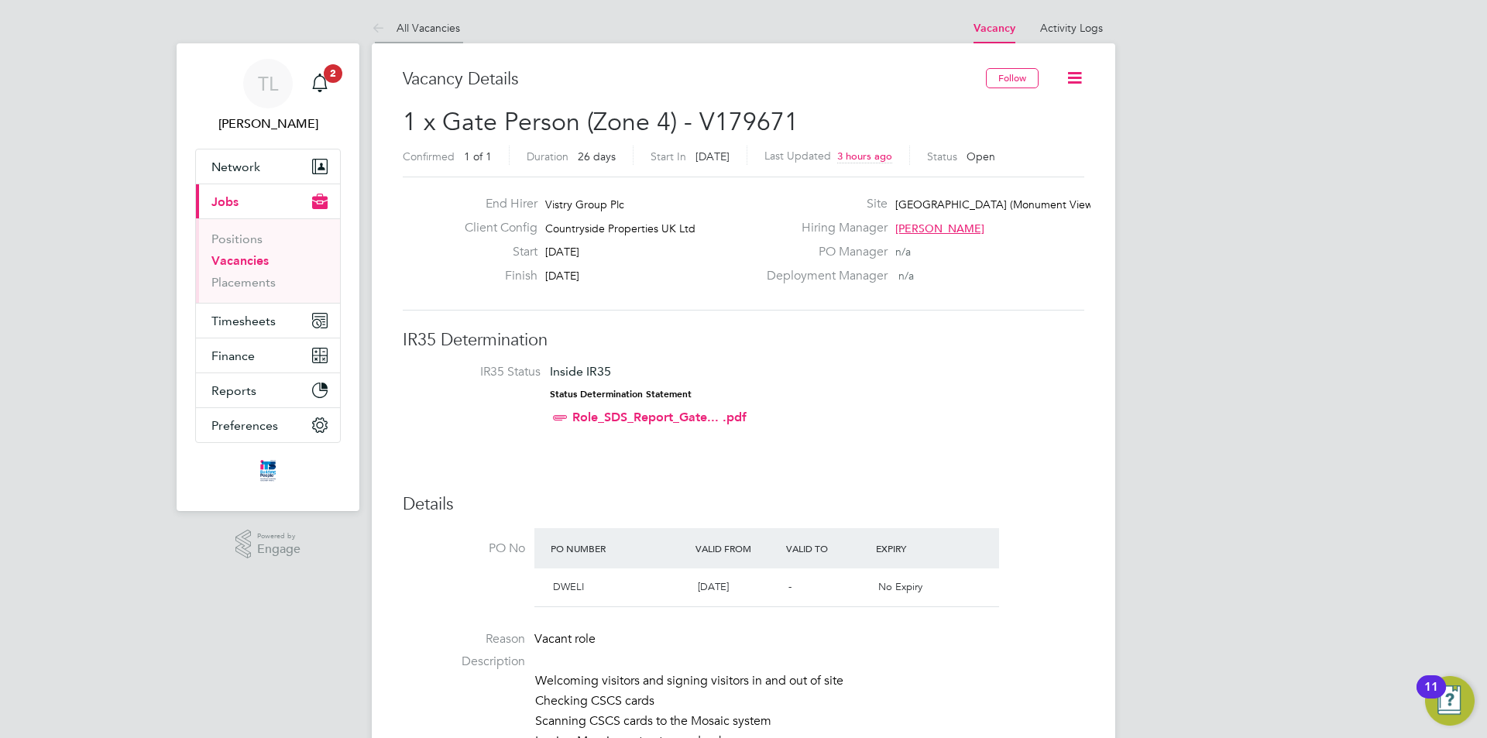
click at [451, 27] on link "All Vacancies" at bounding box center [416, 28] width 88 height 14
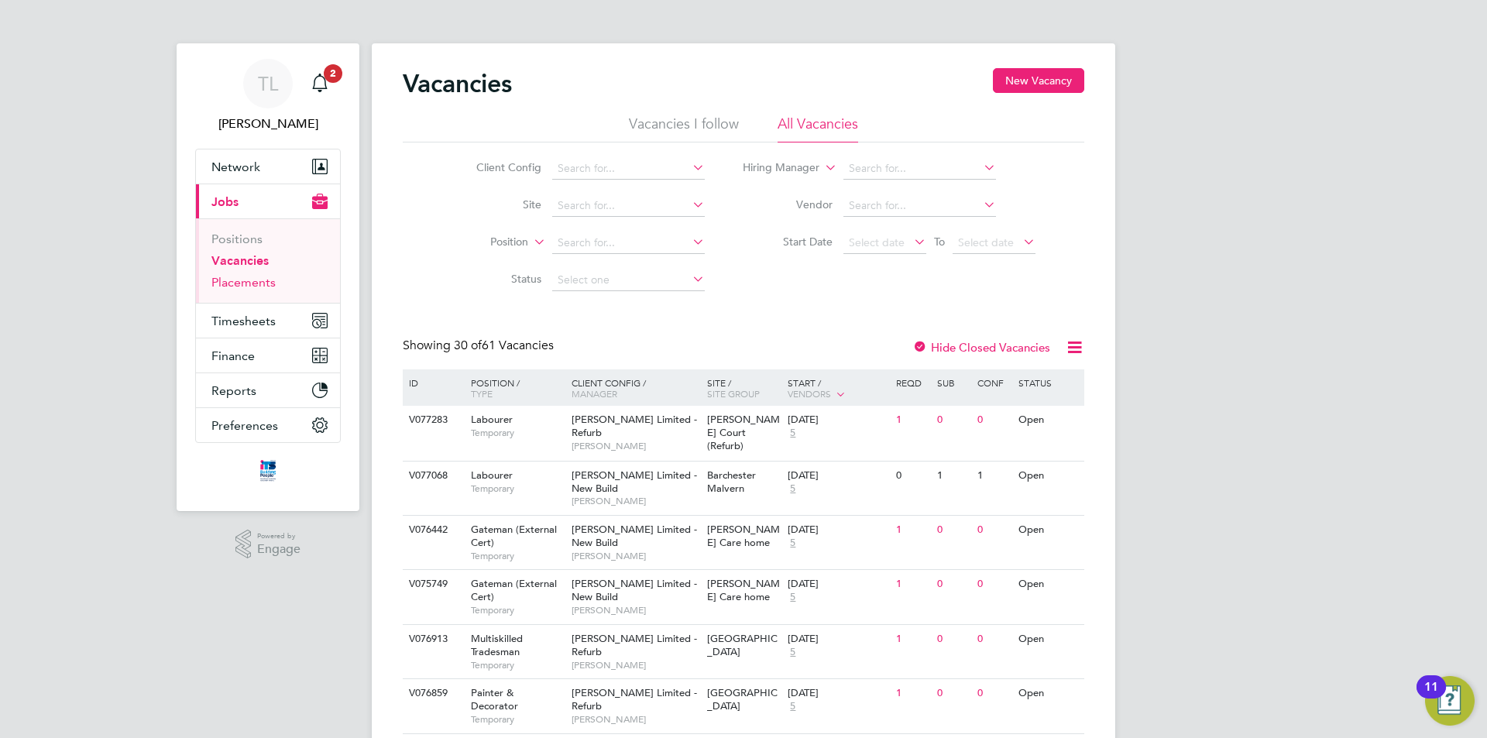
click at [262, 282] on link "Placements" at bounding box center [243, 282] width 64 height 15
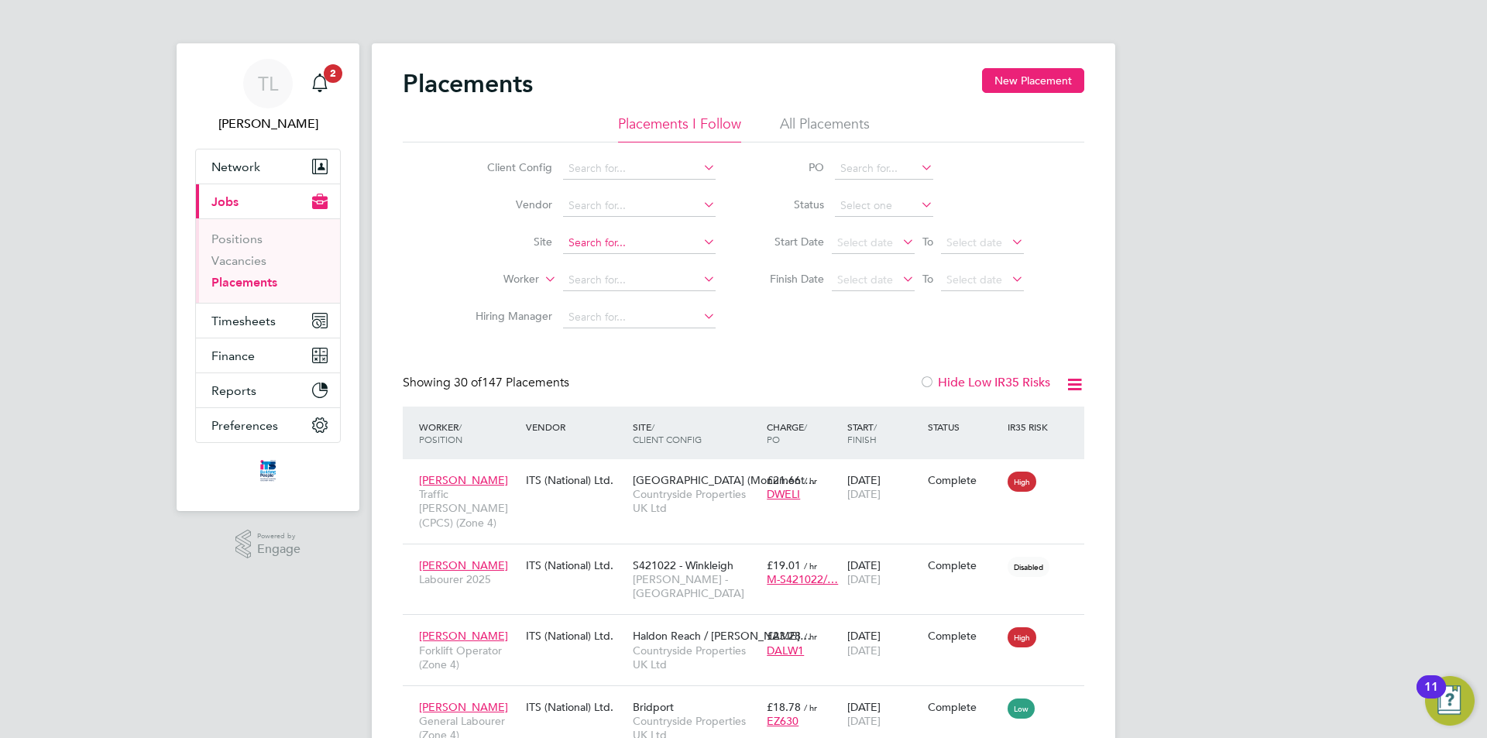
click at [635, 246] on input at bounding box center [639, 243] width 153 height 22
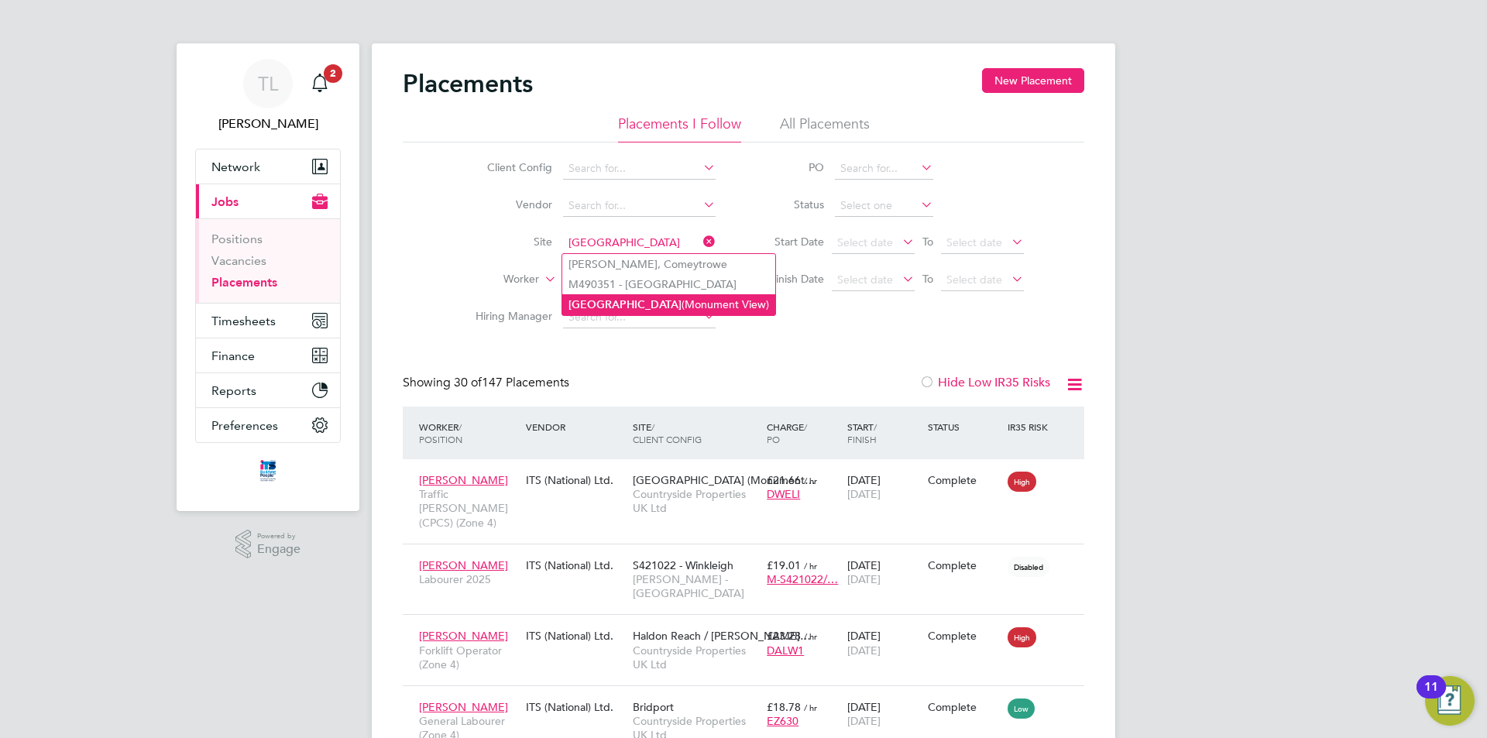
click at [633, 300] on li "[GEOGRAPHIC_DATA] (Monument View)" at bounding box center [668, 304] width 213 height 21
type input "[GEOGRAPHIC_DATA] (Monument View)"
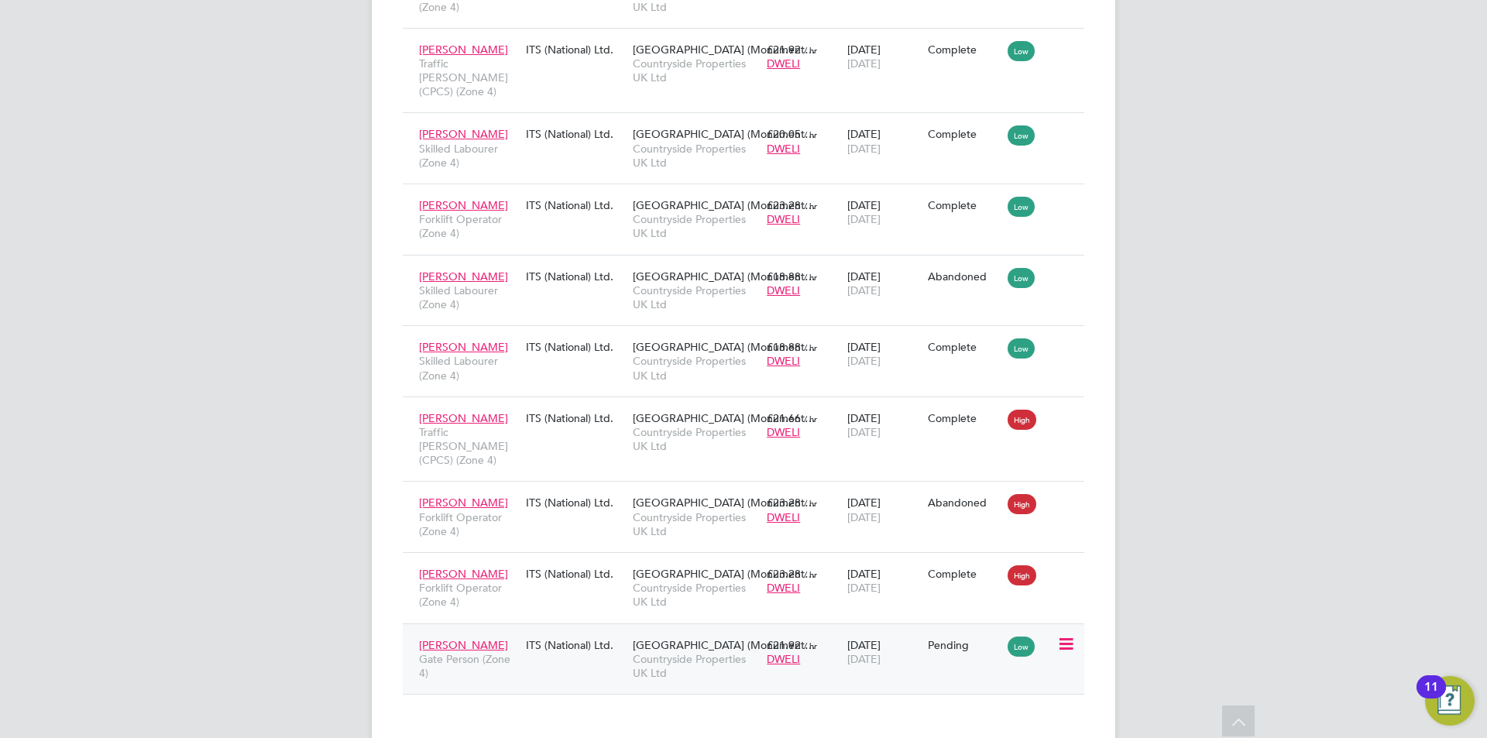
click at [1071, 635] on icon at bounding box center [1064, 644] width 15 height 19
click at [994, 714] on li "Start" at bounding box center [1019, 713] width 110 height 22
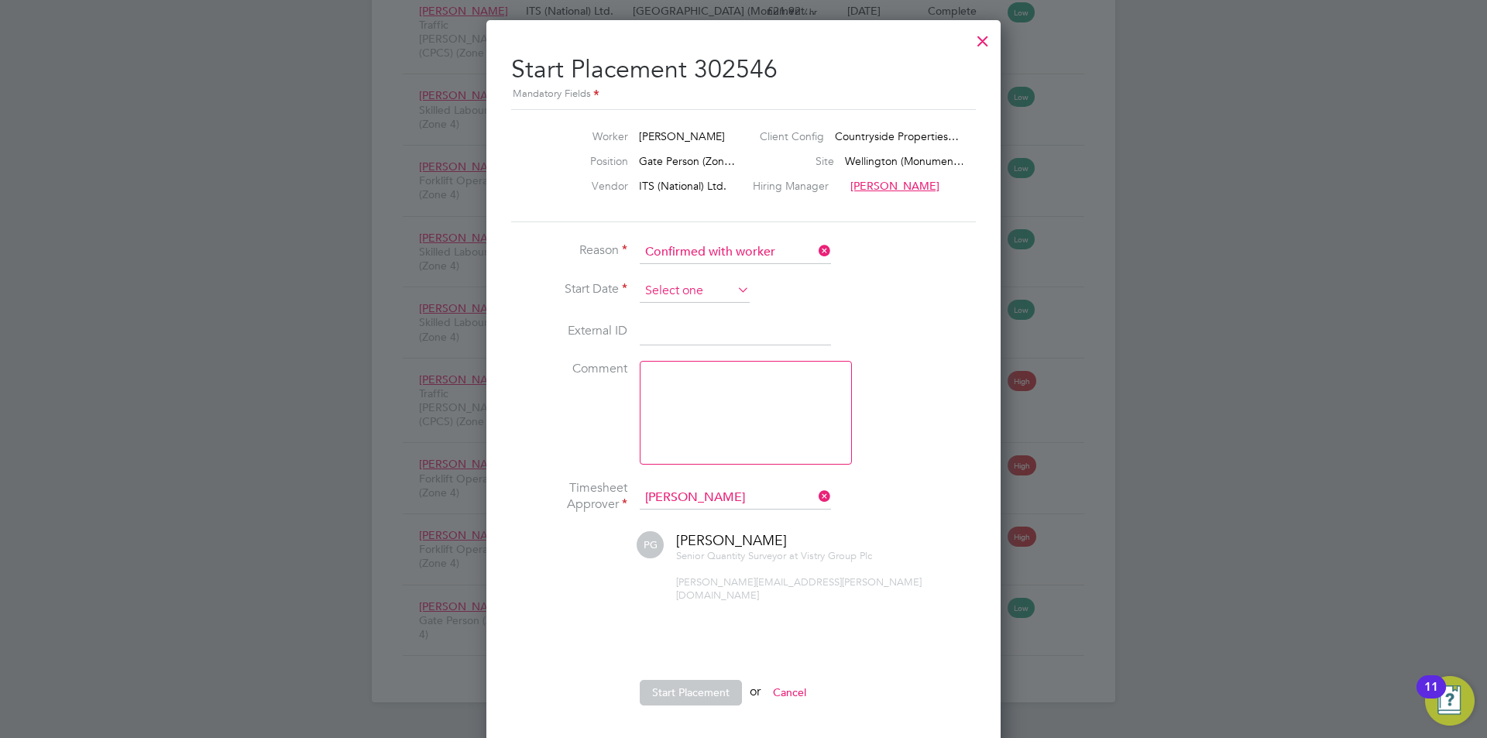
click at [696, 287] on input at bounding box center [695, 291] width 110 height 23
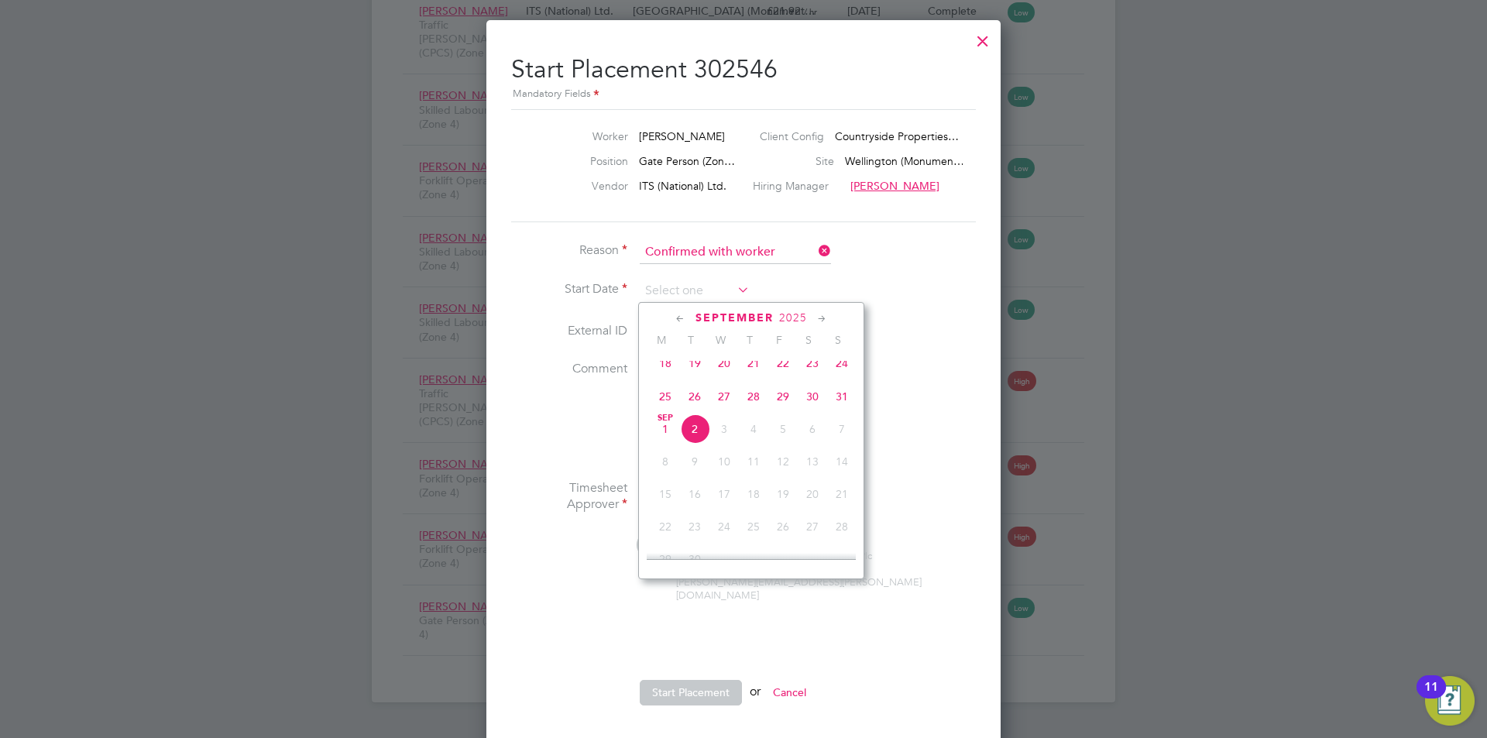
click at [669, 438] on span "[DATE]" at bounding box center [665, 428] width 29 height 29
type input "[DATE]"
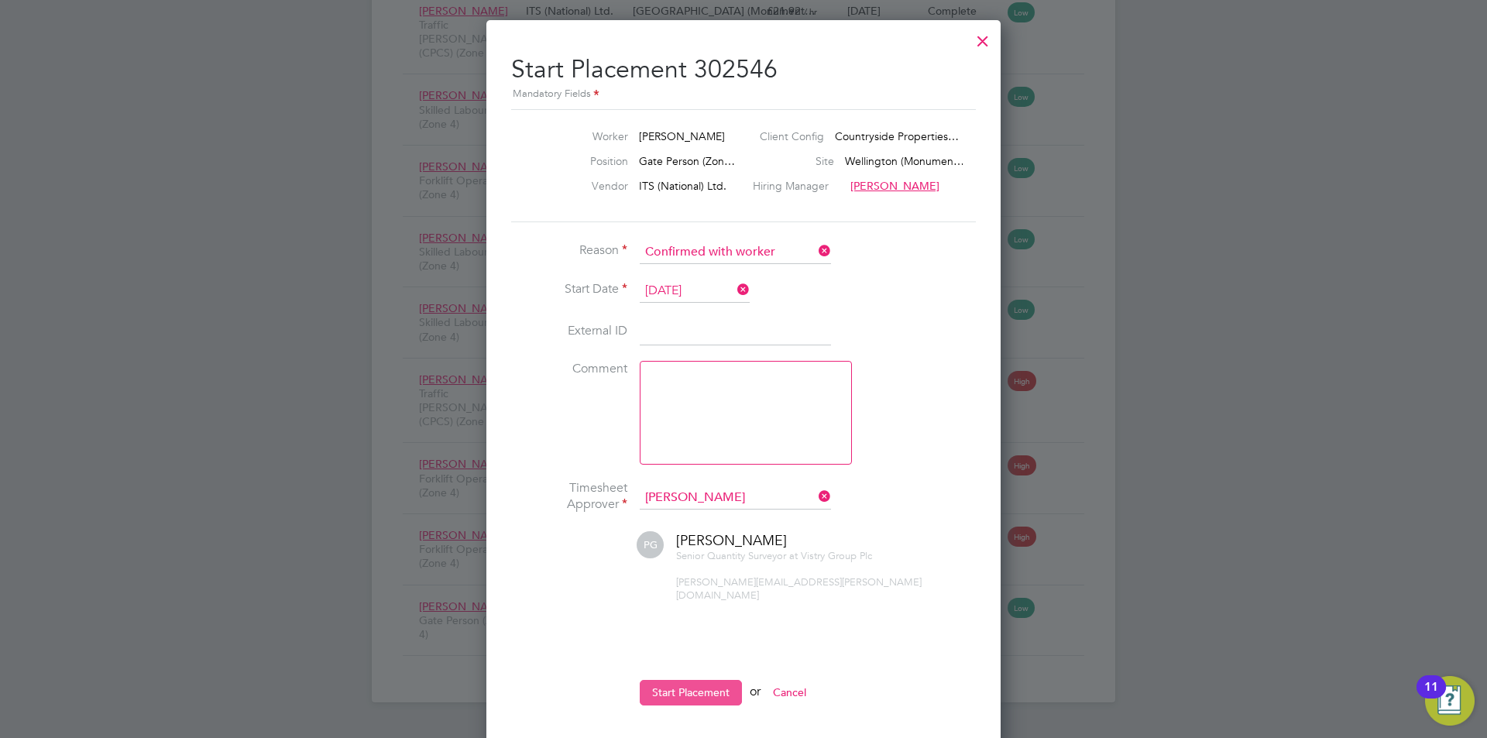
click at [694, 680] on button "Start Placement" at bounding box center [691, 692] width 102 height 25
